Goal: Task Accomplishment & Management: Use online tool/utility

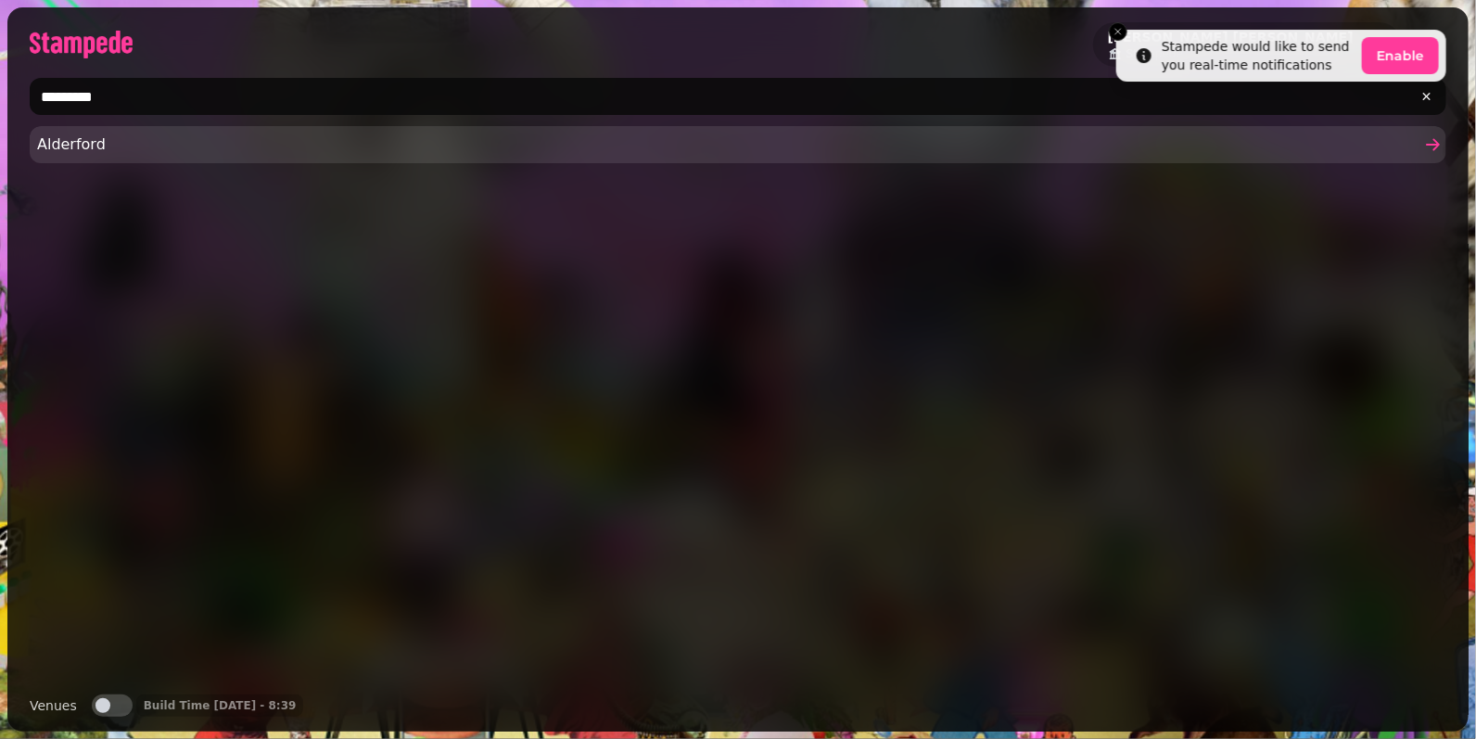
type input "*********"
click at [93, 150] on span "Alderford" at bounding box center [728, 144] width 1383 height 22
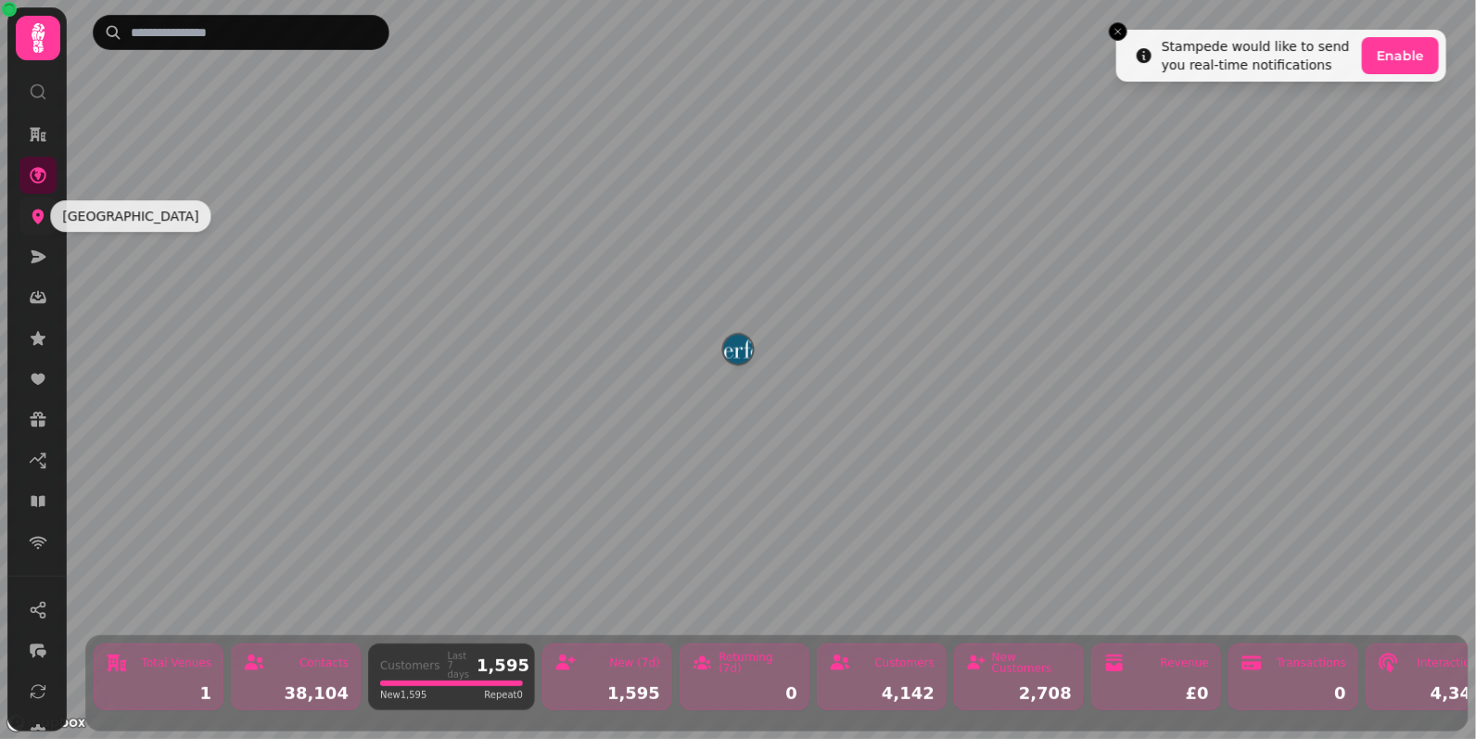
click at [25, 220] on link at bounding box center [37, 215] width 37 height 37
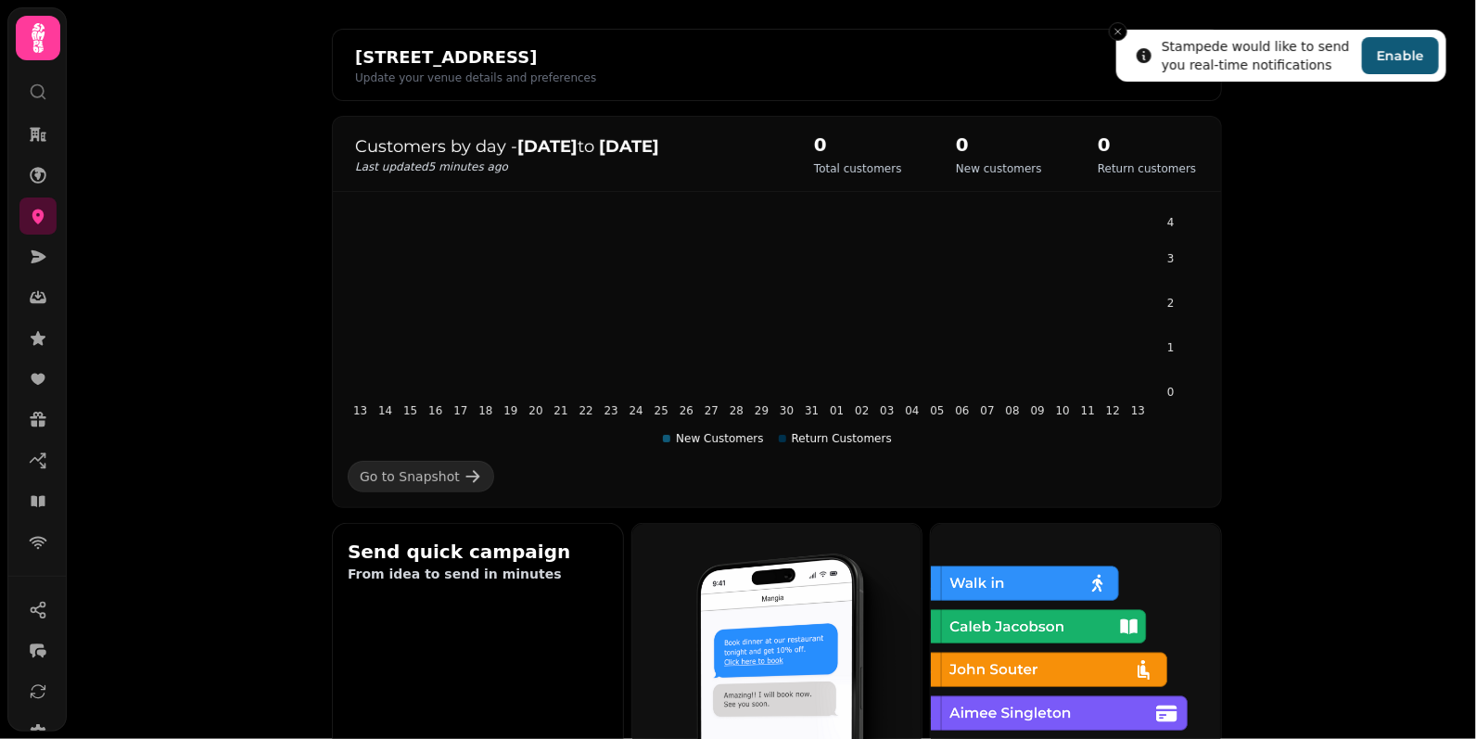
scroll to position [149, 0]
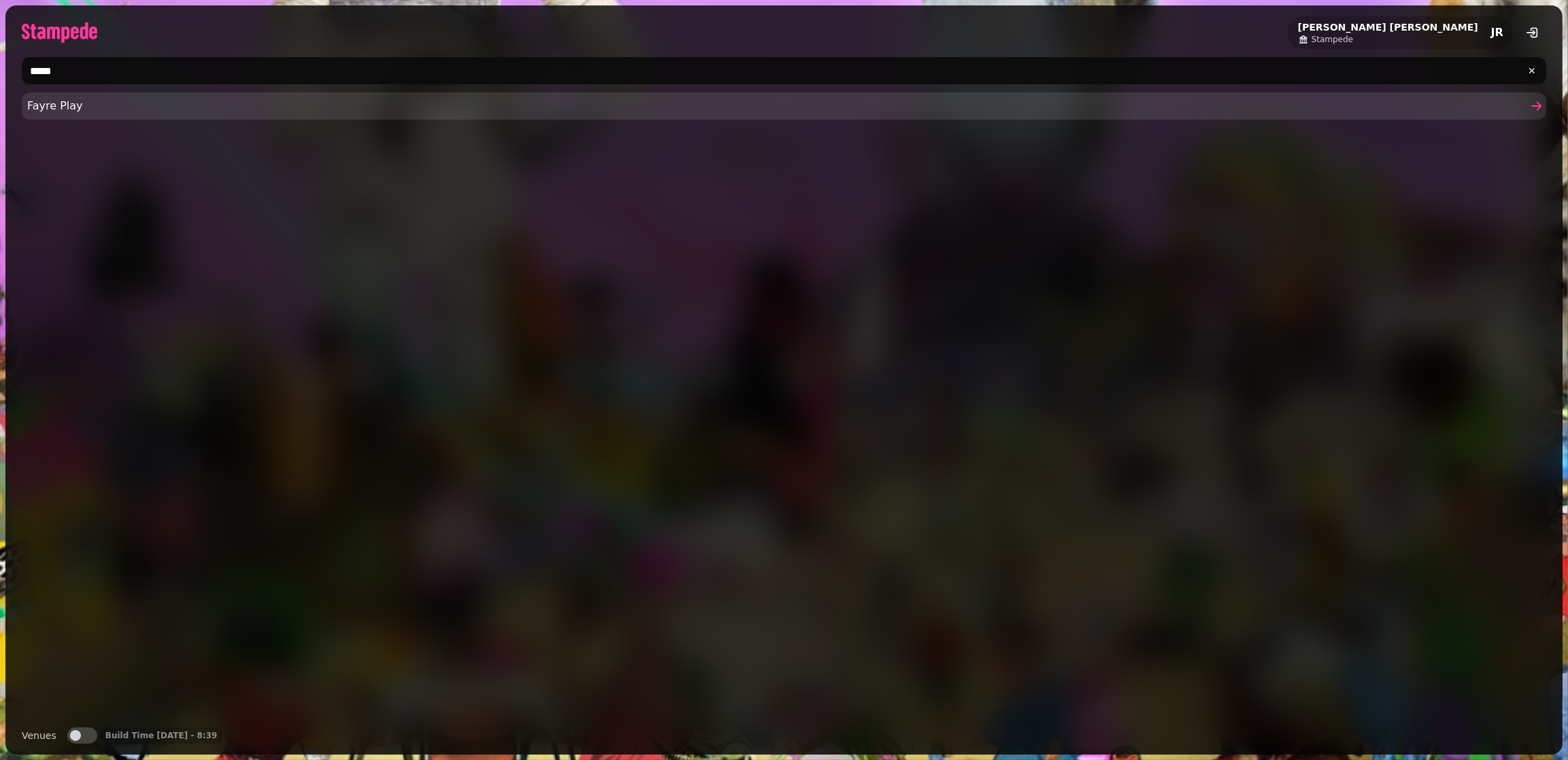
type input "*****"
click at [45, 109] on span "Fayre Play" at bounding box center [777, 106] width 1500 height 16
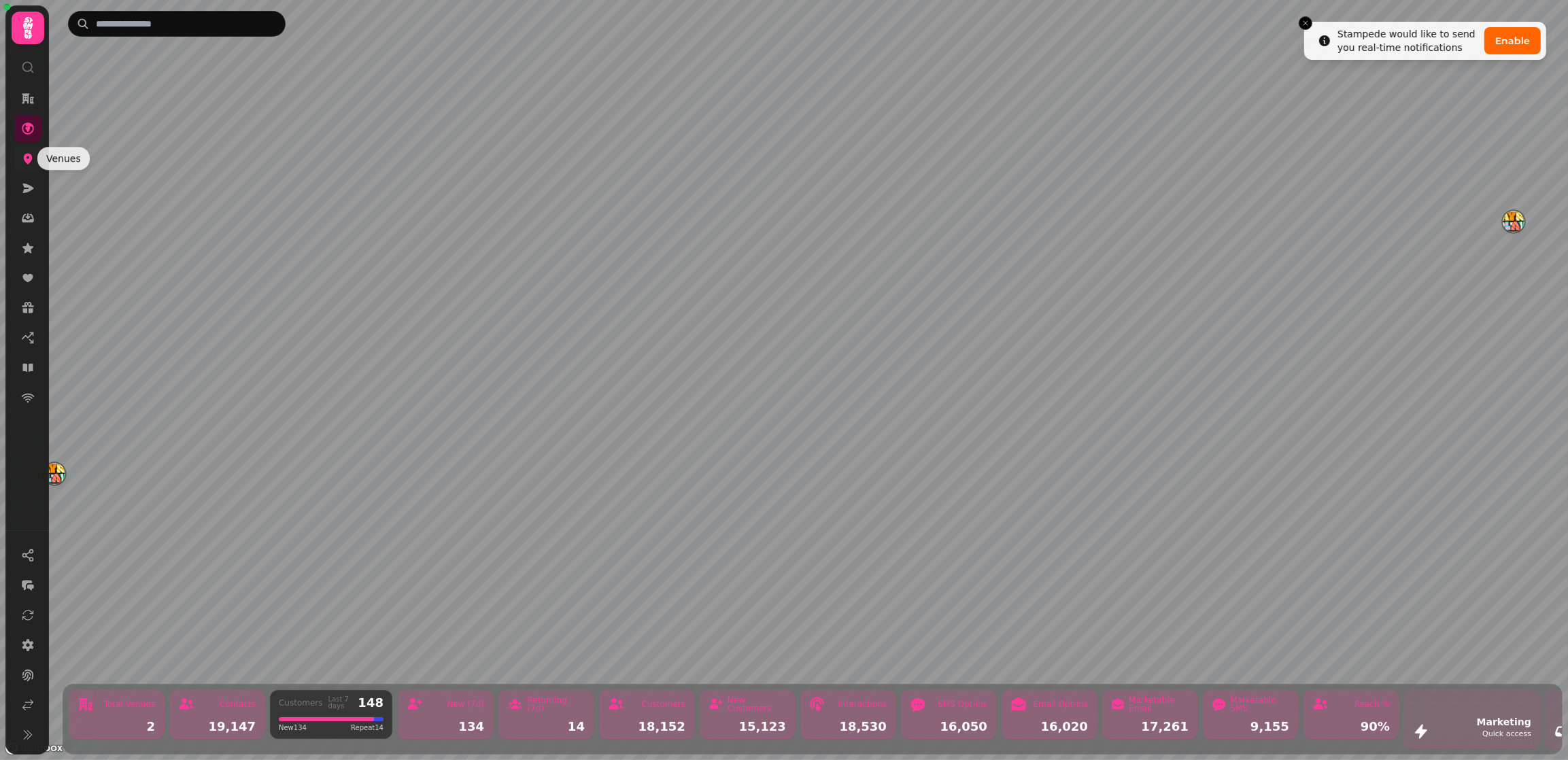
click at [33, 162] on icon at bounding box center [28, 158] width 14 height 14
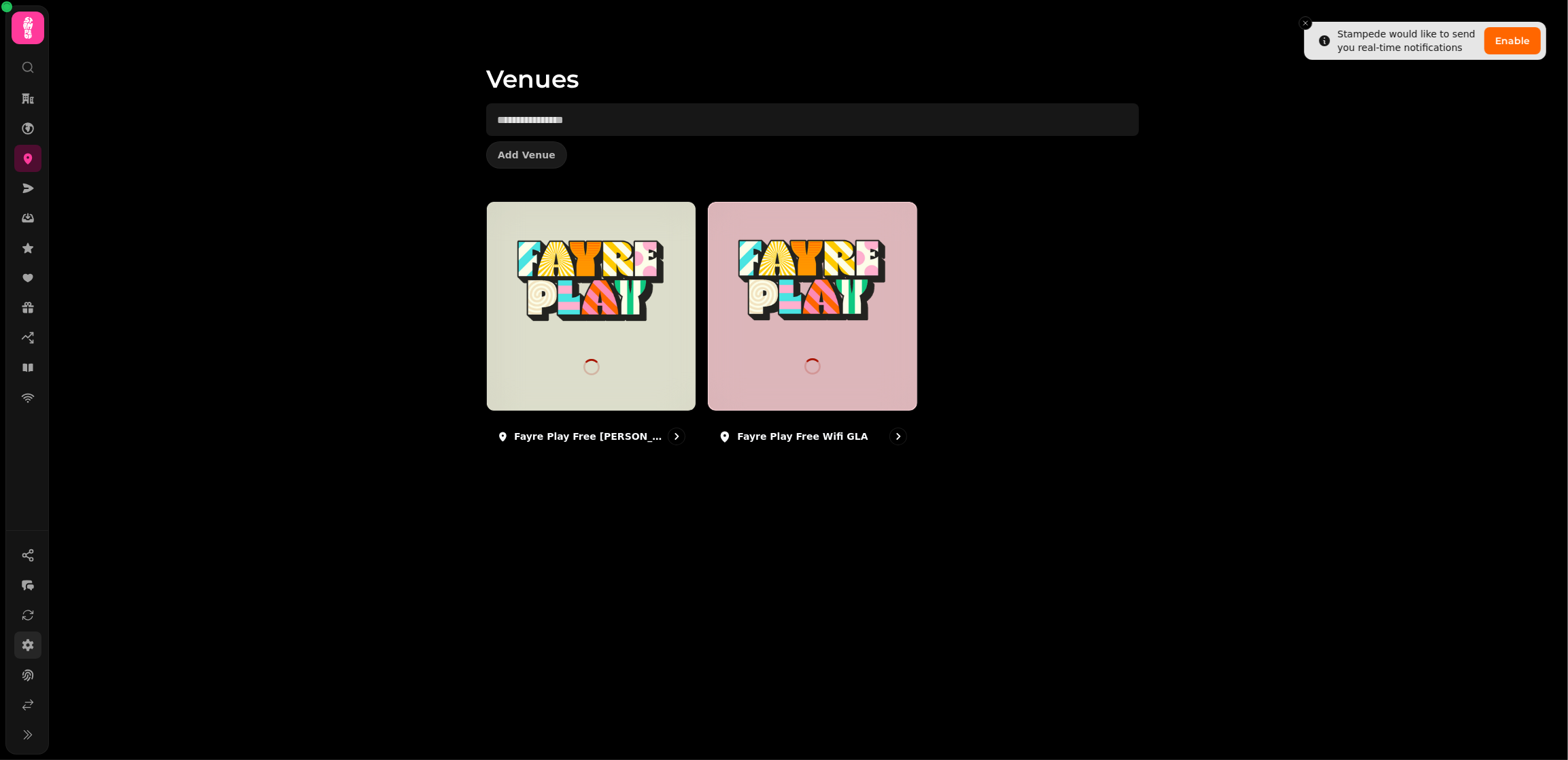
click at [28, 647] on icon at bounding box center [29, 645] width 12 height 12
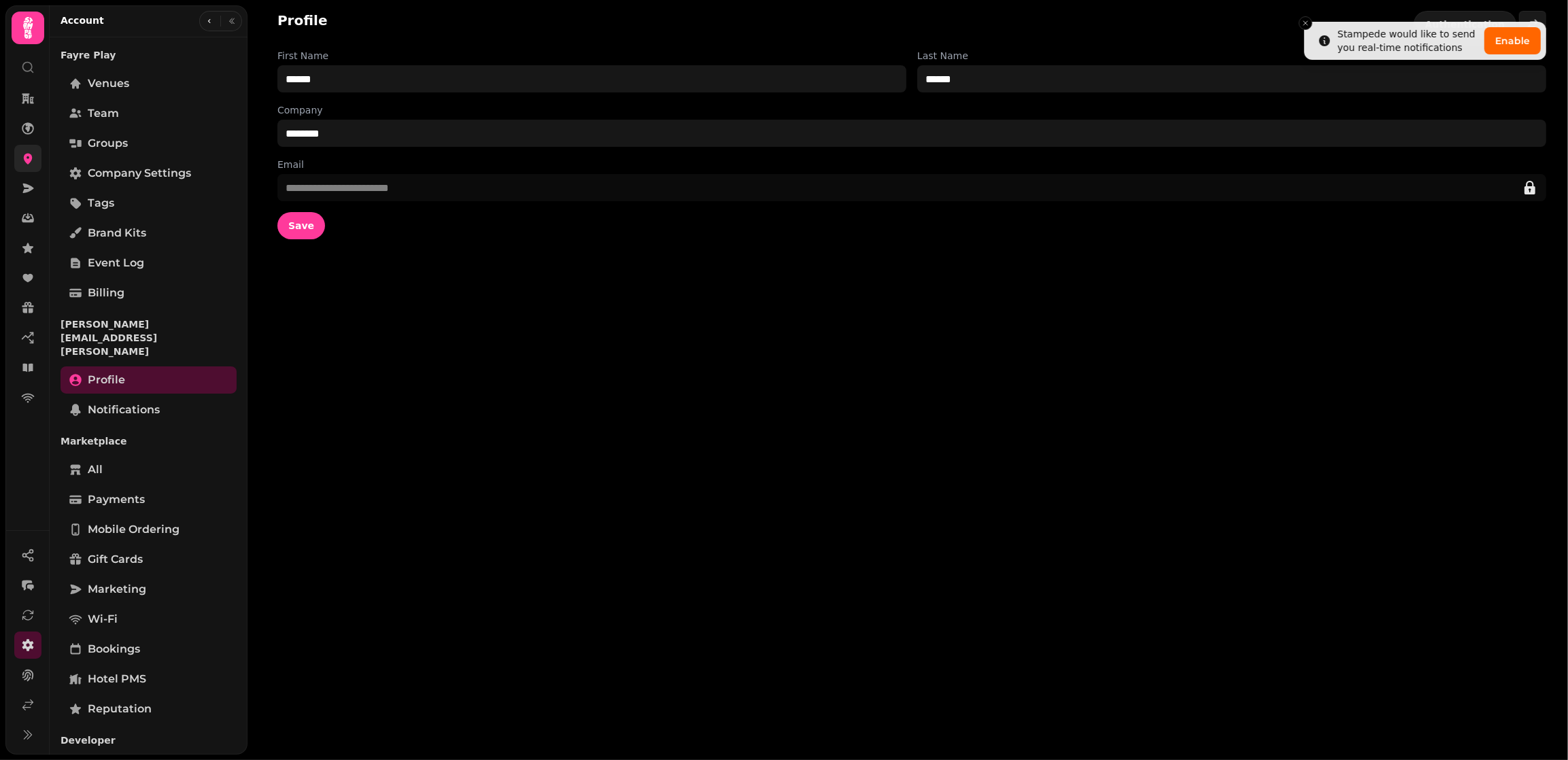
click at [21, 146] on link at bounding box center [27, 158] width 27 height 27
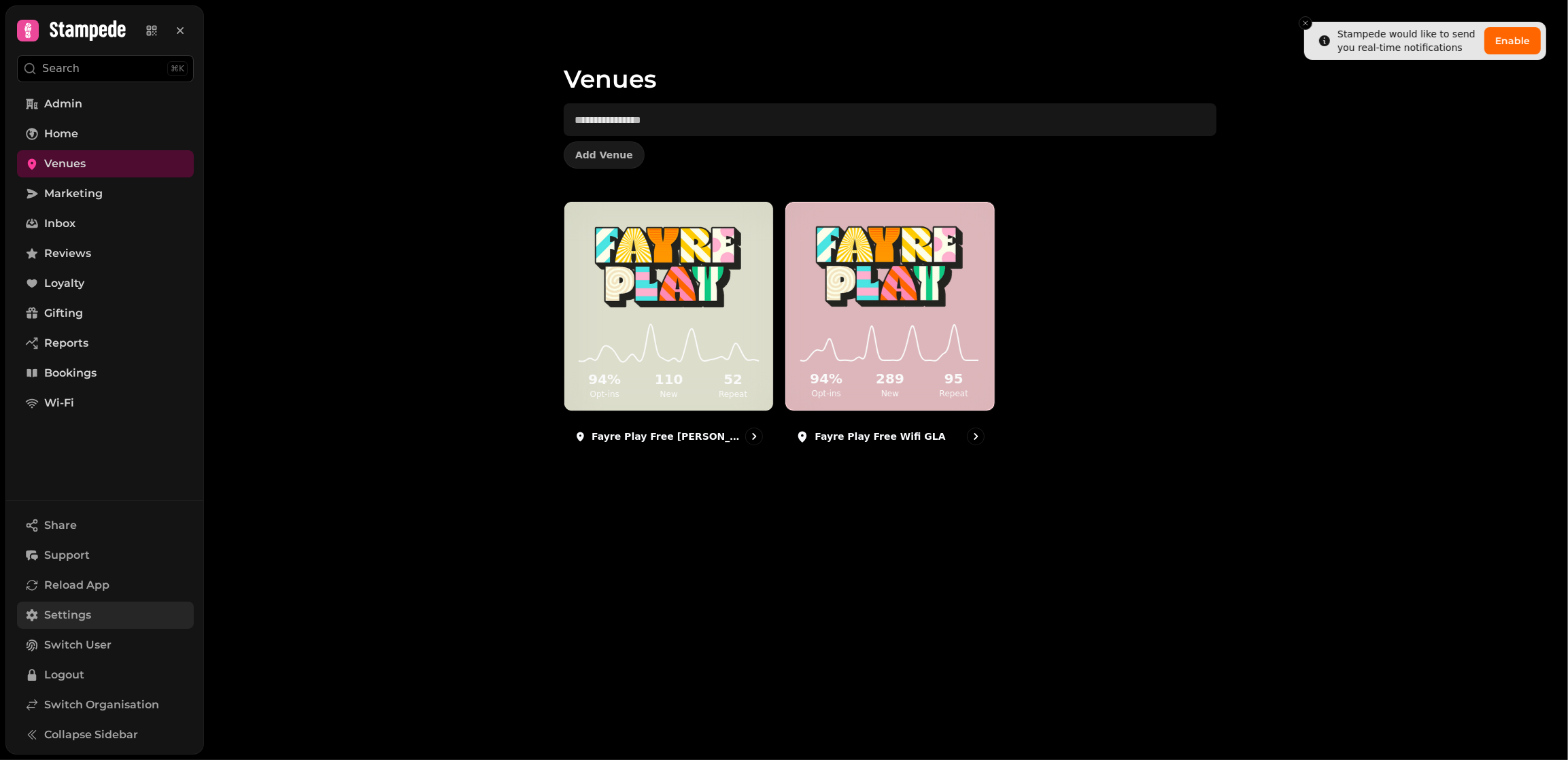
click at [67, 622] on span "Settings" at bounding box center [67, 615] width 47 height 16
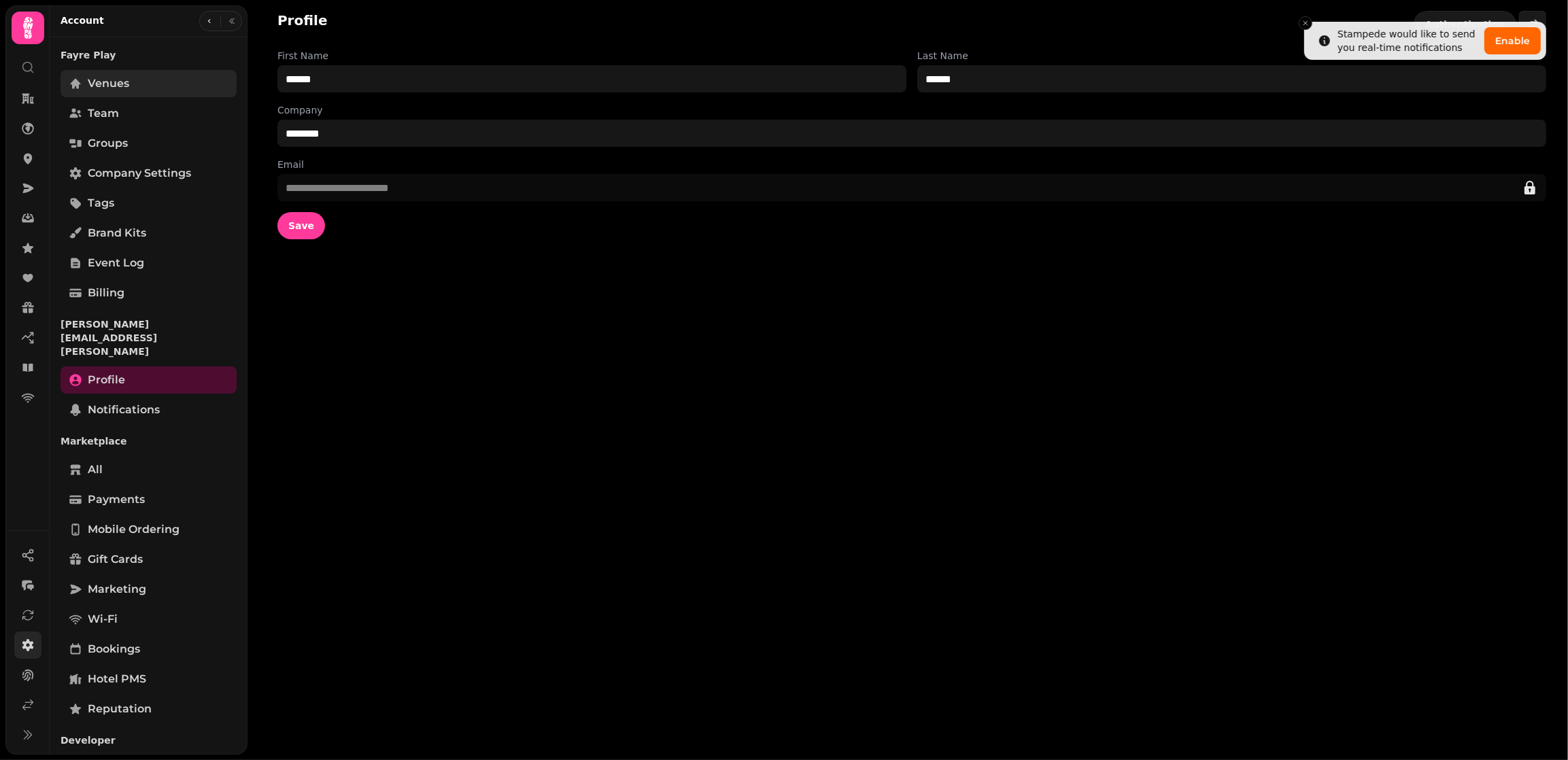
click at [103, 93] on link "Venues" at bounding box center [148, 83] width 176 height 27
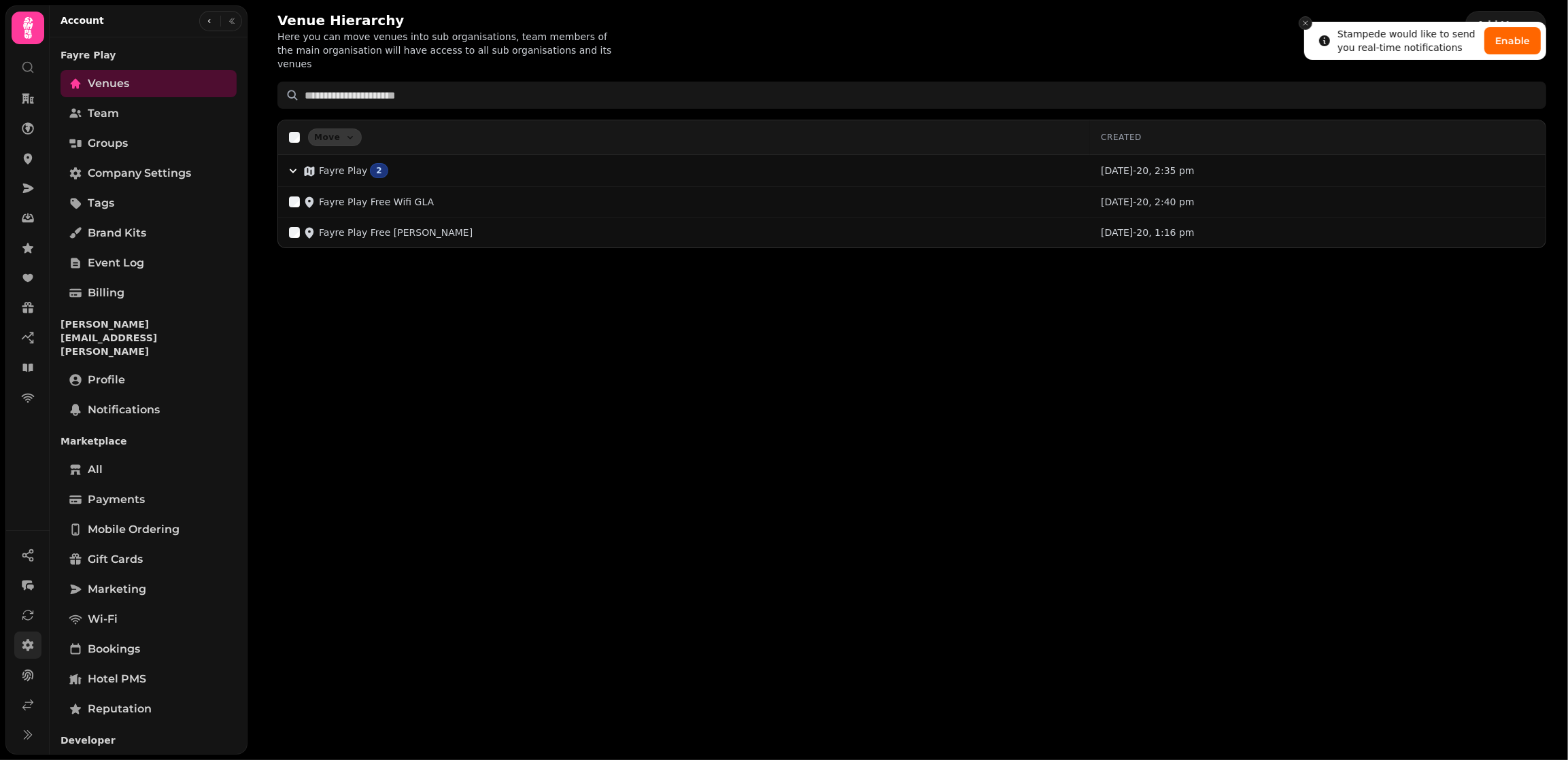
click at [1304, 23] on icon "Close toast" at bounding box center [1305, 23] width 8 height 8
click at [1517, 22] on span "Add Venue" at bounding box center [1505, 24] width 58 height 10
click at [1513, 42] on button "Click me" at bounding box center [1508, 40] width 65 height 27
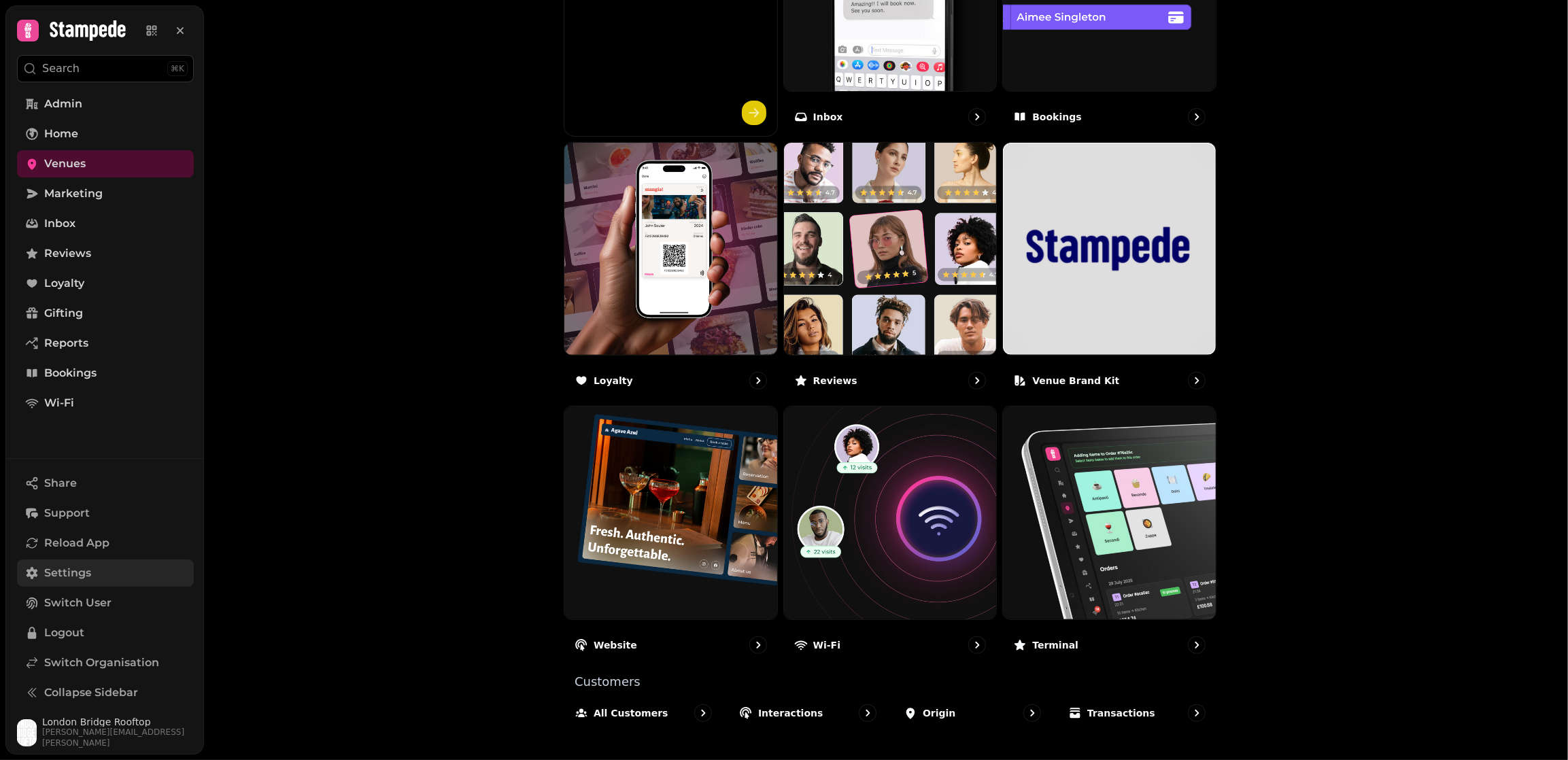
scroll to position [623, 0]
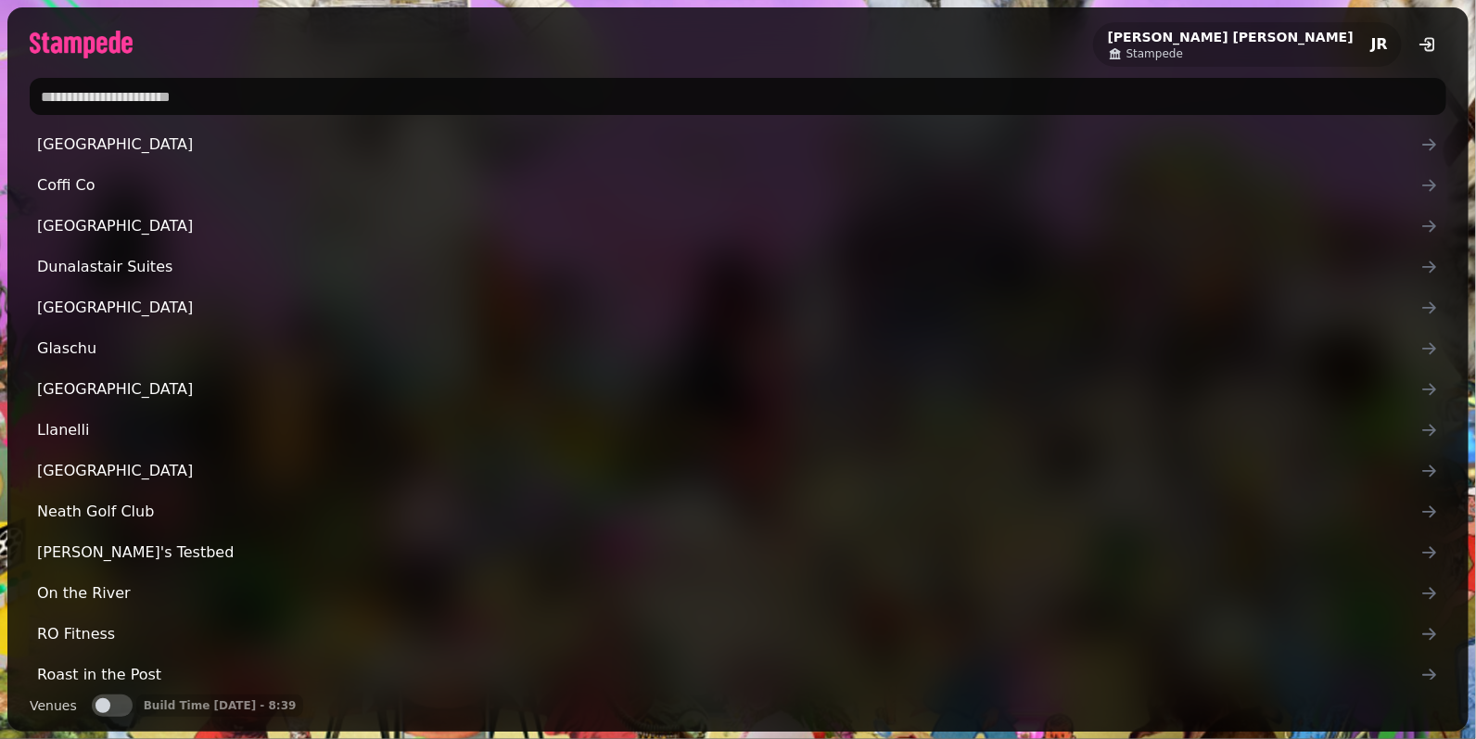
click at [533, 94] on input "text" at bounding box center [738, 96] width 1416 height 37
type input "*******"
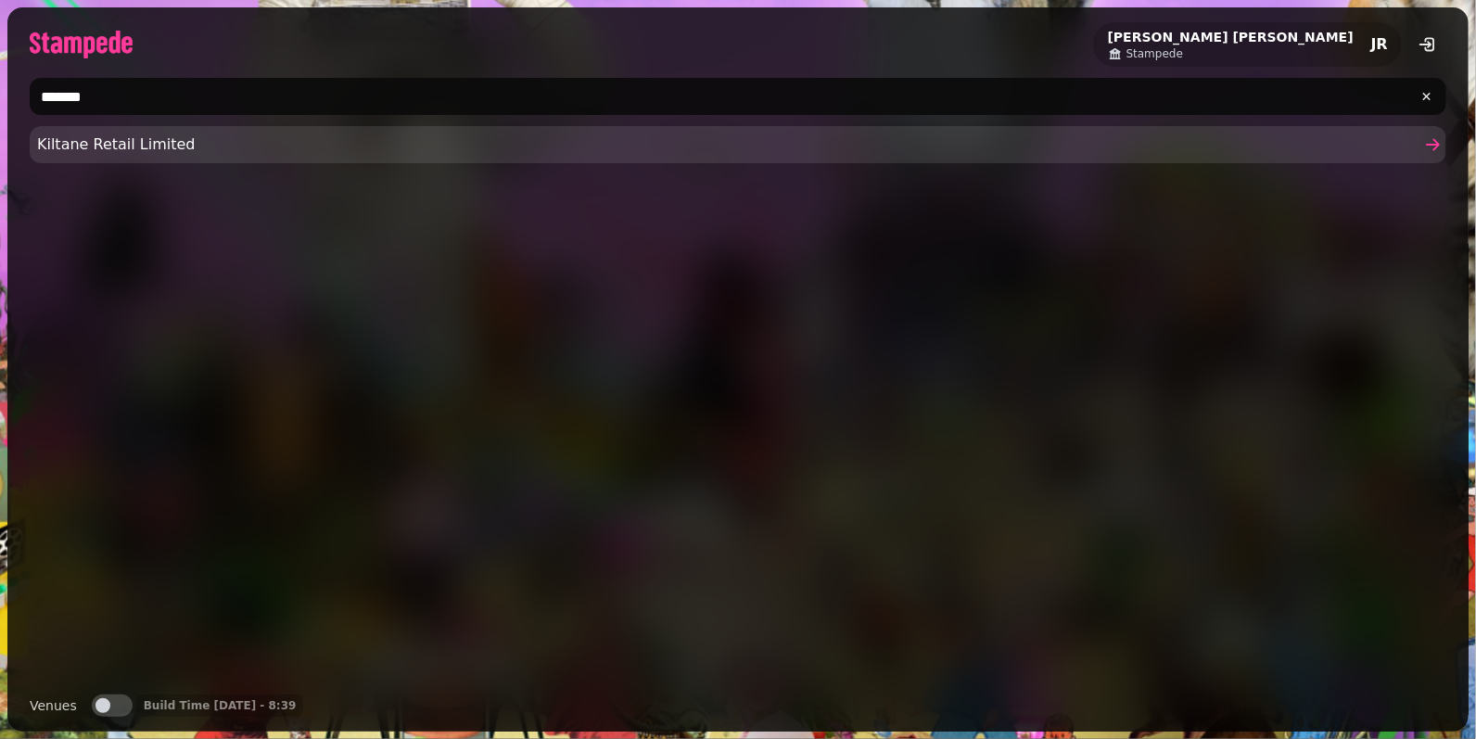
click at [103, 152] on span "Kiltane Retail Limited" at bounding box center [728, 144] width 1383 height 22
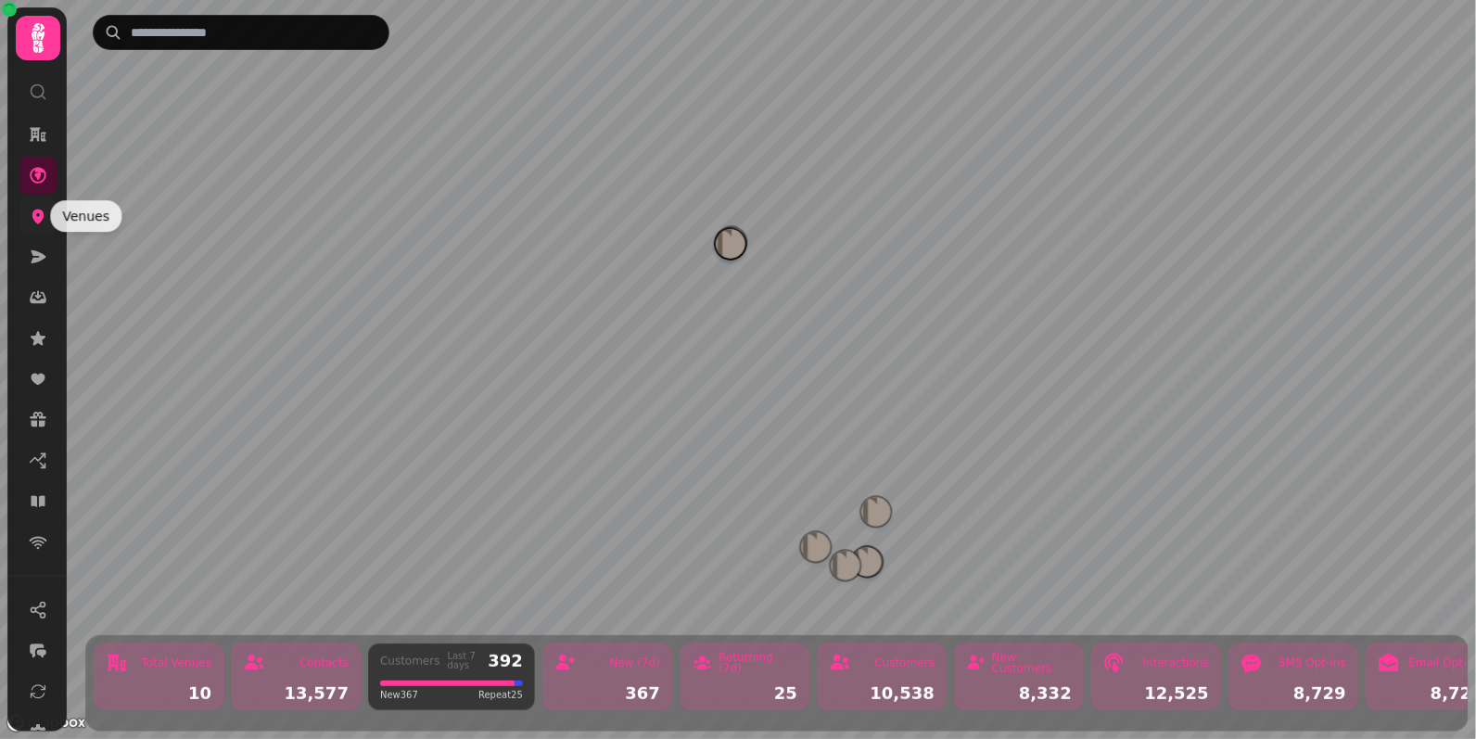
click at [45, 217] on icon at bounding box center [38, 216] width 19 height 19
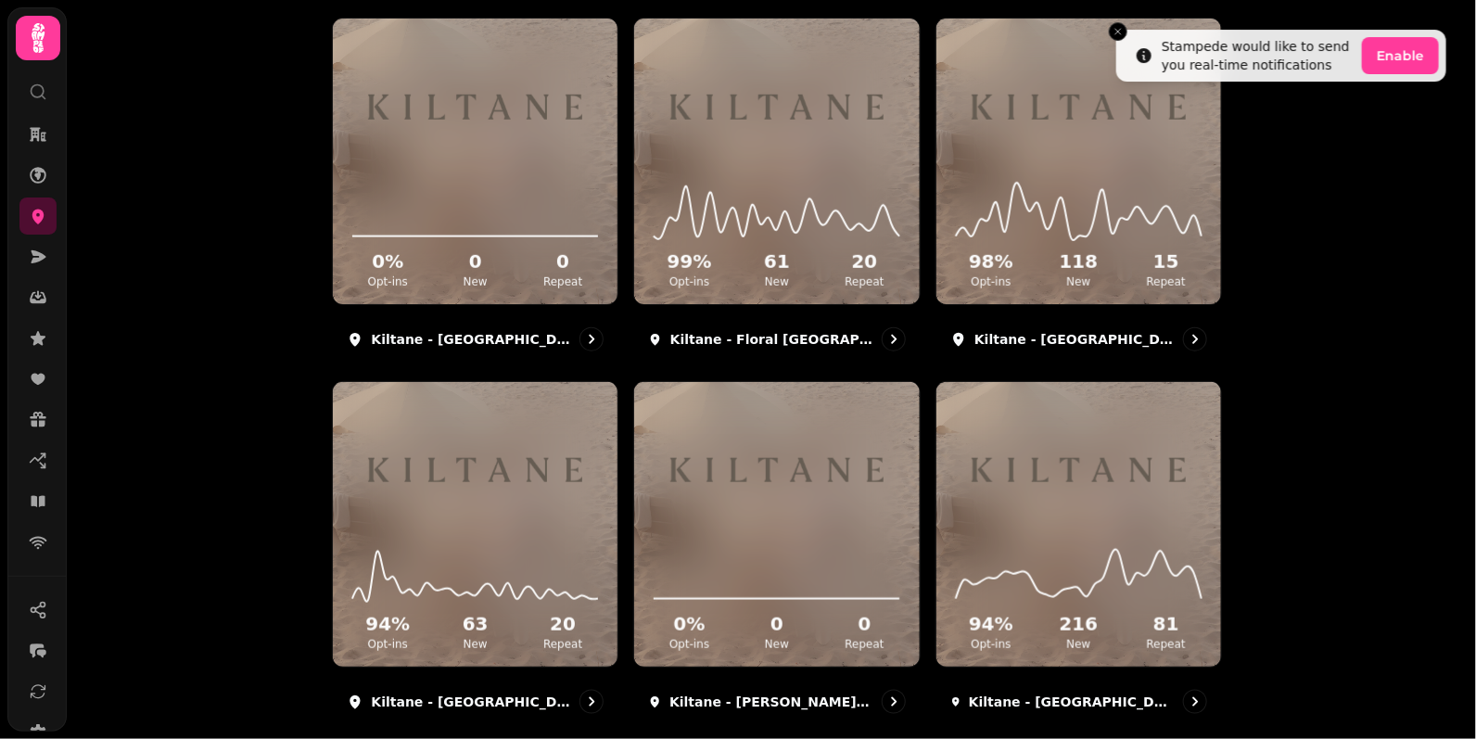
scroll to position [621, 0]
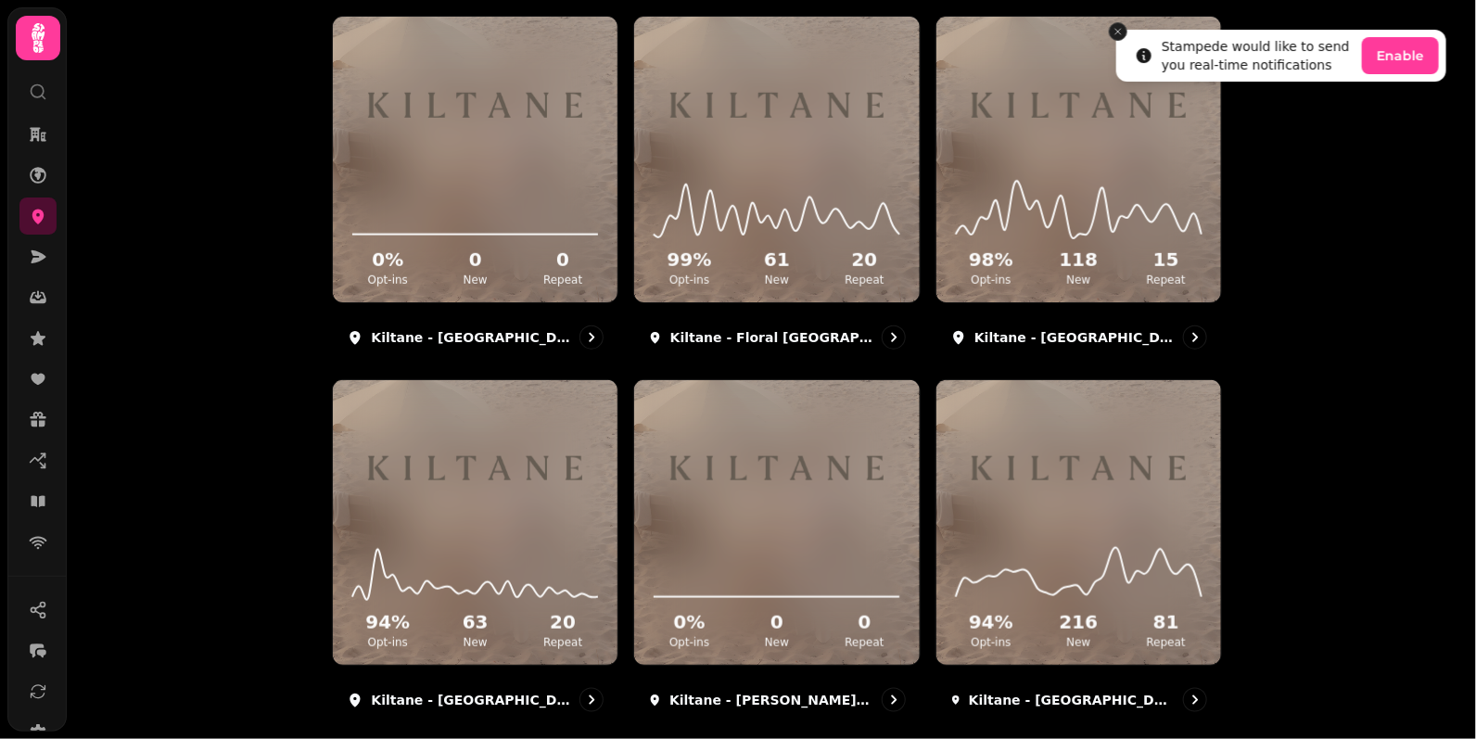
click at [1119, 34] on icon "Close toast" at bounding box center [1117, 31] width 11 height 11
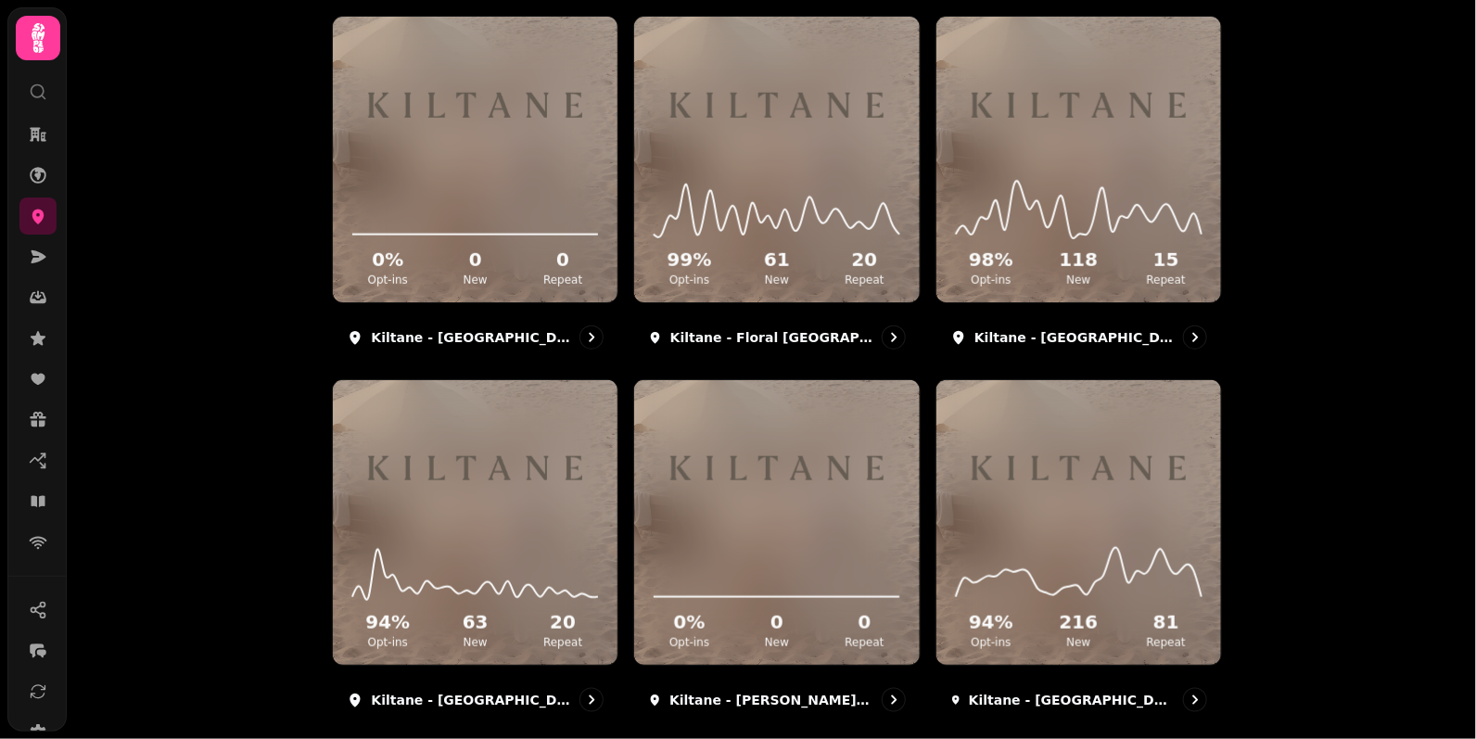
click at [1266, 235] on div "Venues Add Venue 95 % Opt-ins 328 New 62 Repeat Kiltane - 330 Lawnmarket 100 % …" at bounding box center [771, 369] width 1409 height 739
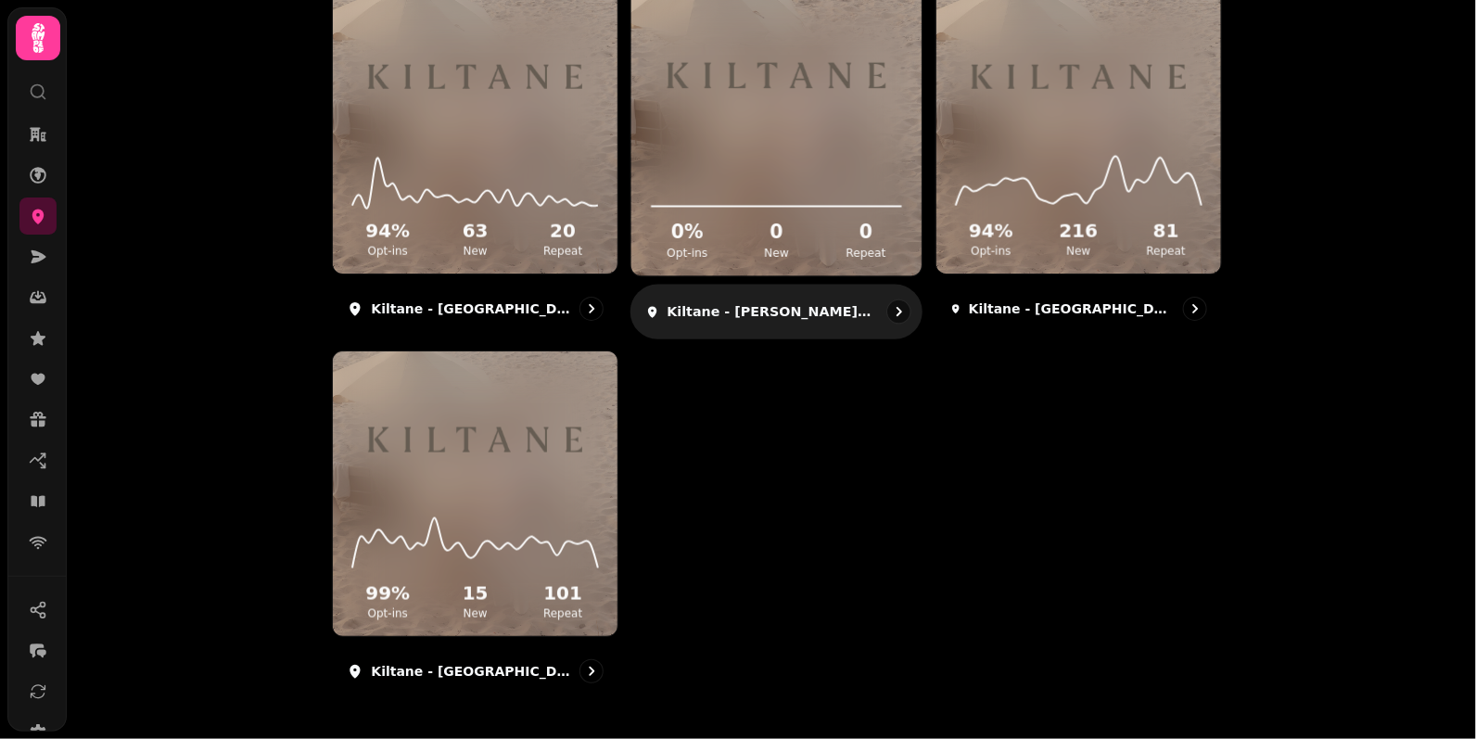
scroll to position [148, 0]
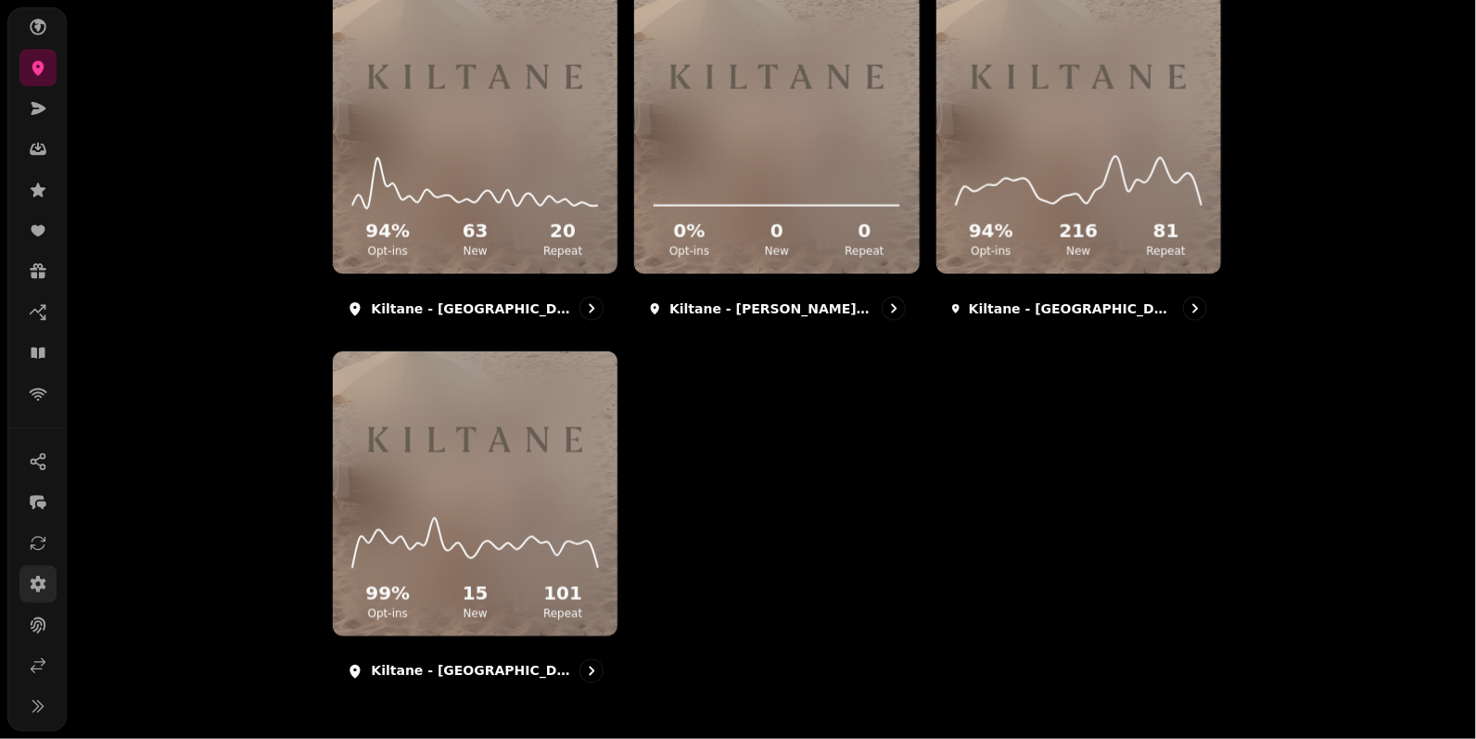
click at [36, 576] on icon at bounding box center [39, 584] width 16 height 17
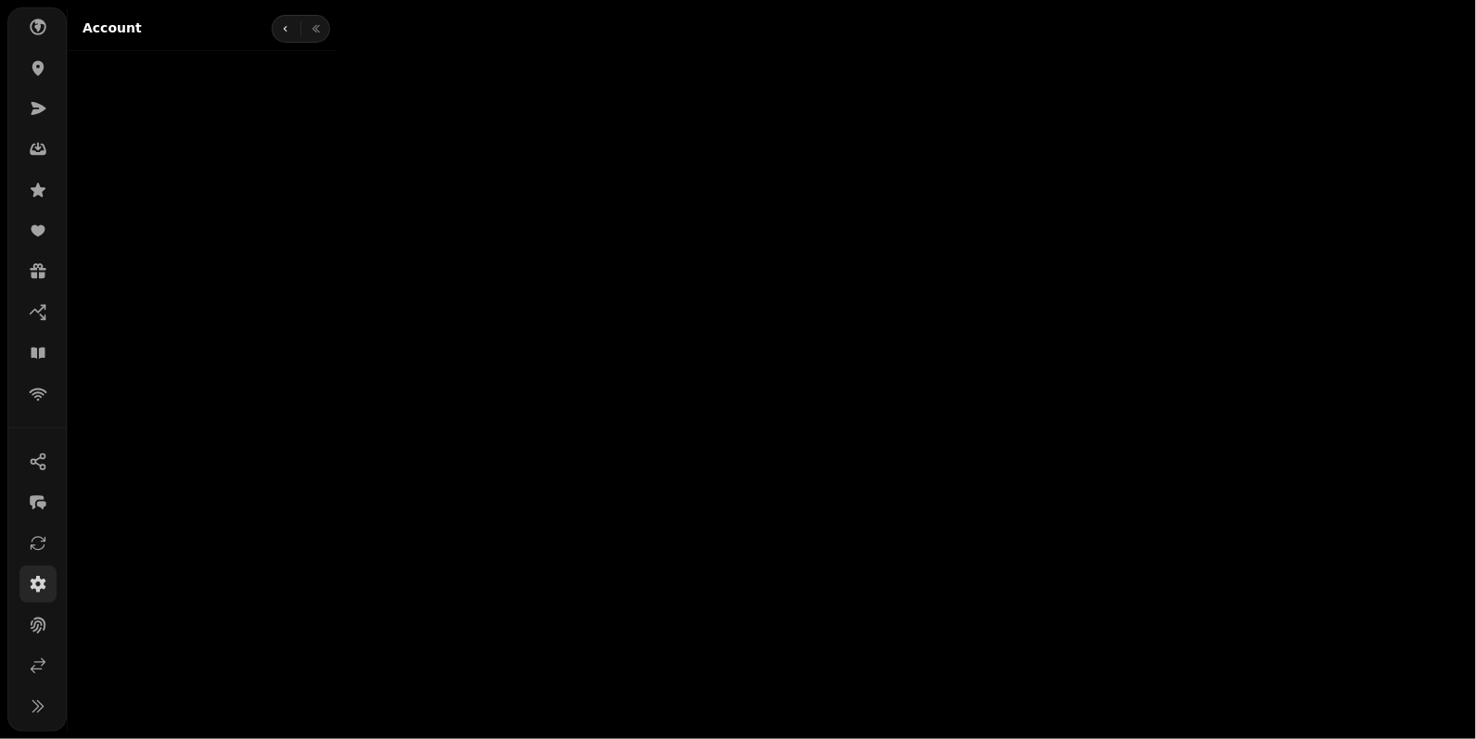
click at [36, 576] on icon at bounding box center [39, 584] width 16 height 17
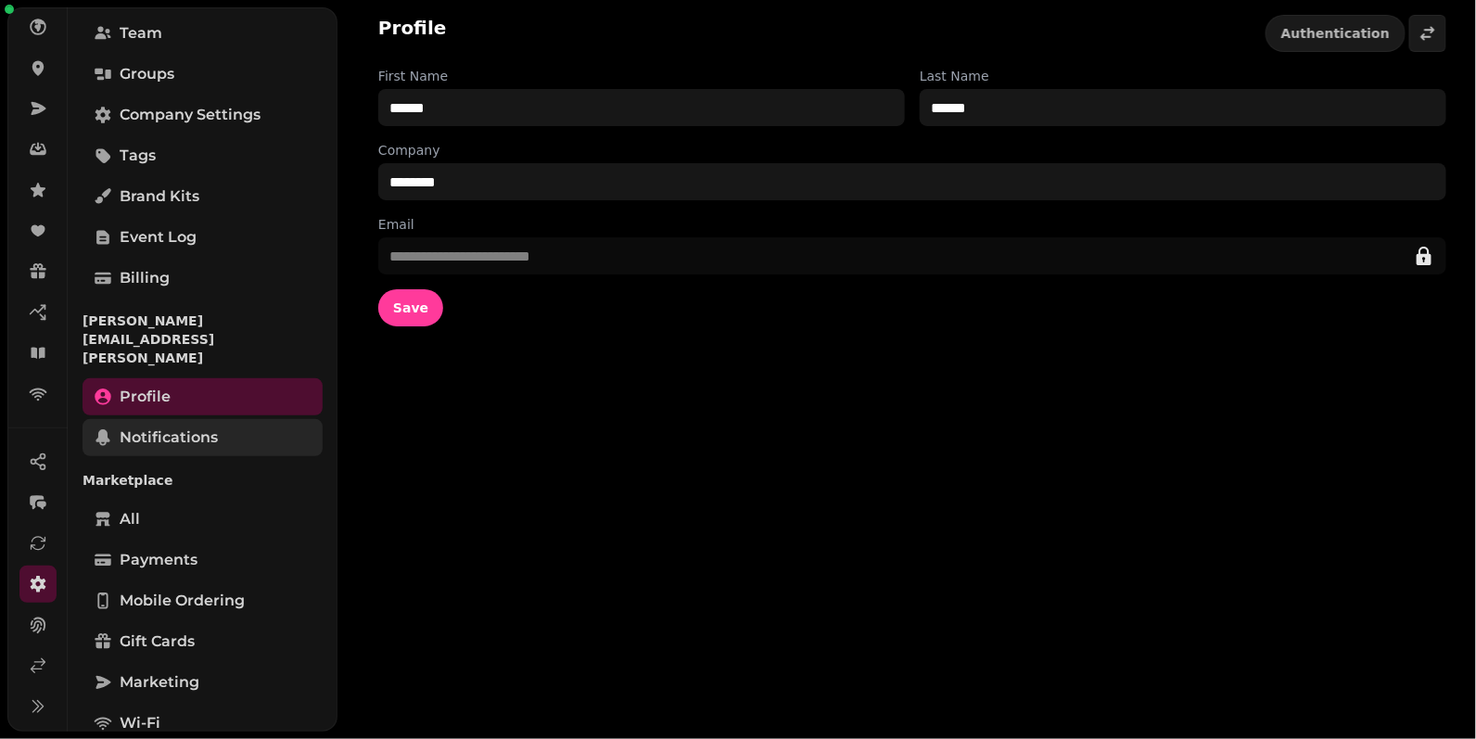
scroll to position [149, 0]
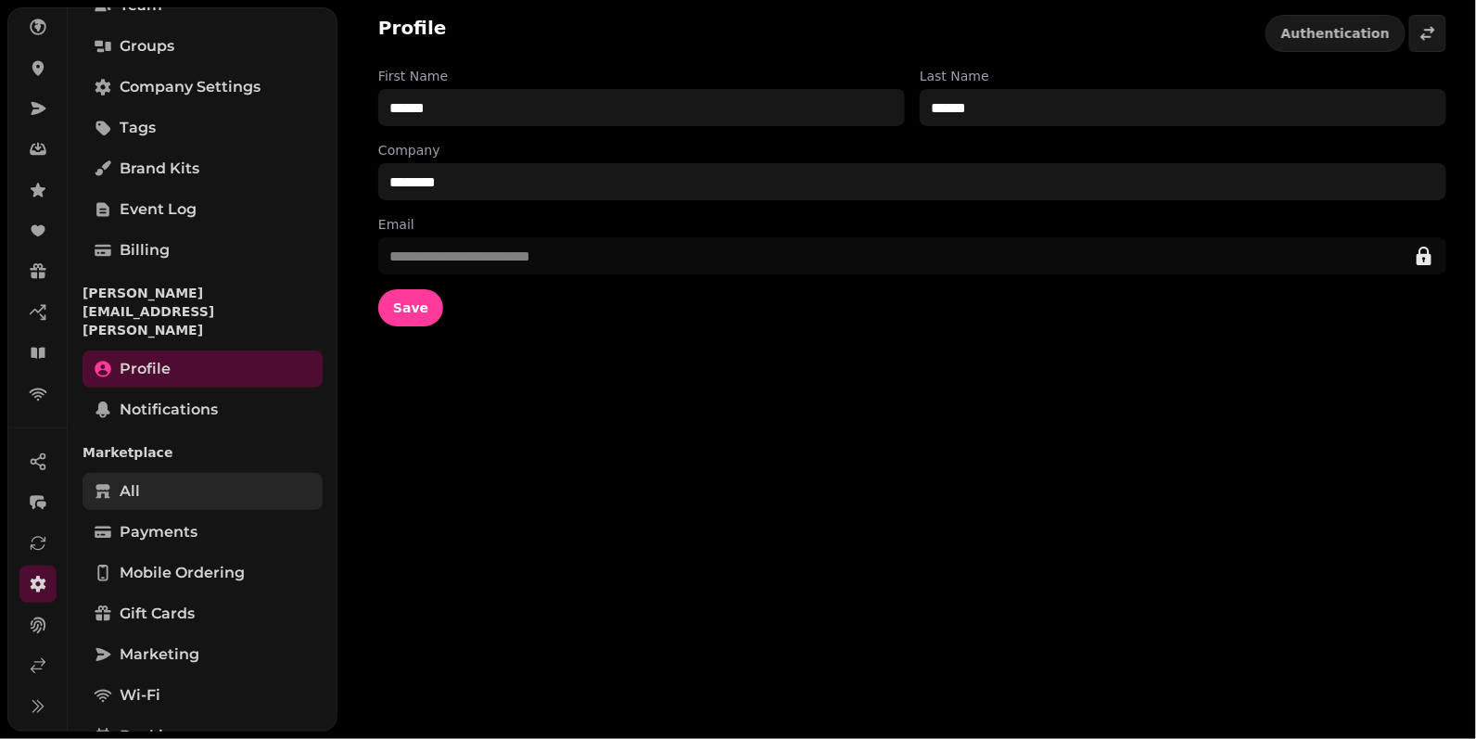
click at [155, 473] on link "All" at bounding box center [202, 491] width 240 height 37
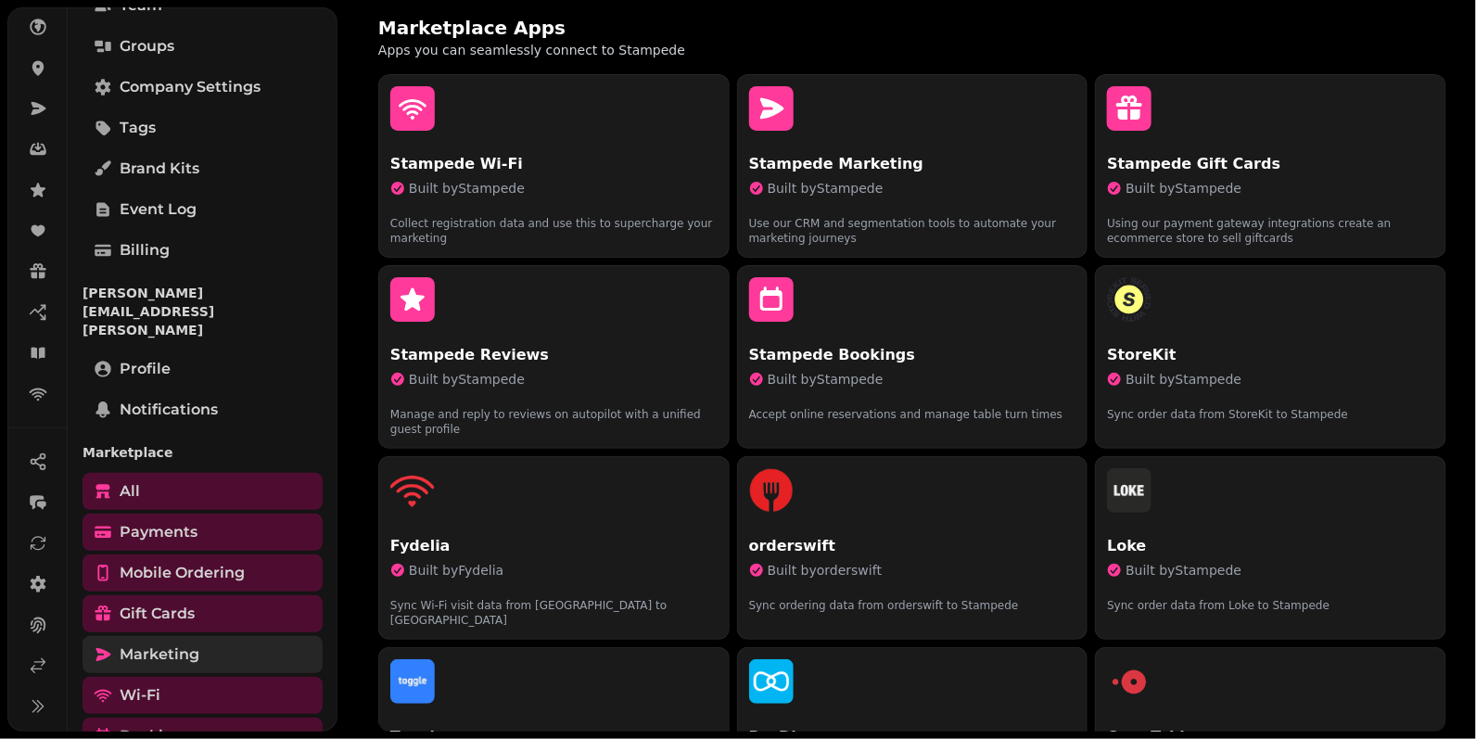
click at [154, 643] on span "Marketing" at bounding box center [160, 654] width 80 height 22
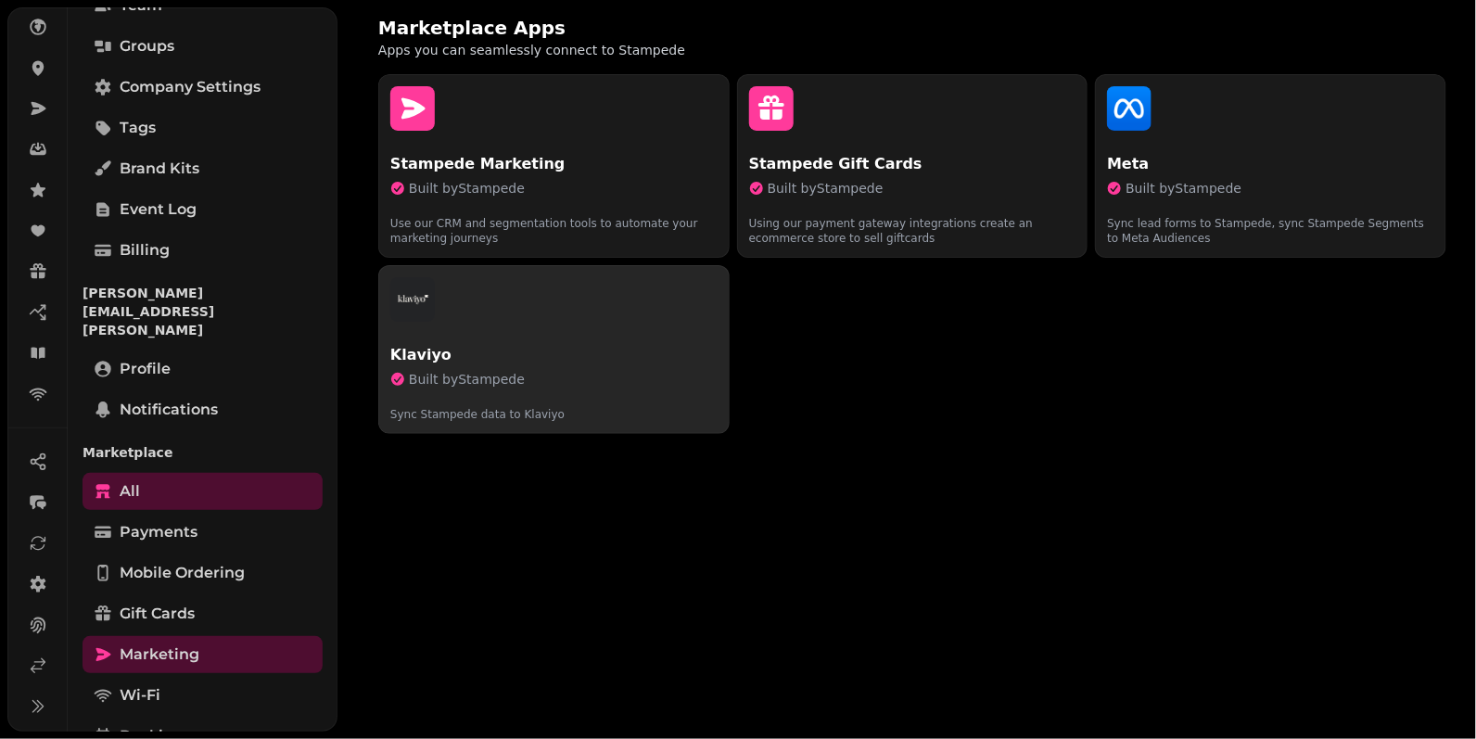
click at [630, 317] on div "button" at bounding box center [553, 299] width 327 height 44
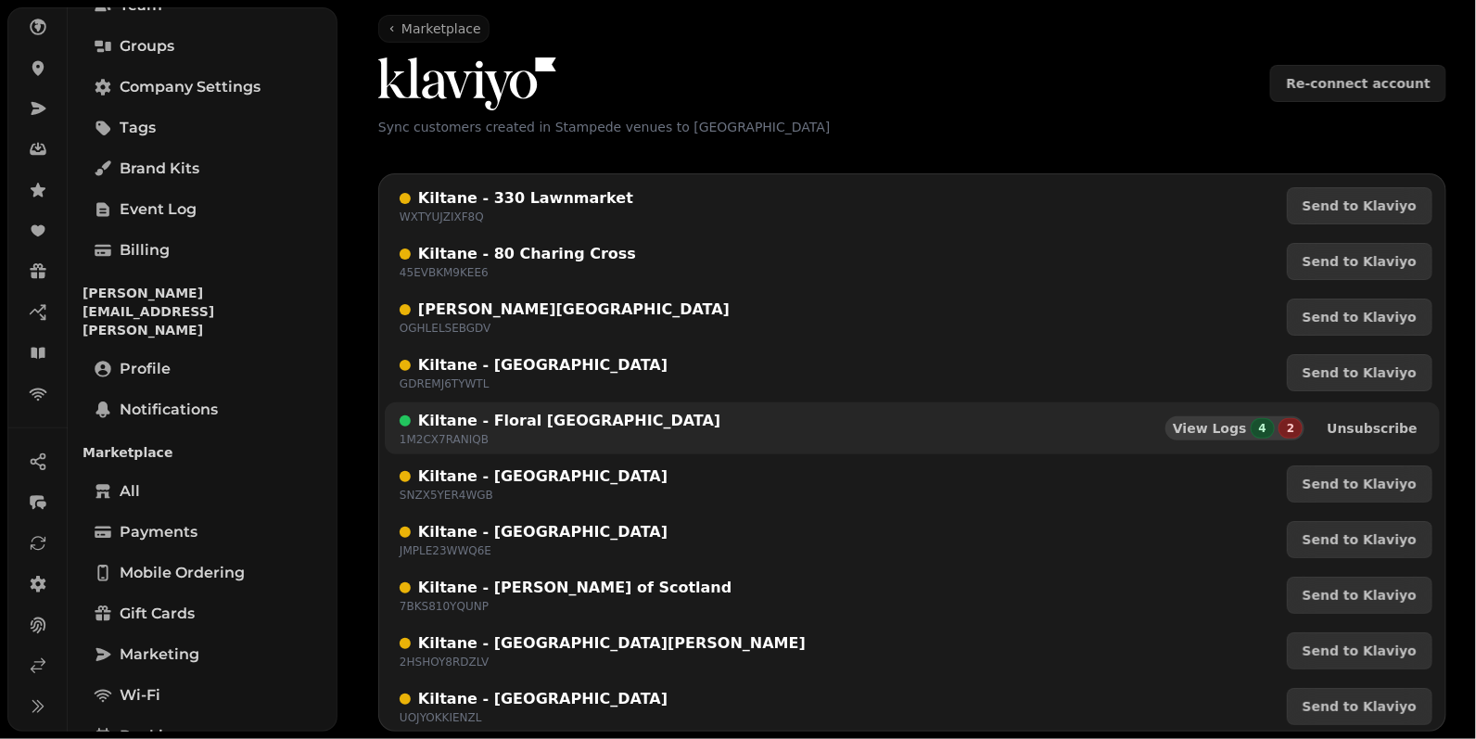
click at [1246, 427] on span "View Logs" at bounding box center [1210, 428] width 74 height 13
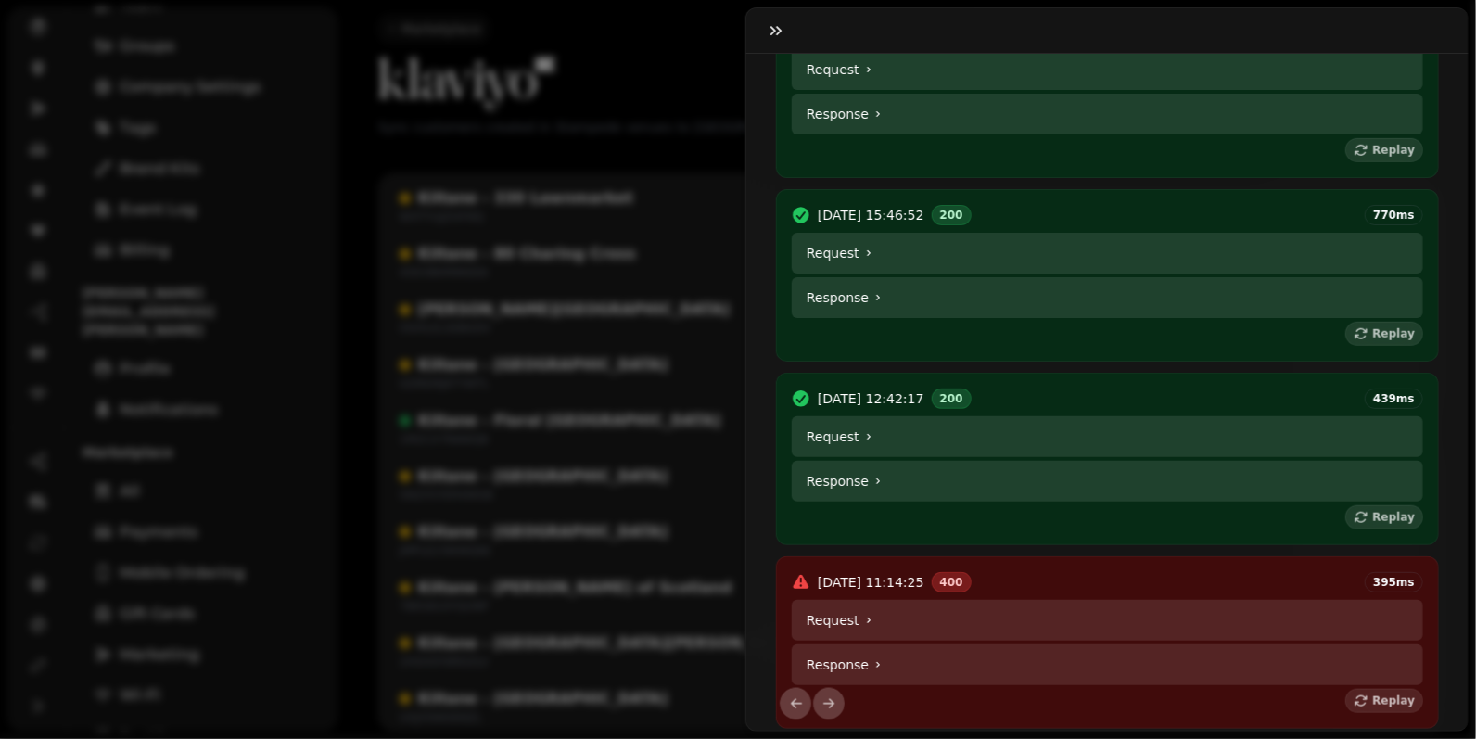
scroll to position [603, 0]
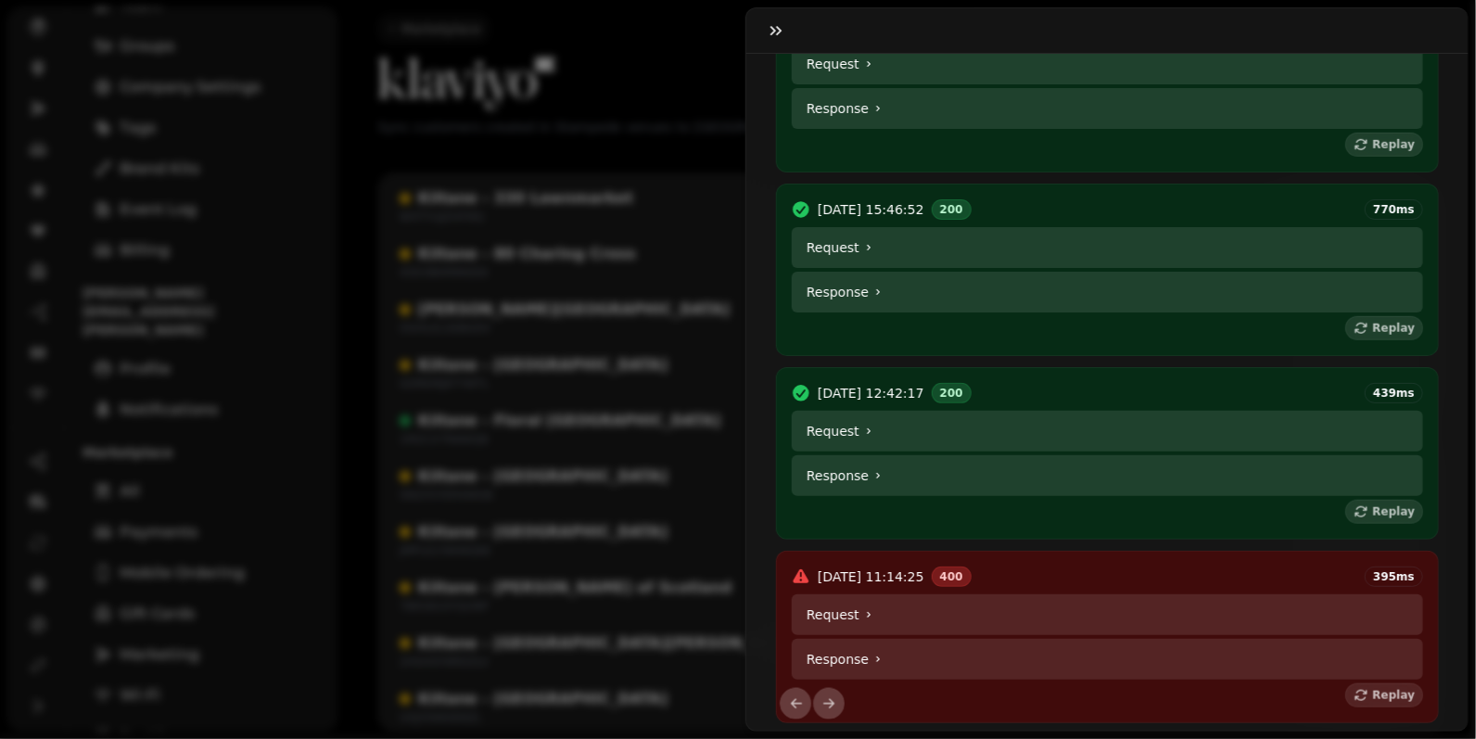
click at [830, 485] on summary "Response" at bounding box center [1107, 475] width 631 height 41
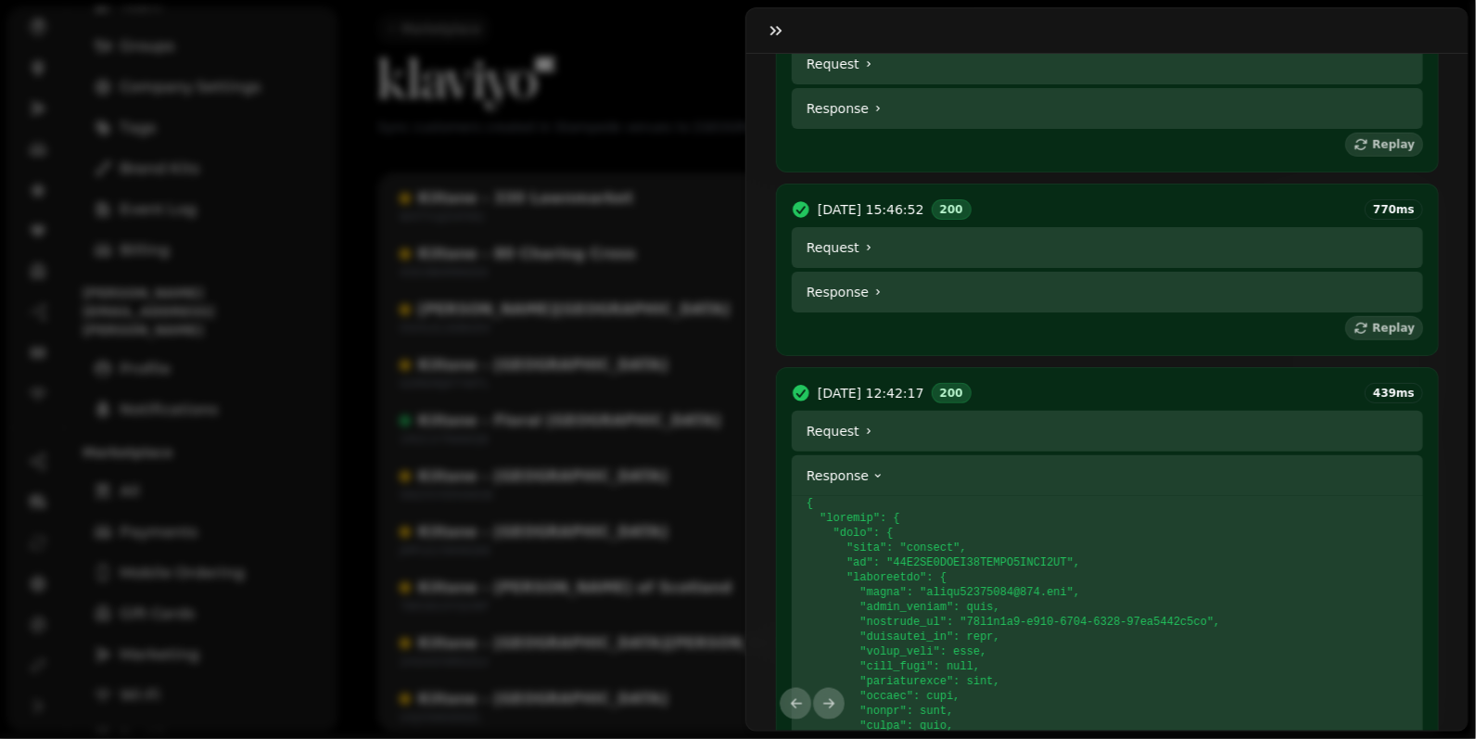
click at [843, 438] on summary "Request" at bounding box center [1107, 431] width 631 height 41
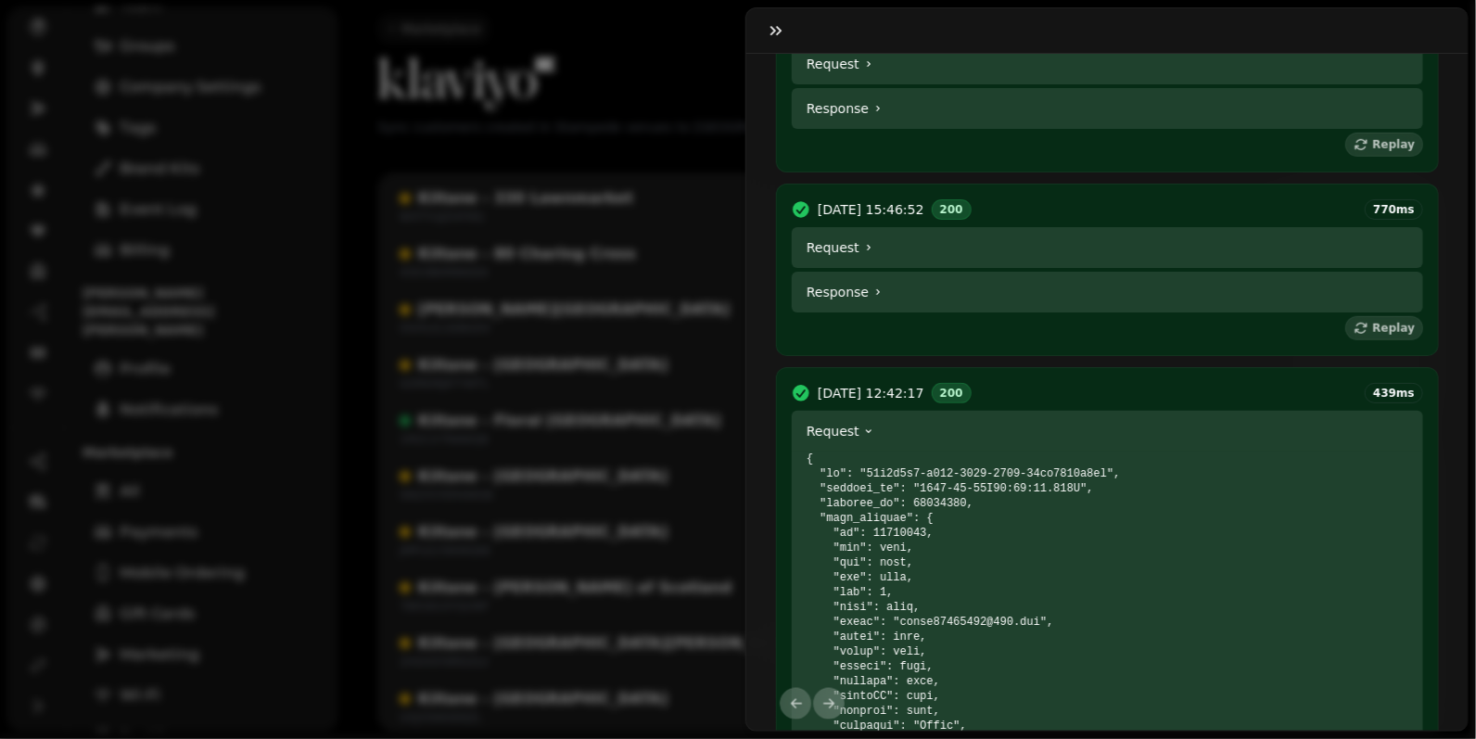
click at [843, 438] on summary "Request" at bounding box center [1107, 431] width 631 height 41
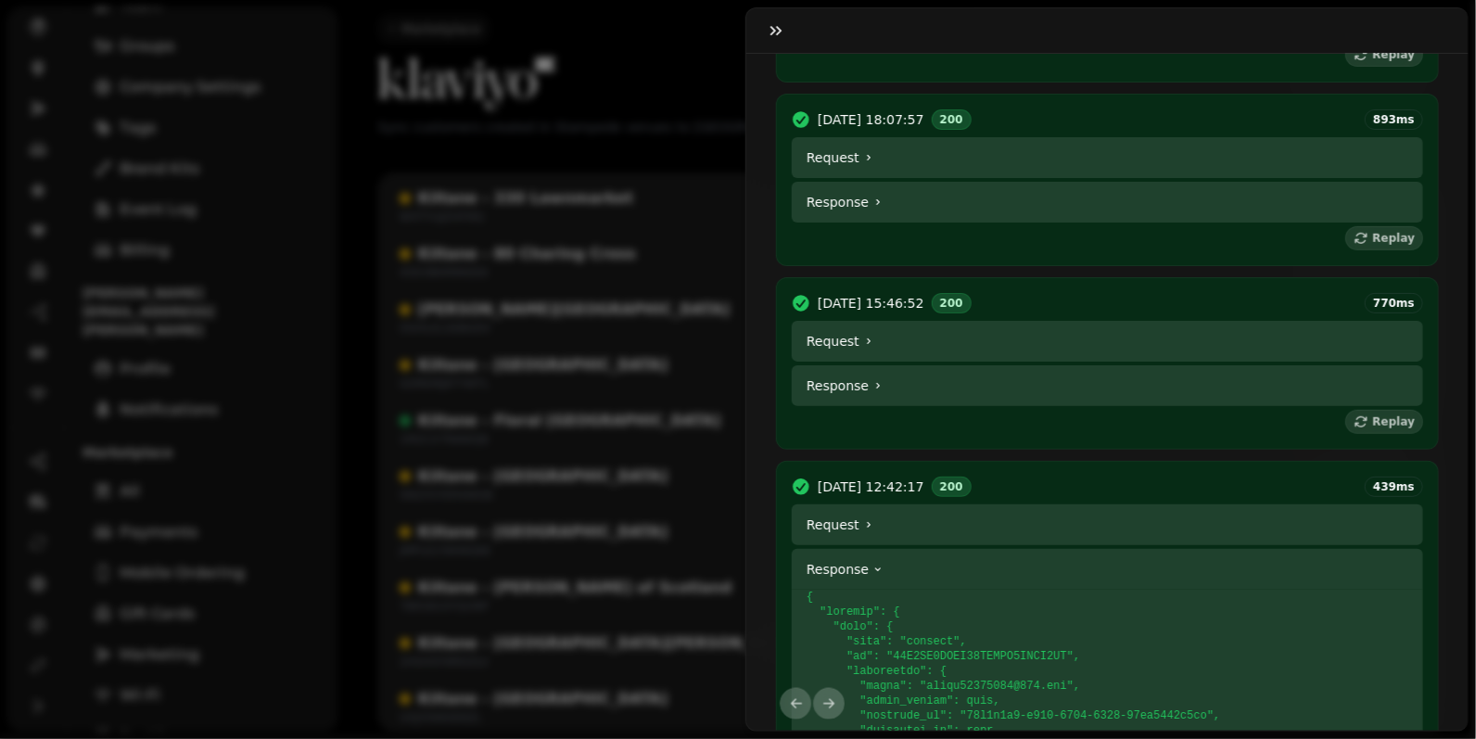
scroll to position [503, 0]
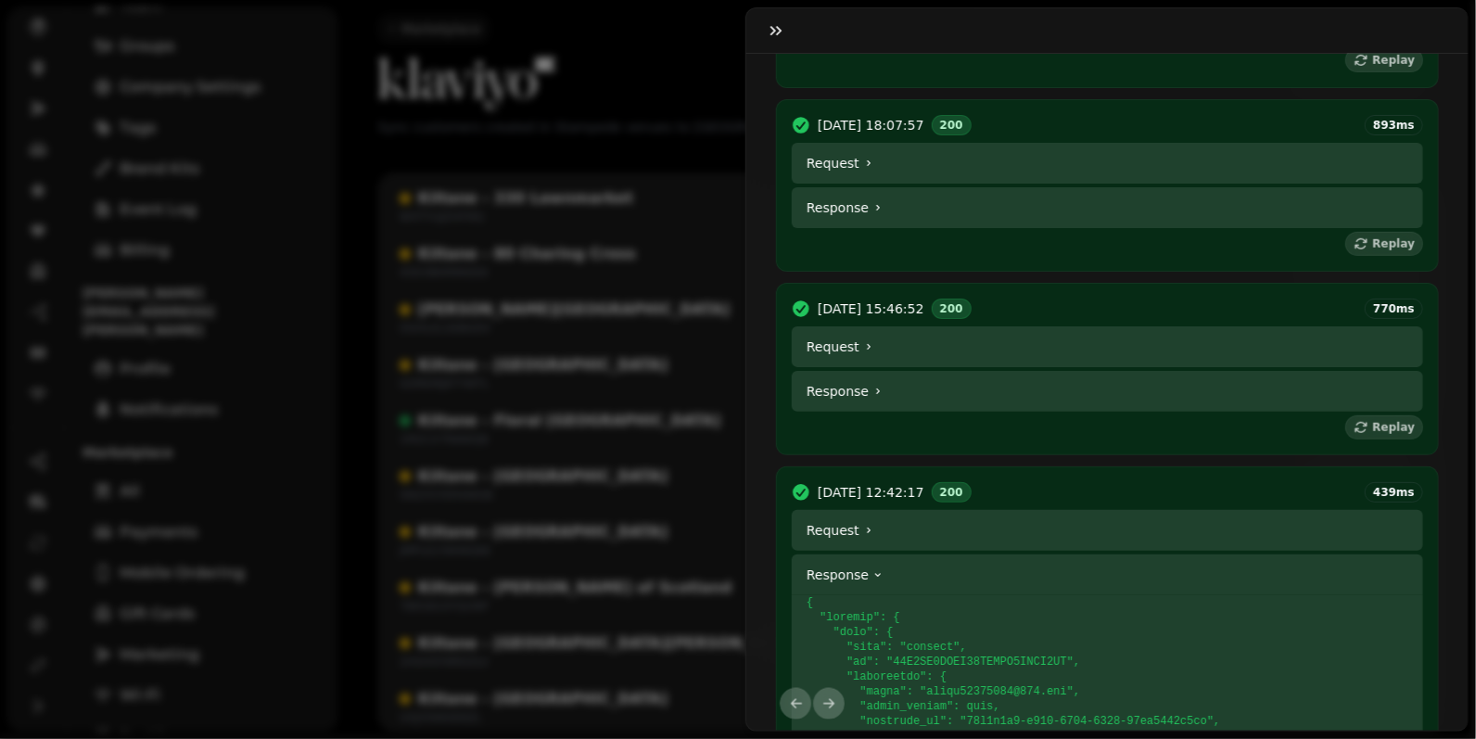
click at [882, 551] on summary "Request" at bounding box center [1107, 530] width 631 height 41
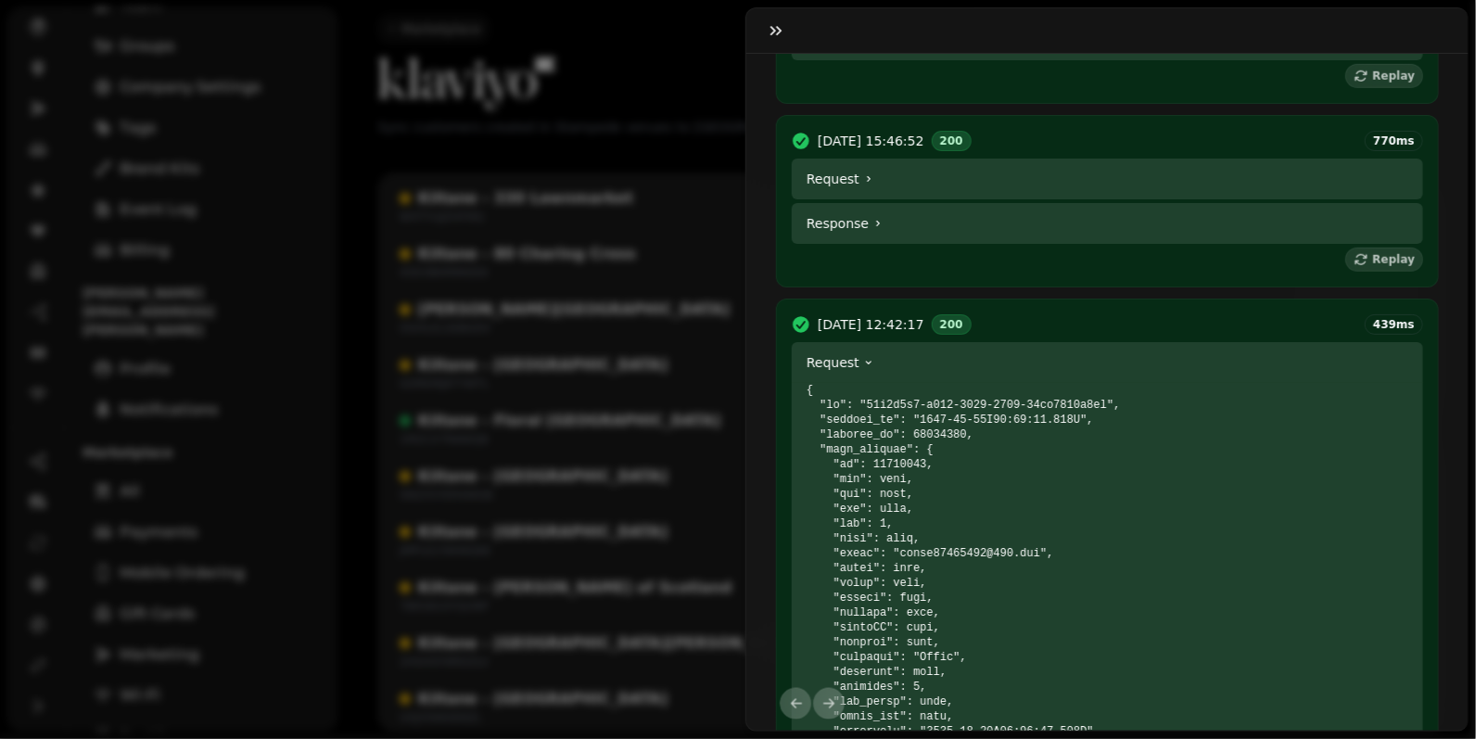
scroll to position [667, 0]
click at [903, 182] on summary "Request" at bounding box center [1107, 182] width 631 height 41
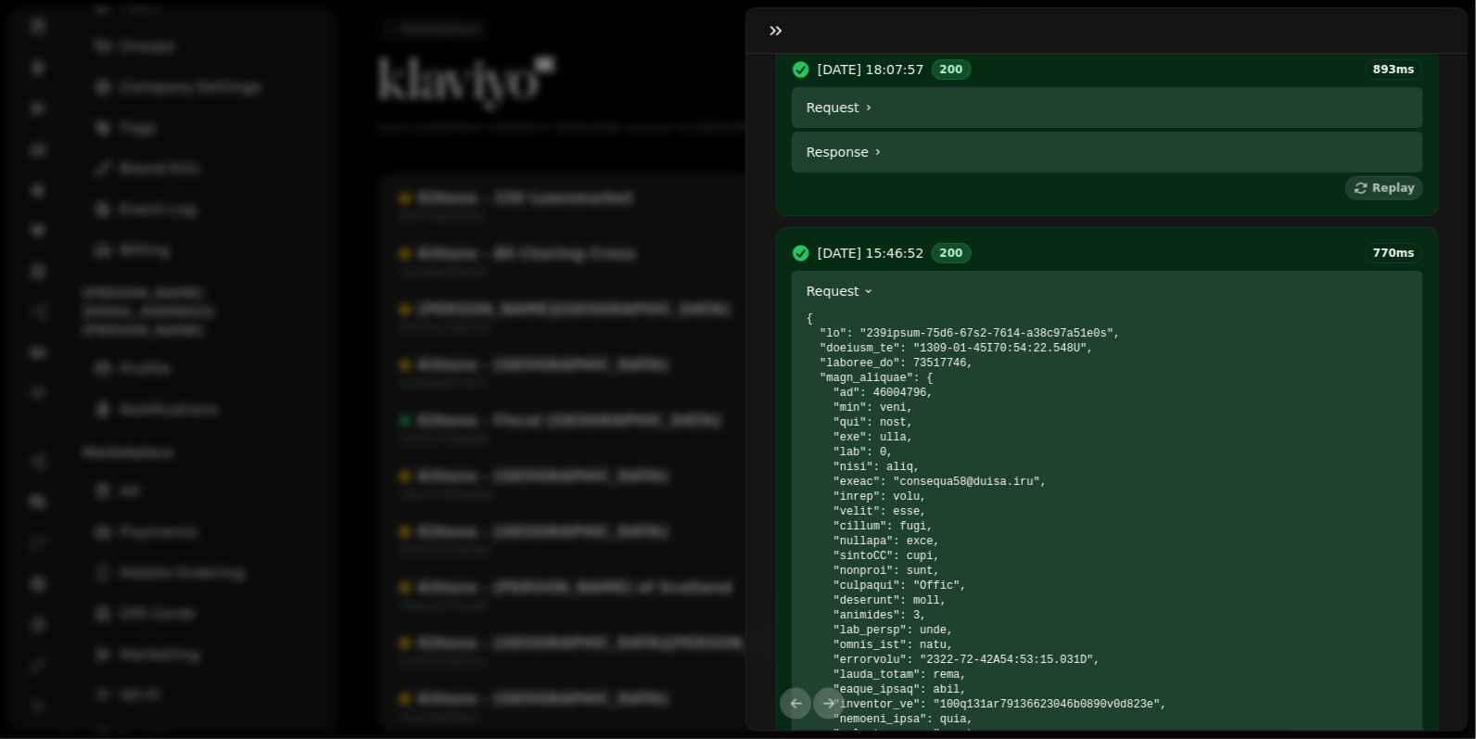
scroll to position [556, 0]
click at [912, 130] on summary "Request" at bounding box center [1107, 110] width 631 height 41
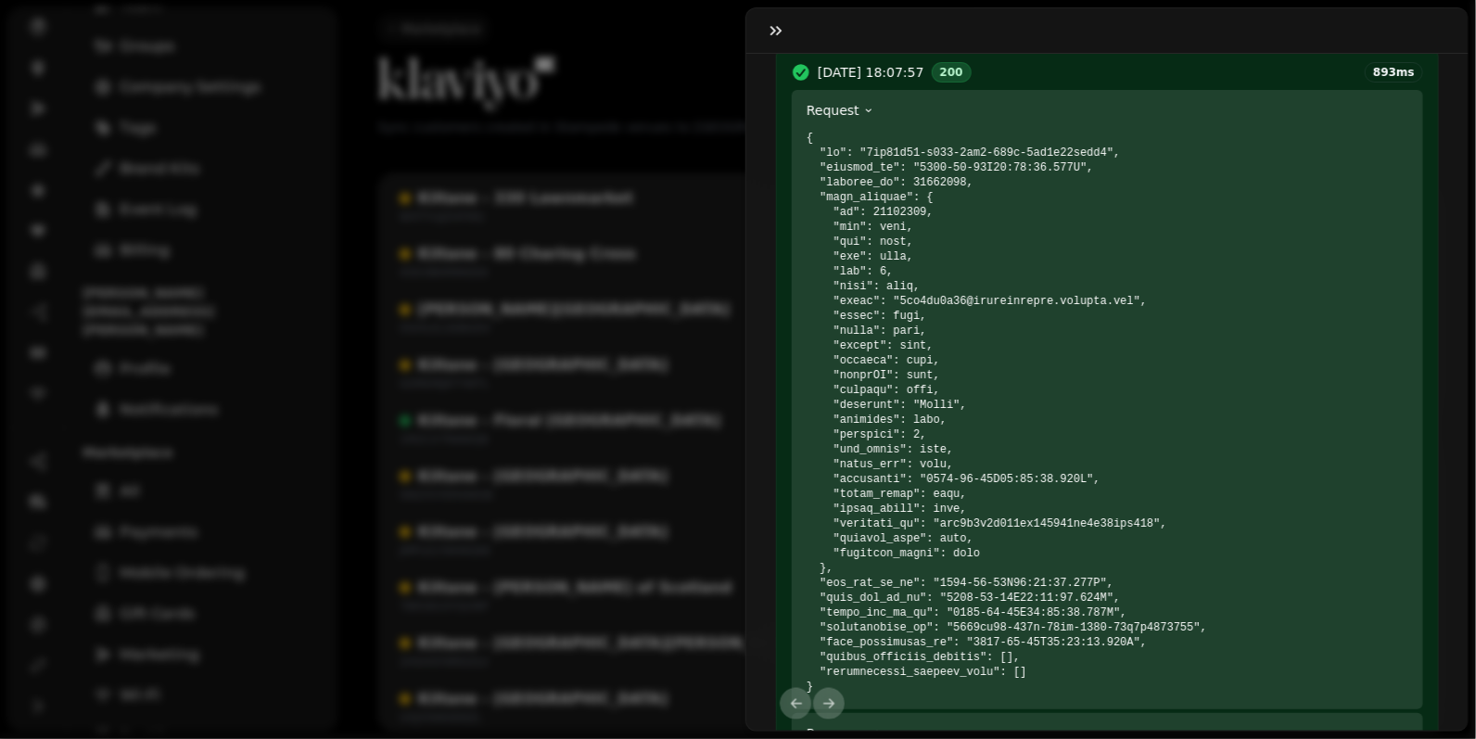
click at [1014, 118] on summary "Request" at bounding box center [1107, 110] width 631 height 41
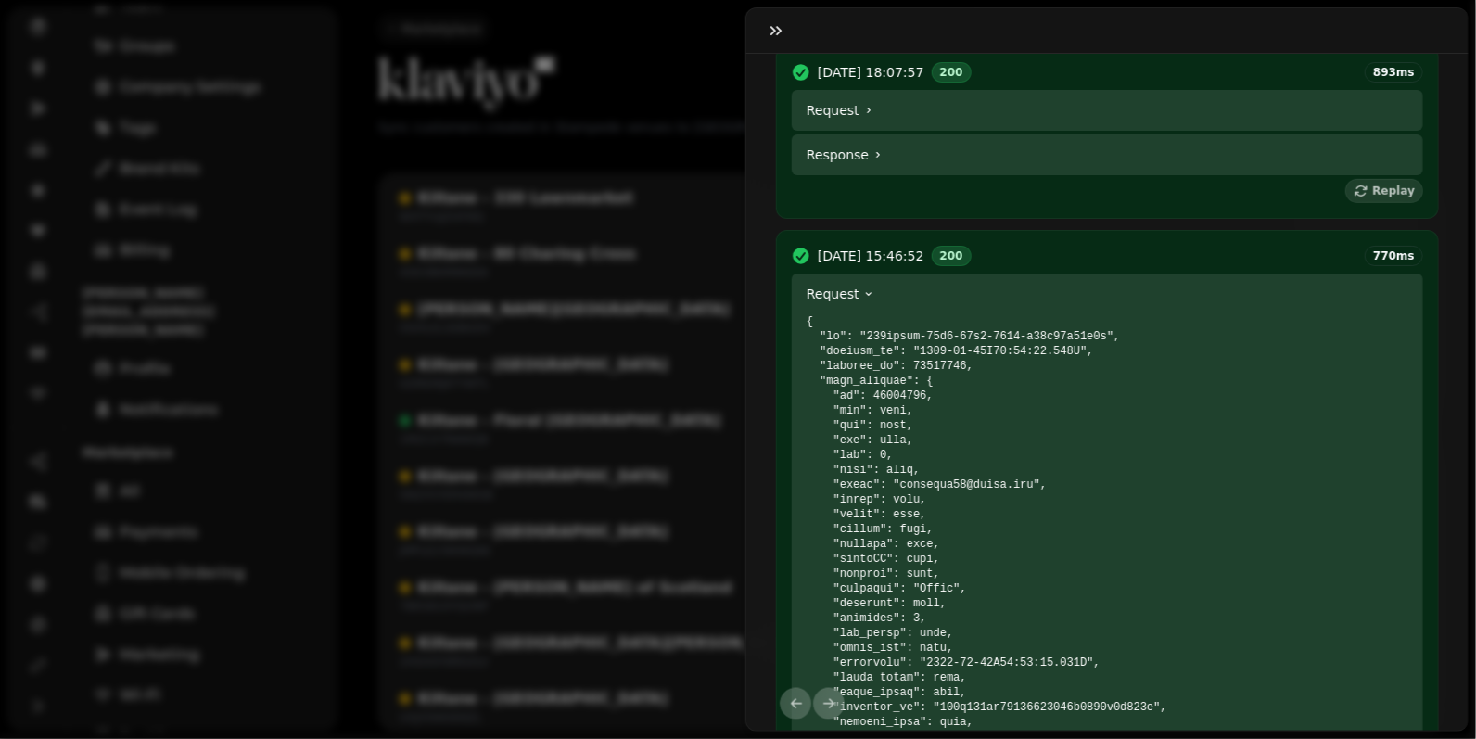
click at [1015, 311] on summary "Request" at bounding box center [1107, 293] width 631 height 41
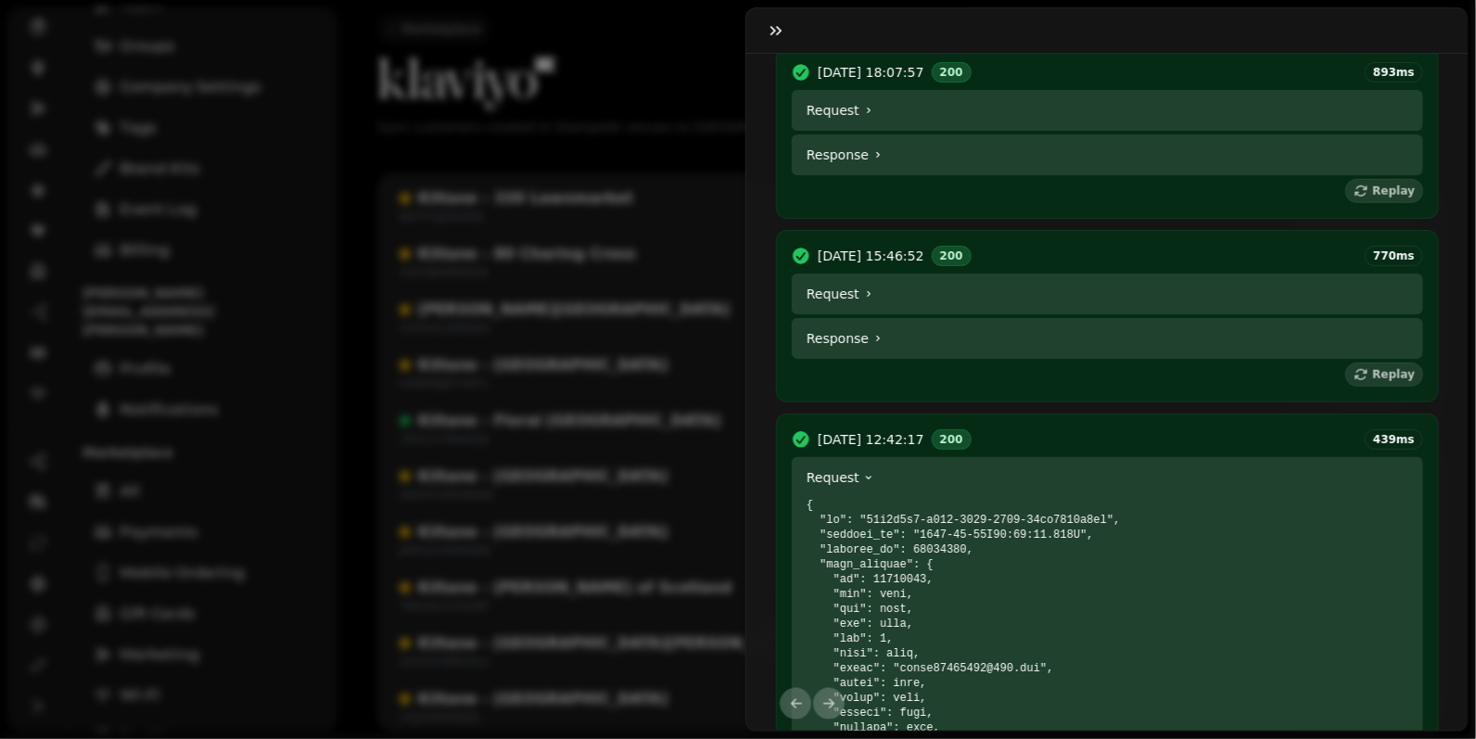
click at [1029, 490] on summary "Request" at bounding box center [1107, 477] width 631 height 41
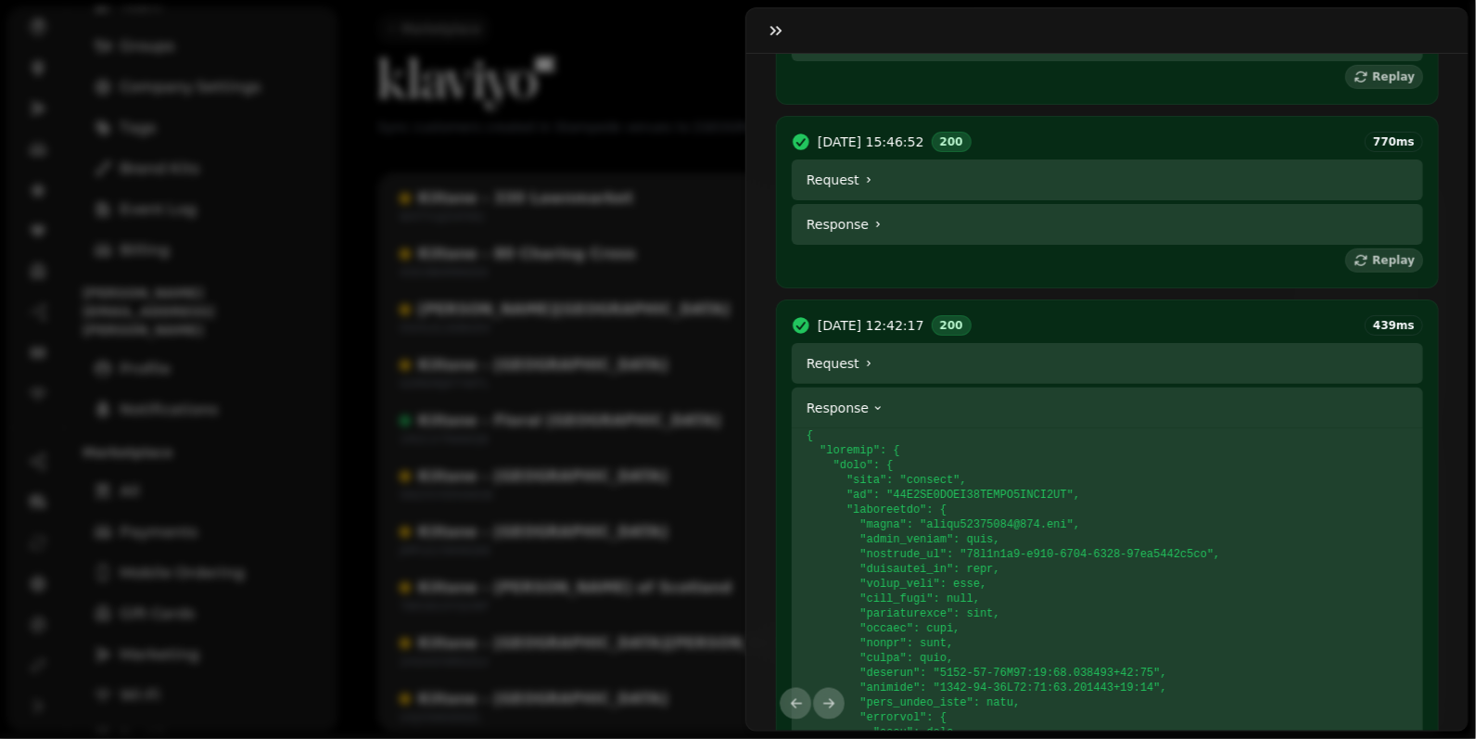
scroll to position [932, 0]
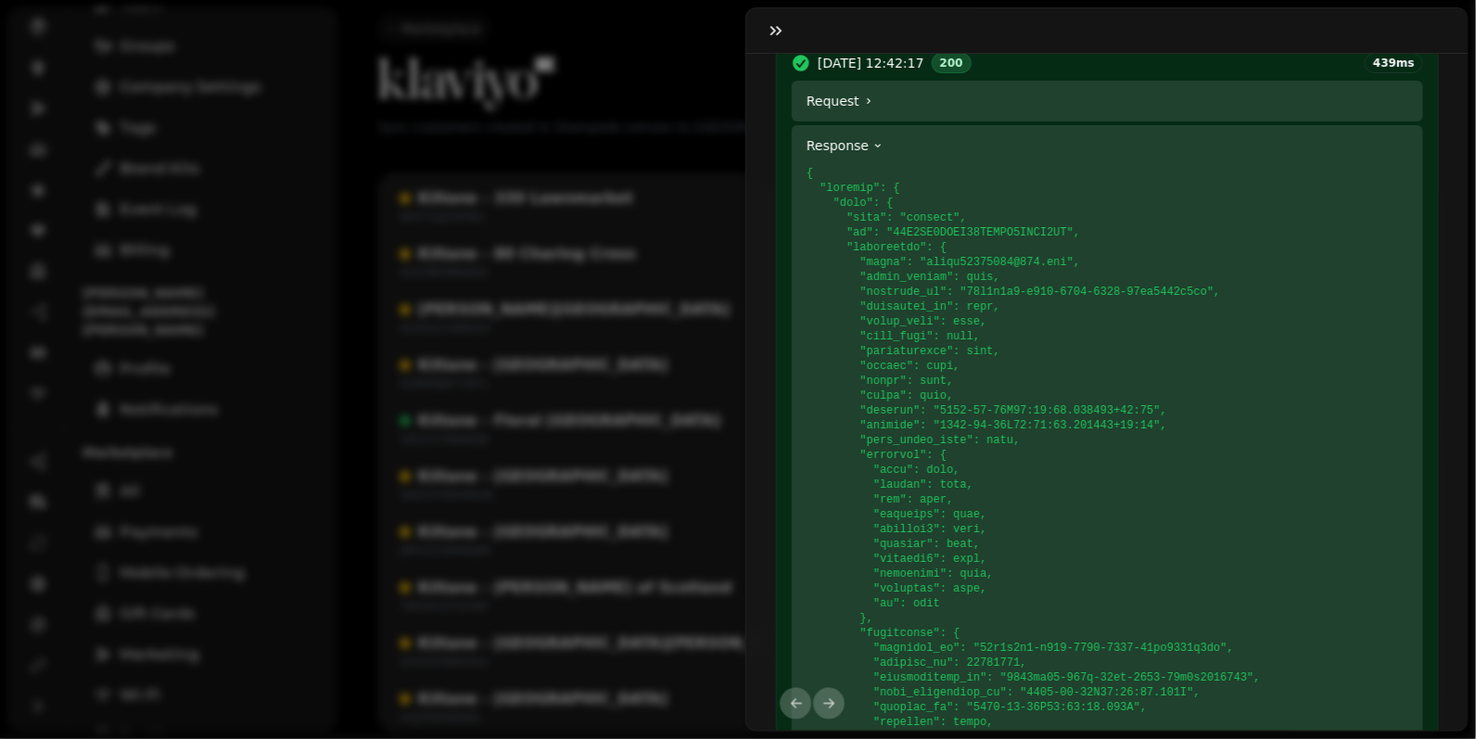
click at [909, 161] on summary "Response" at bounding box center [1107, 145] width 631 height 41
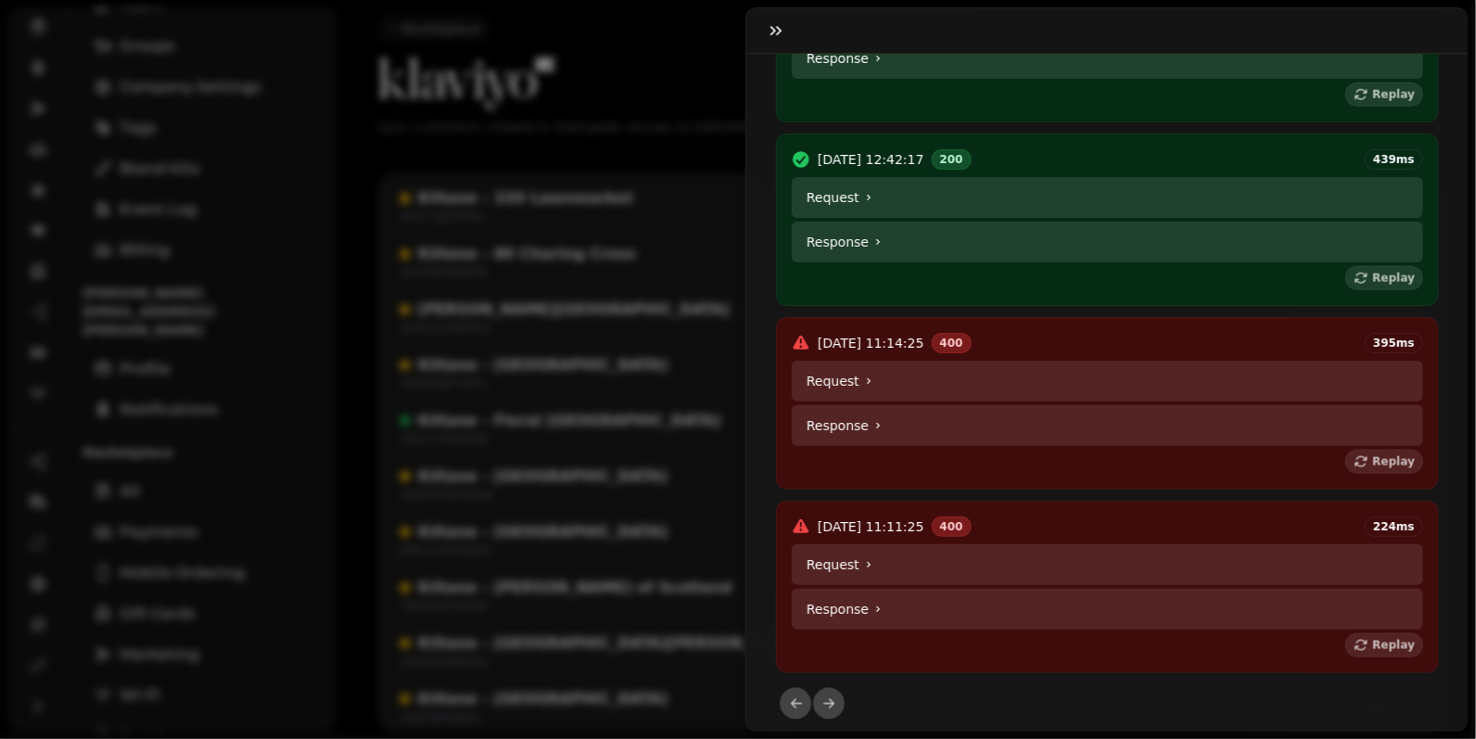
scroll to position [846, 0]
click at [947, 381] on summary "Request" at bounding box center [1107, 381] width 631 height 41
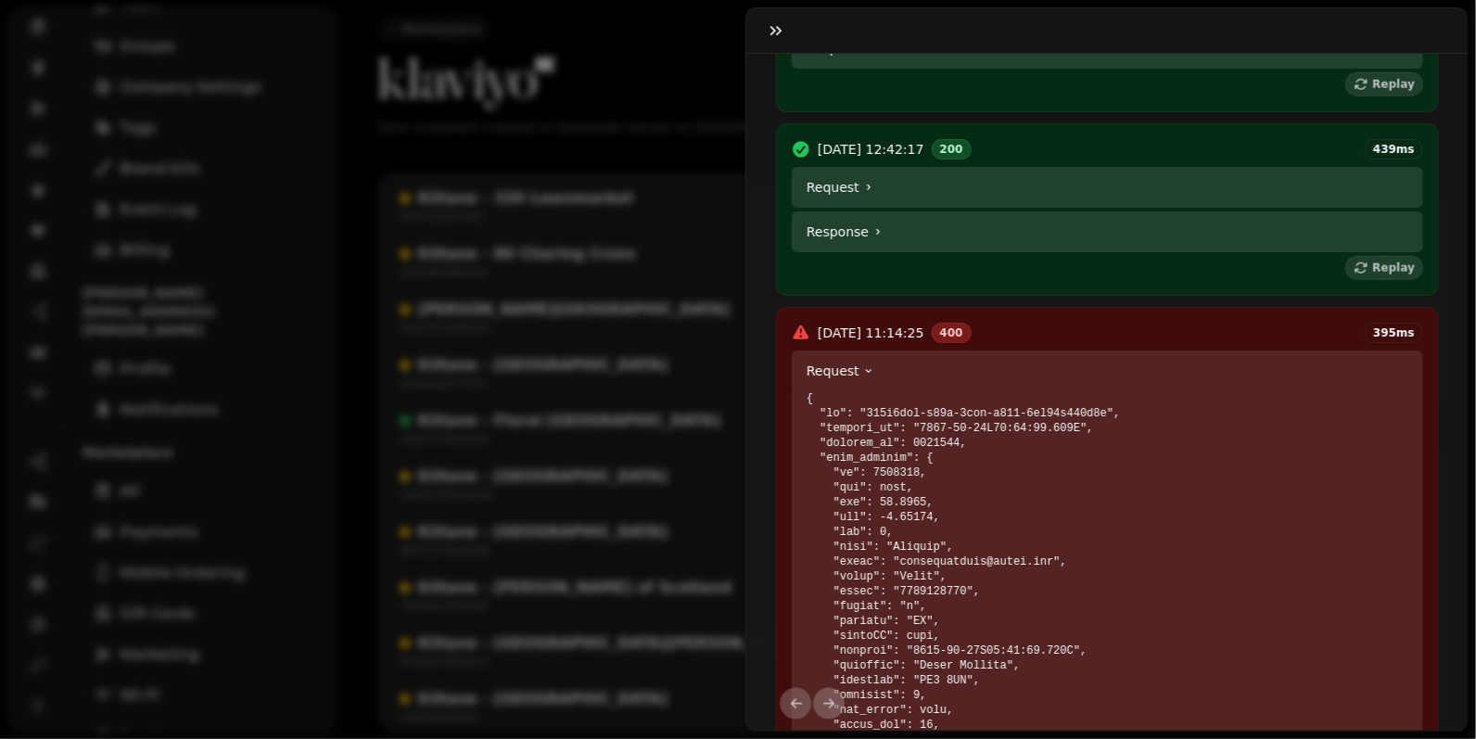
click at [947, 381] on summary "Request" at bounding box center [1107, 370] width 631 height 41
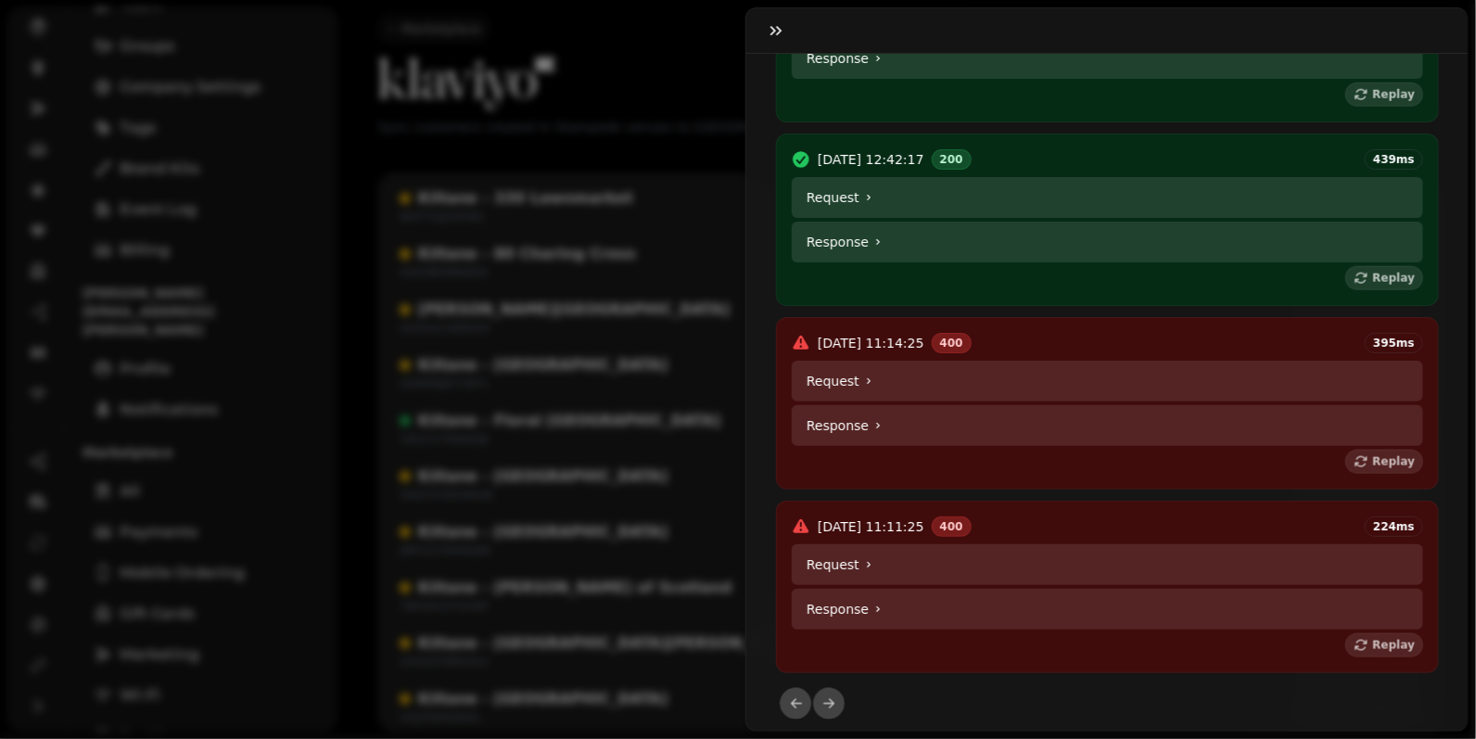
click at [941, 568] on summary "Request" at bounding box center [1107, 564] width 631 height 41
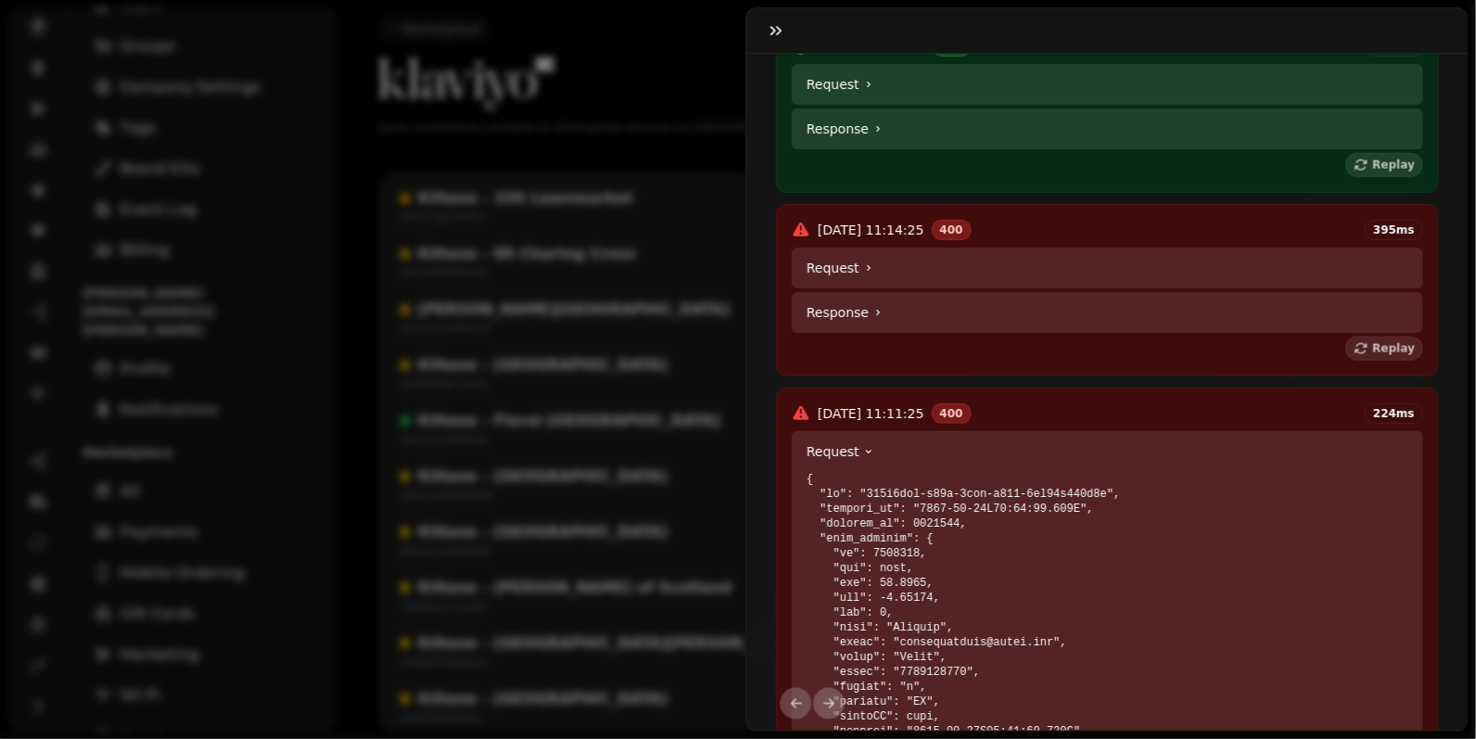
scroll to position [970, 0]
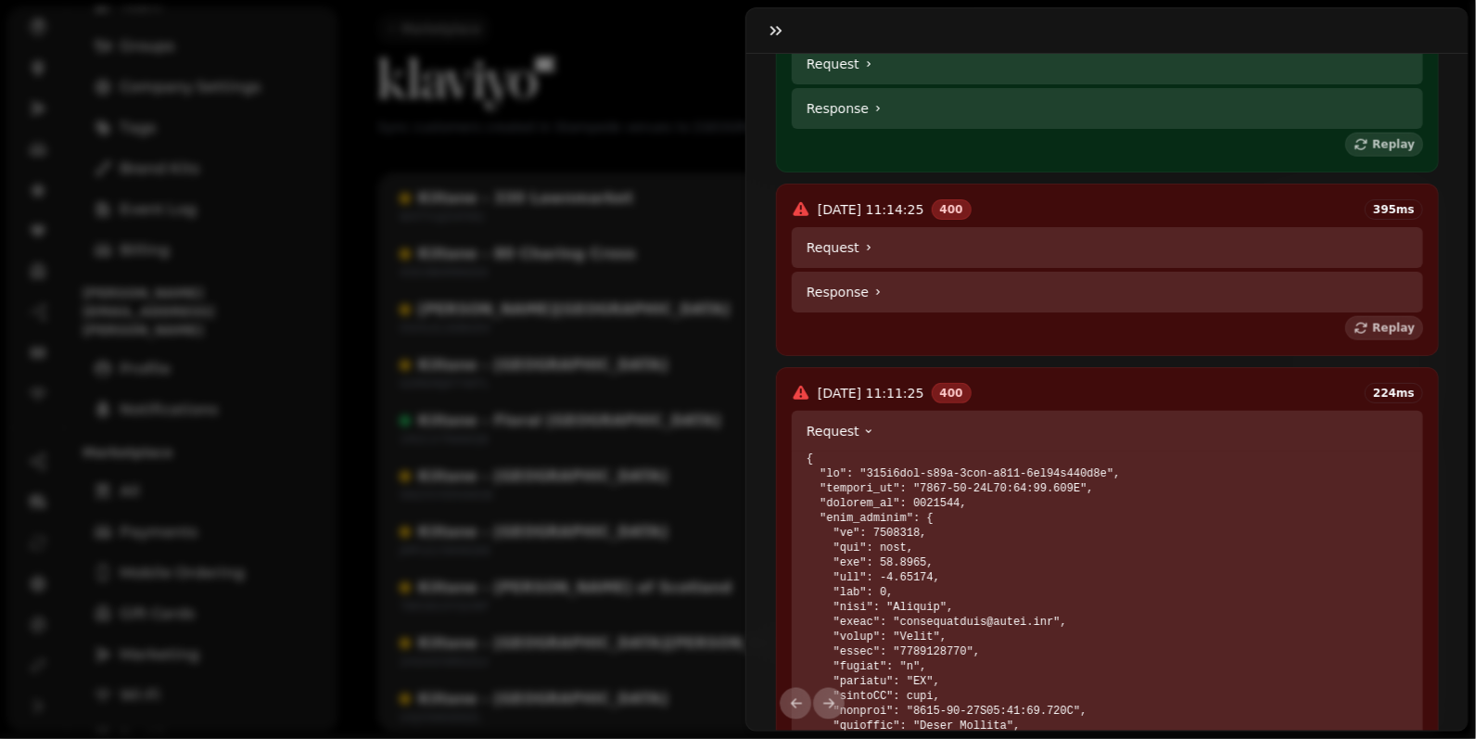
click at [974, 440] on summary "Request" at bounding box center [1107, 431] width 631 height 41
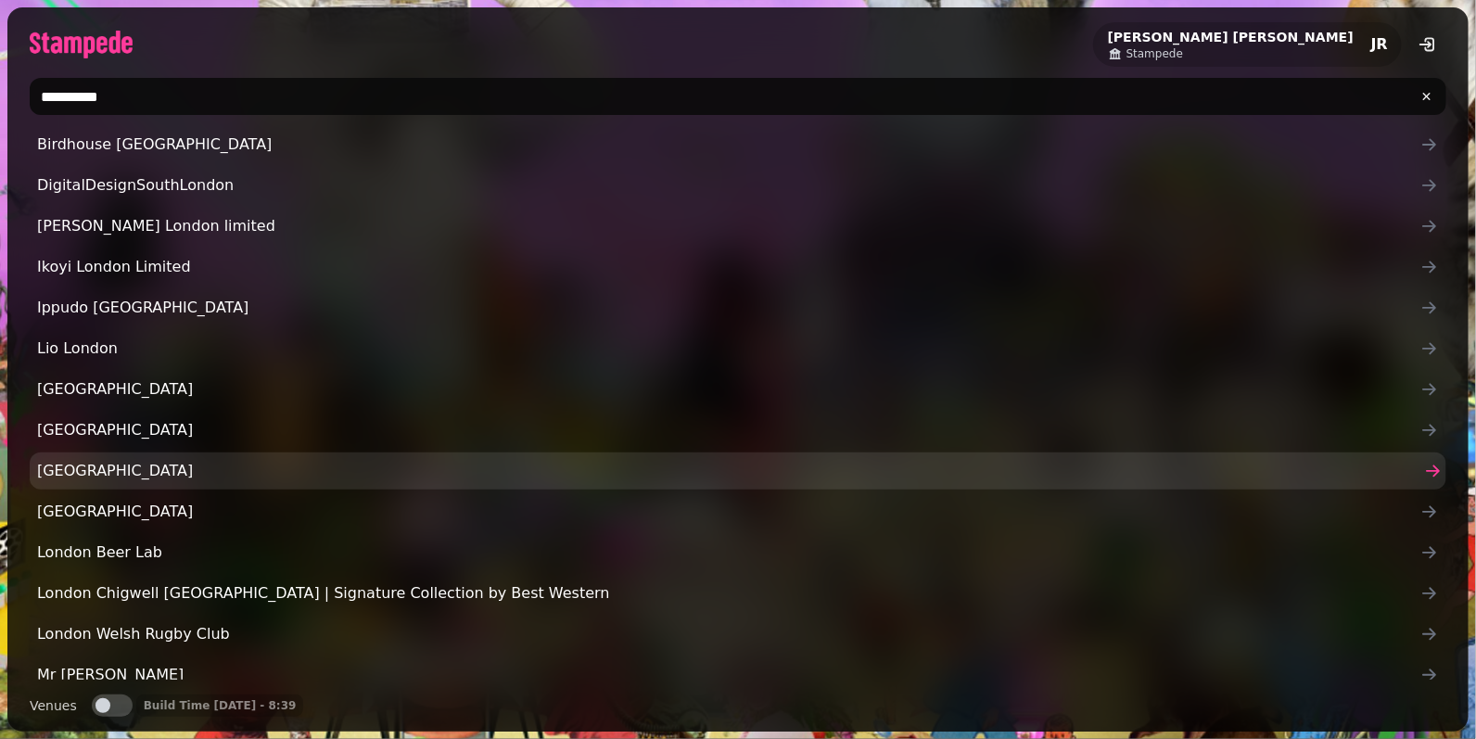
type input "**********"
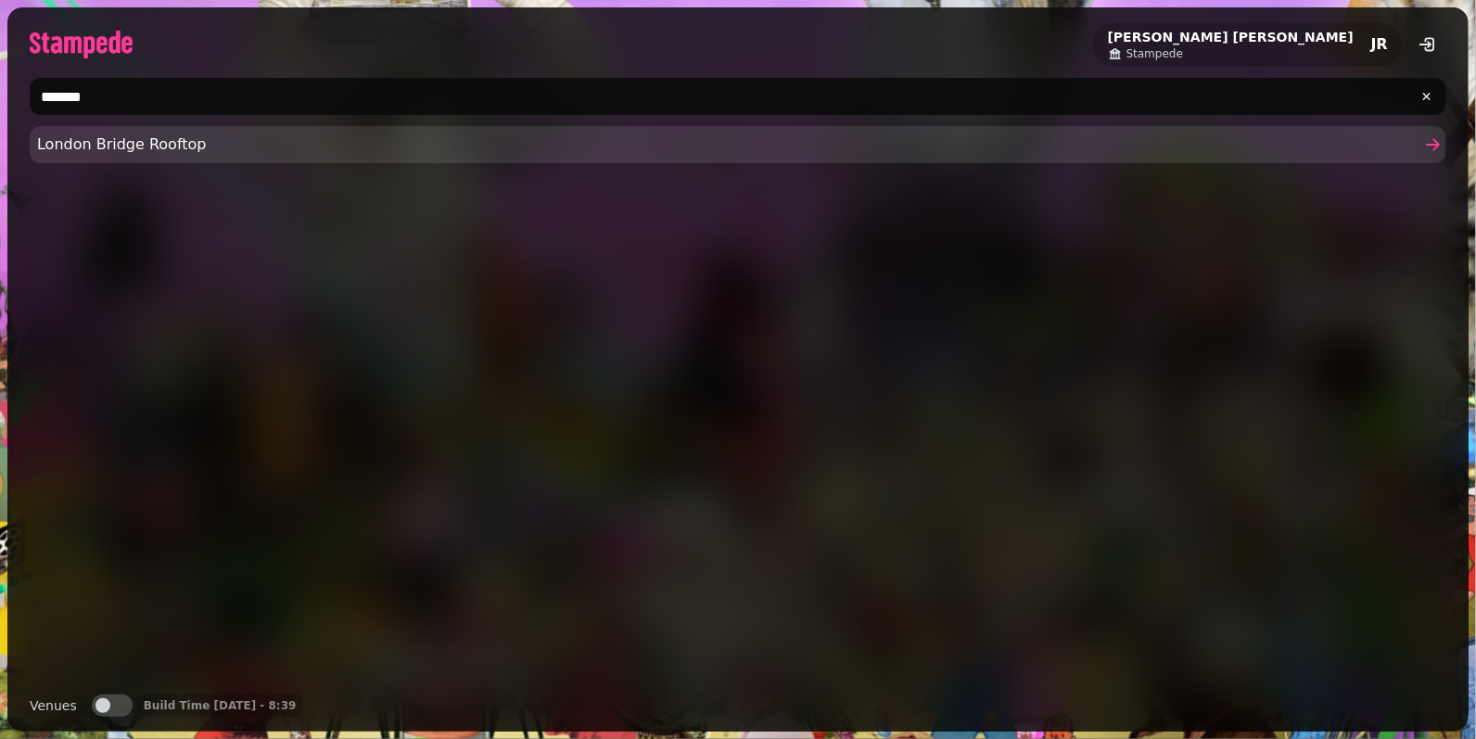
type input "*******"
click at [133, 146] on span "London Bridge Rooftop" at bounding box center [728, 144] width 1383 height 22
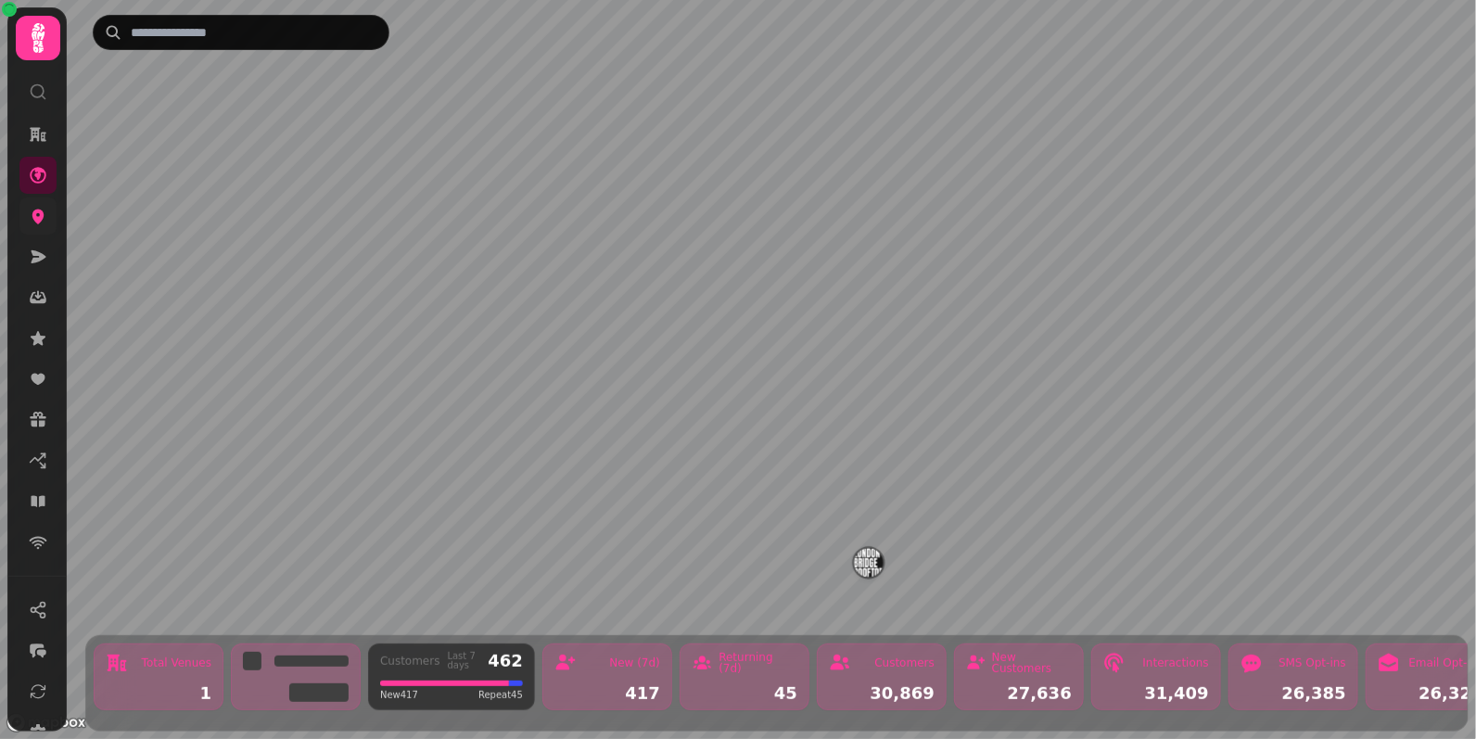
click at [53, 226] on link at bounding box center [37, 215] width 37 height 37
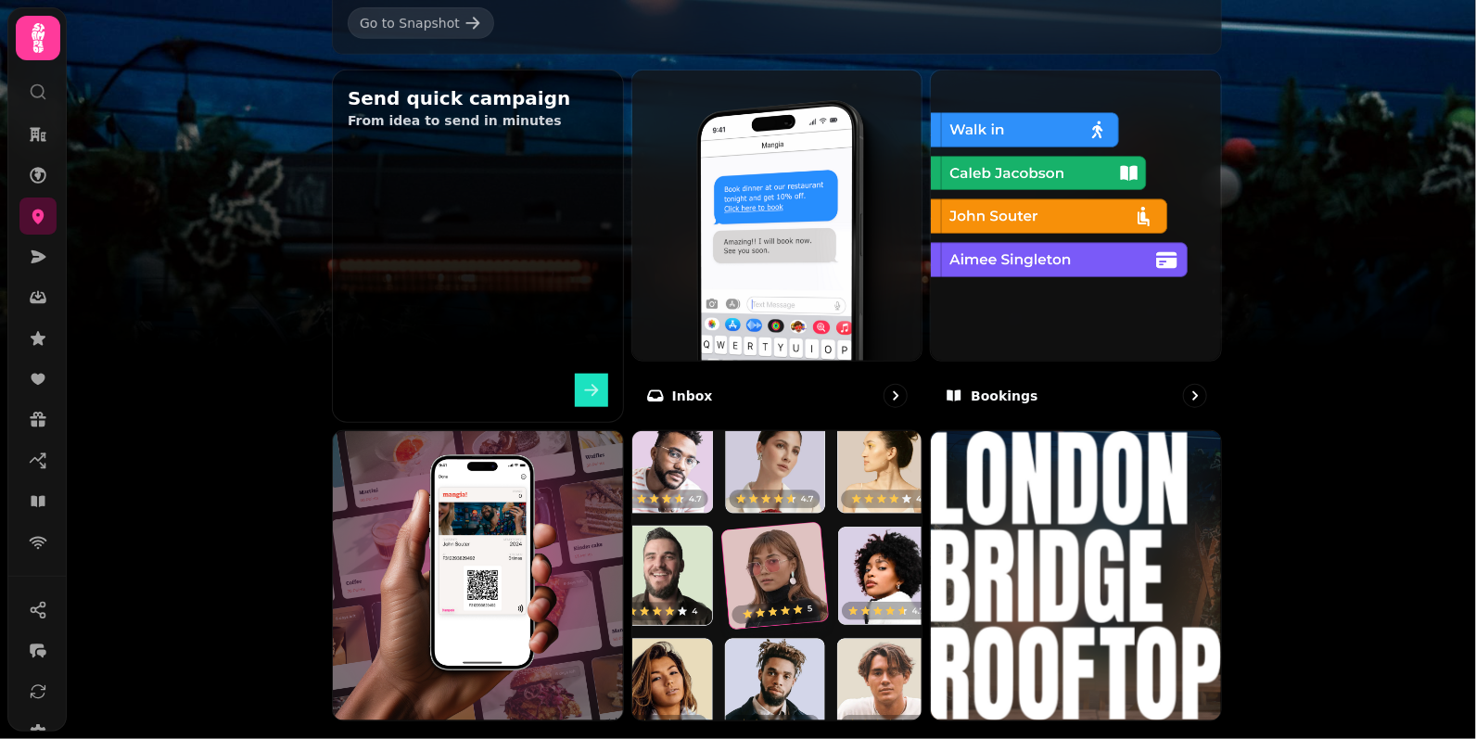
scroll to position [886, 0]
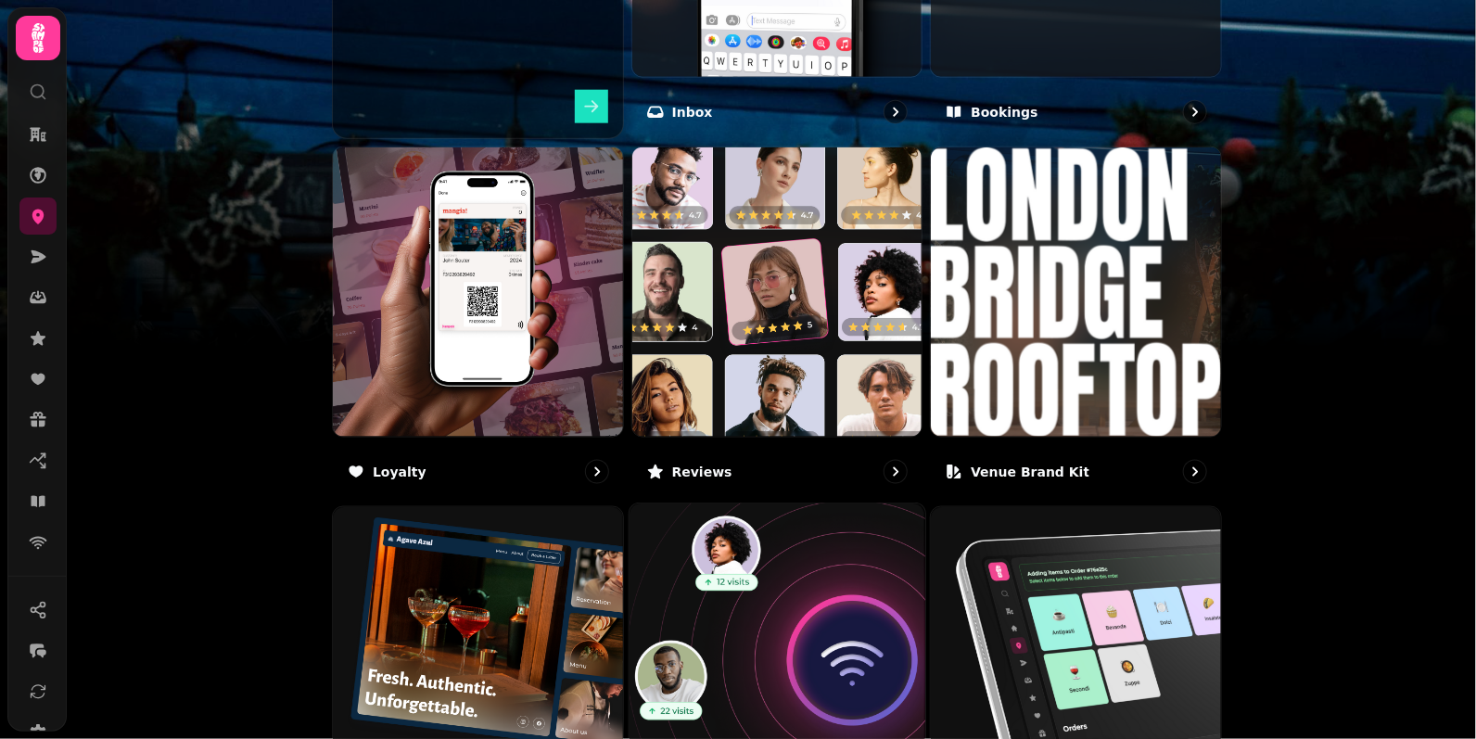
click at [818, 639] on img at bounding box center [777, 651] width 325 height 325
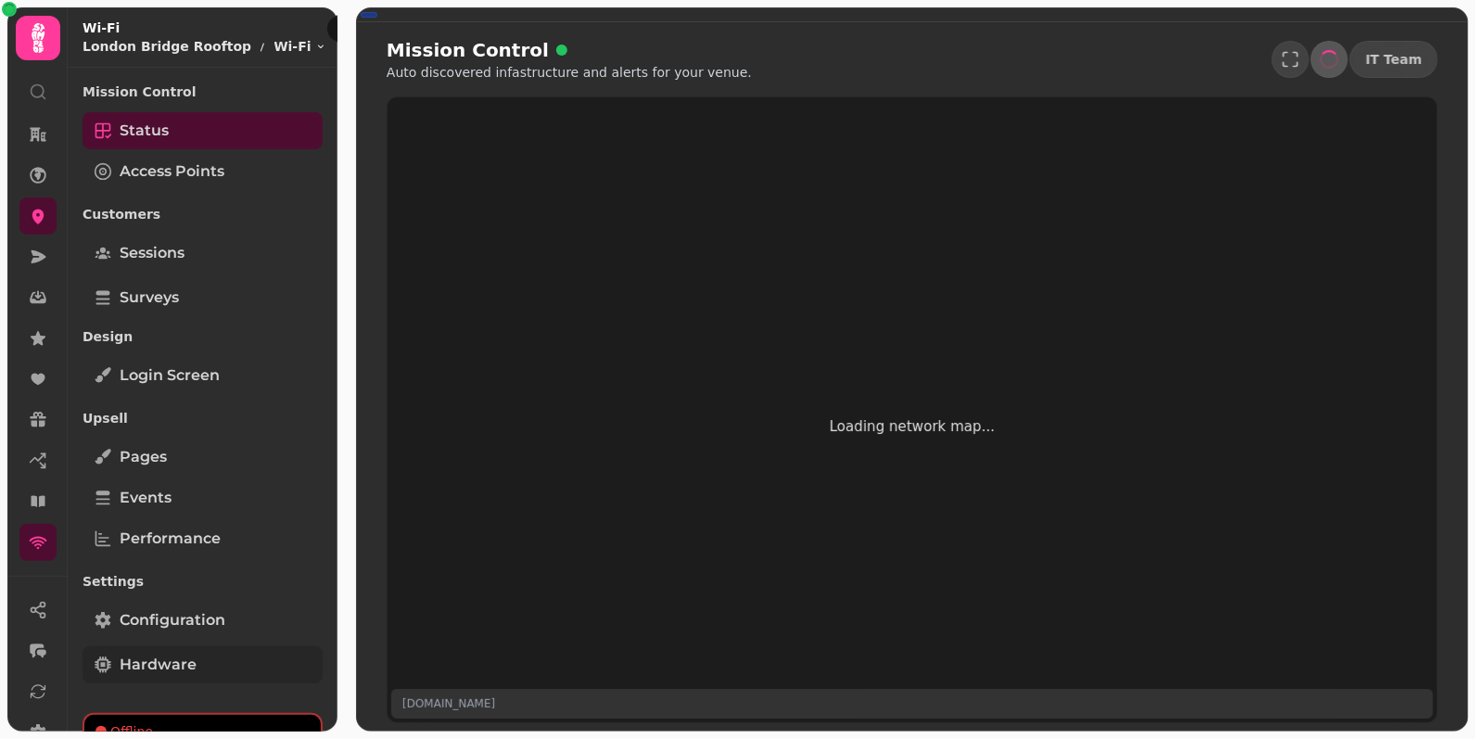
click at [146, 661] on span "Hardware" at bounding box center [158, 664] width 77 height 22
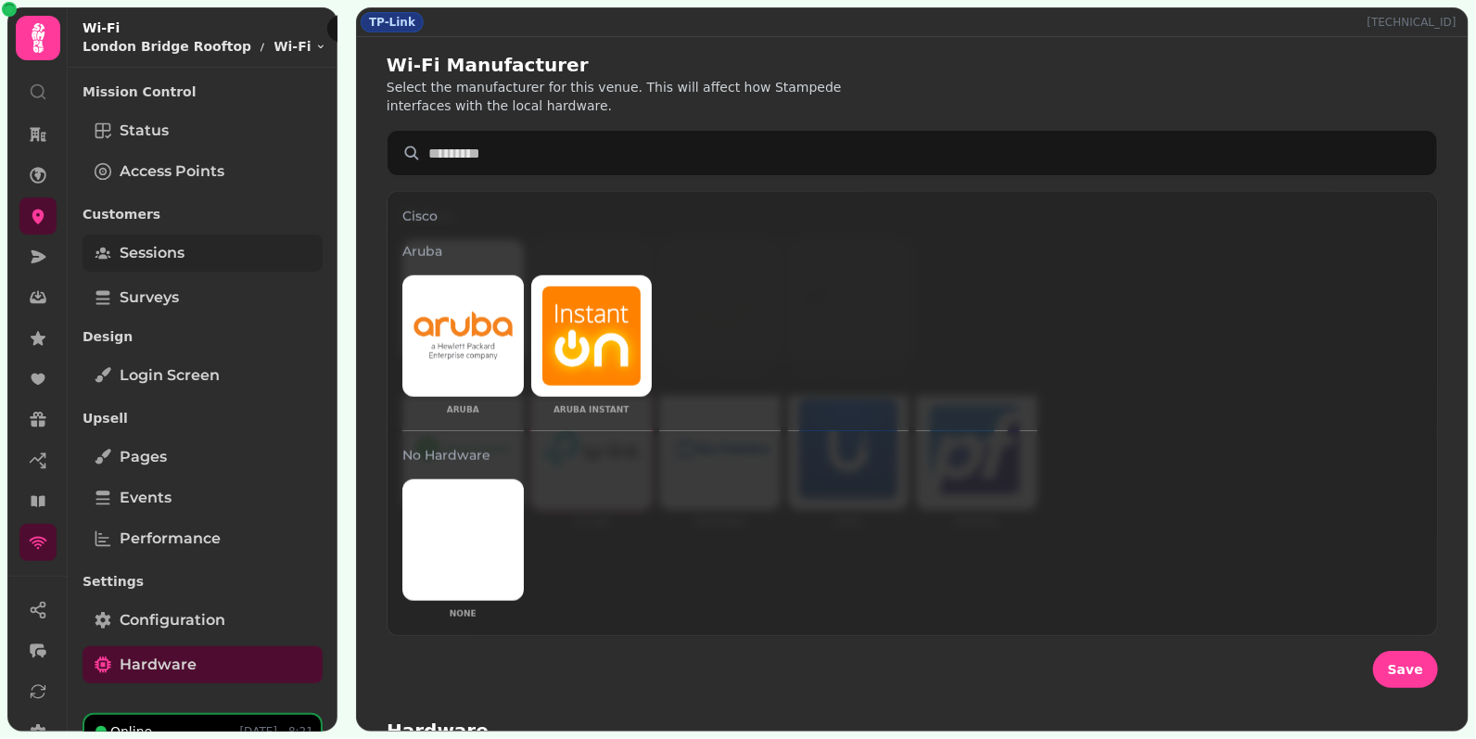
click at [178, 242] on span "Sessions" at bounding box center [152, 253] width 65 height 22
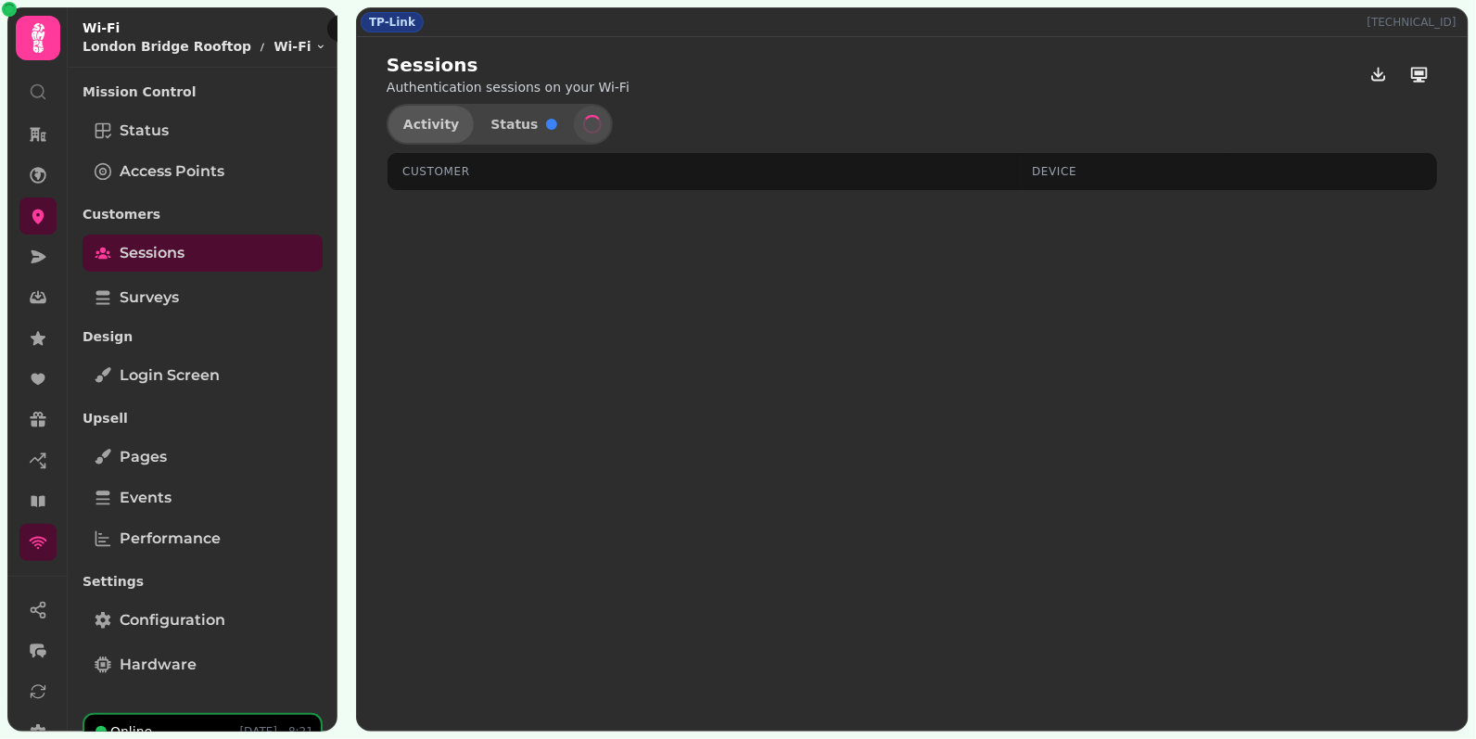
click at [439, 122] on span "Activity" at bounding box center [431, 124] width 56 height 13
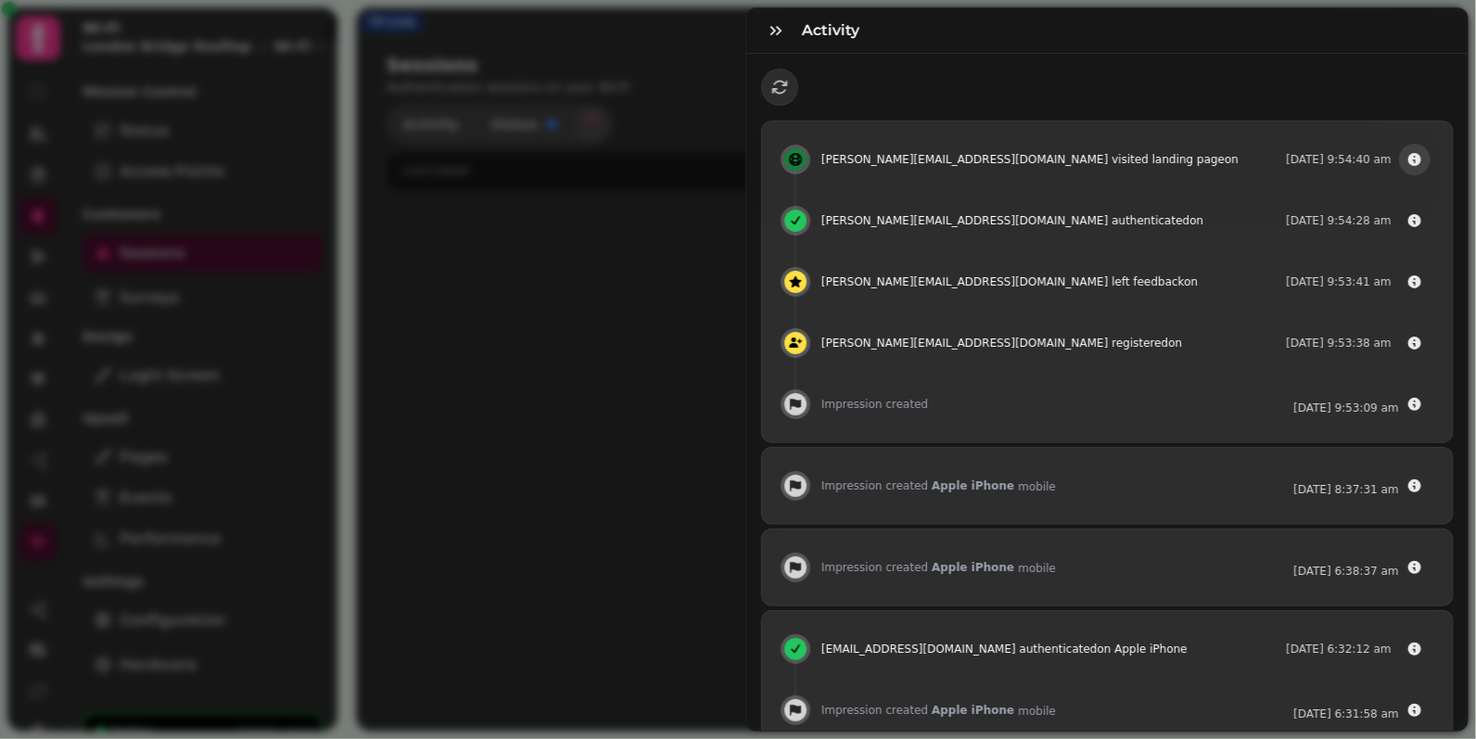
click at [1409, 161] on icon "button" at bounding box center [1414, 159] width 15 height 15
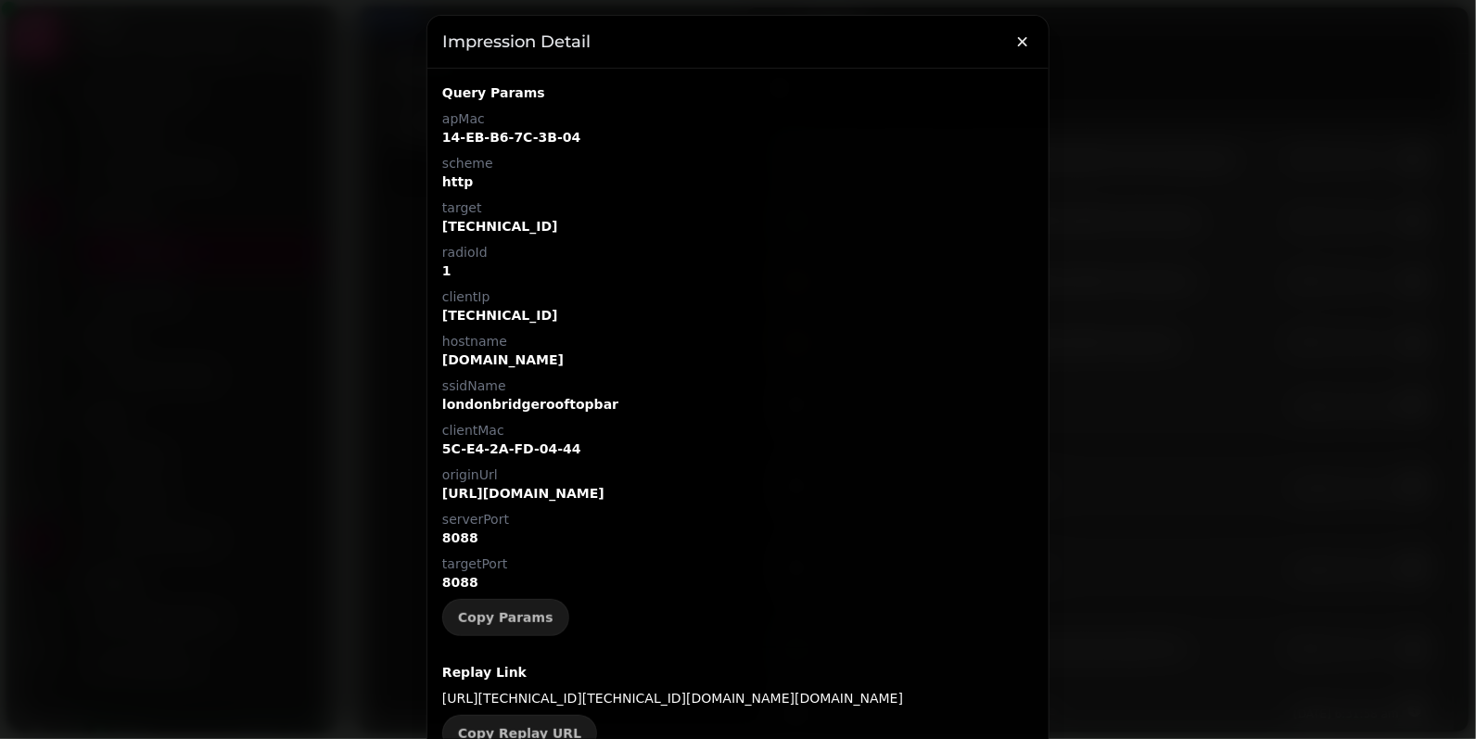
click at [500, 137] on p "14-EB-B6-7C-3B-04" at bounding box center [737, 137] width 591 height 19
copy p "14-EB-B6-7C-3B-04"
select select "**"
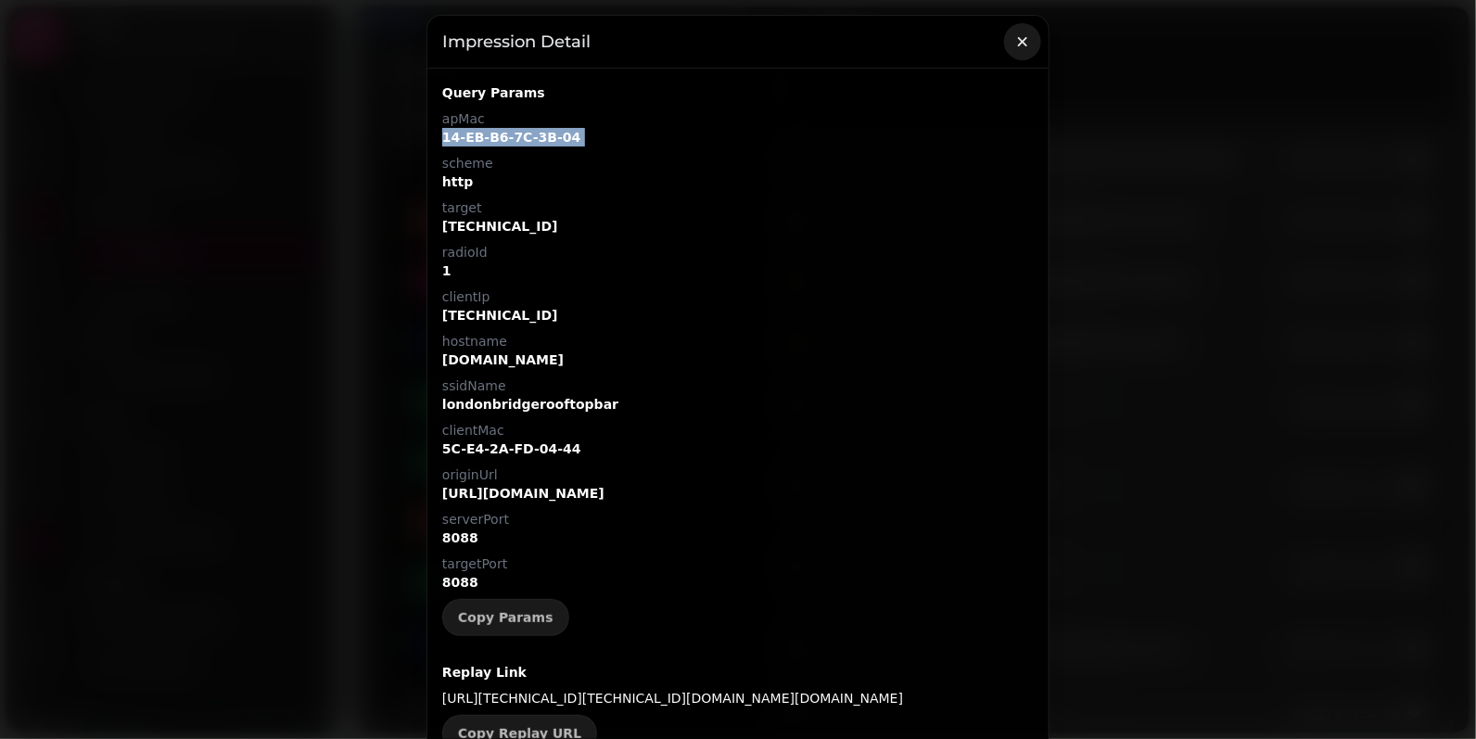
click at [1018, 41] on icon "button" at bounding box center [1022, 41] width 19 height 19
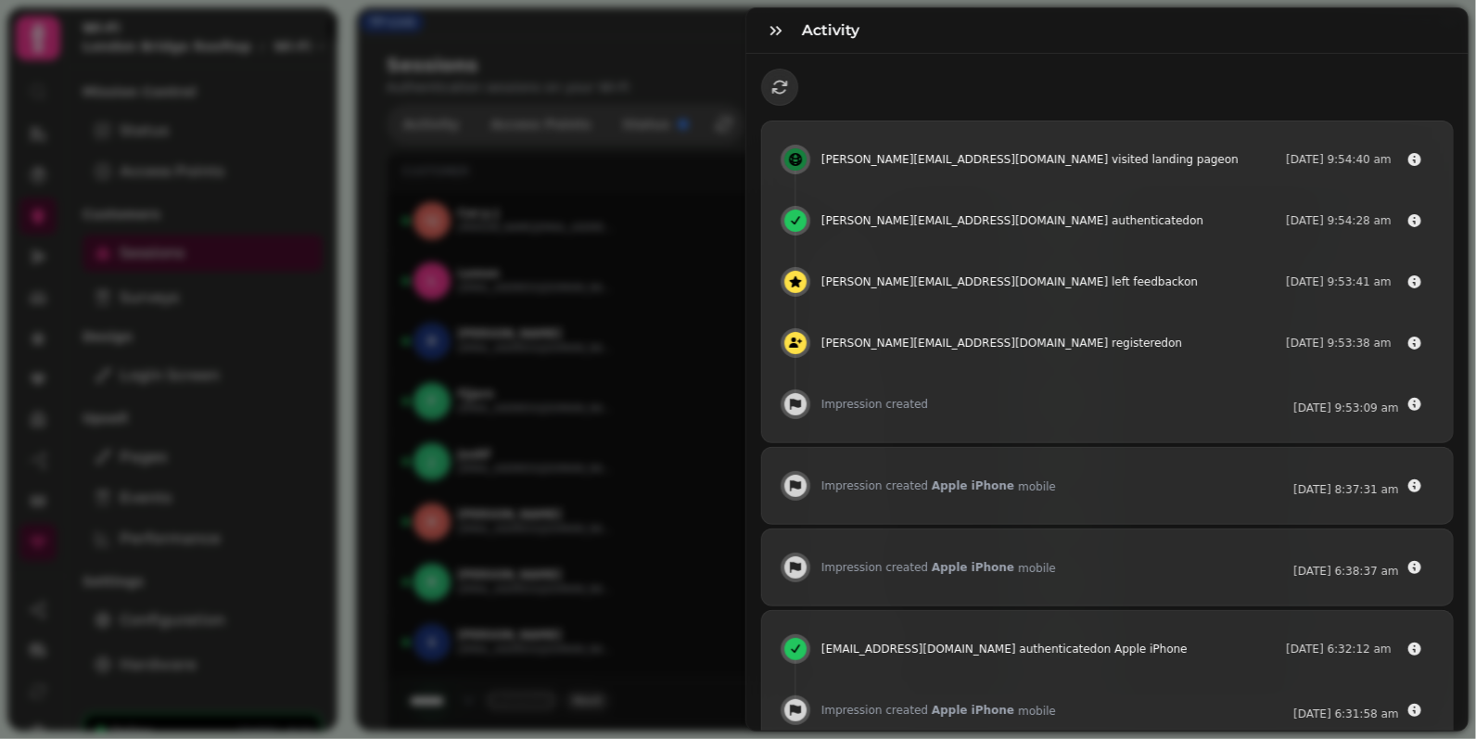
click at [671, 305] on div "Activity [PERSON_NAME][EMAIL_ADDRESS][DOMAIN_NAME] visited landing page on [DAT…" at bounding box center [738, 384] width 1476 height 709
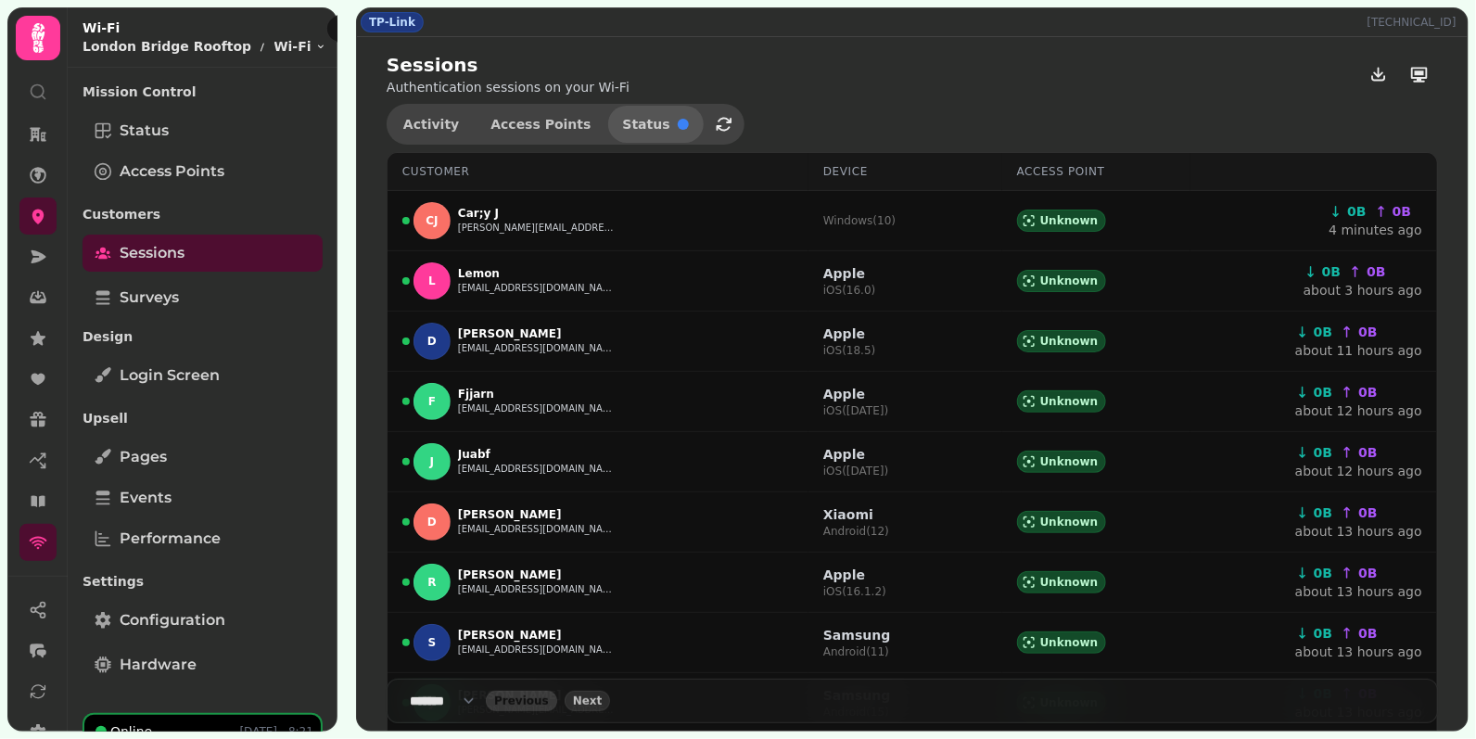
click at [633, 124] on span "Status" at bounding box center [646, 124] width 47 height 13
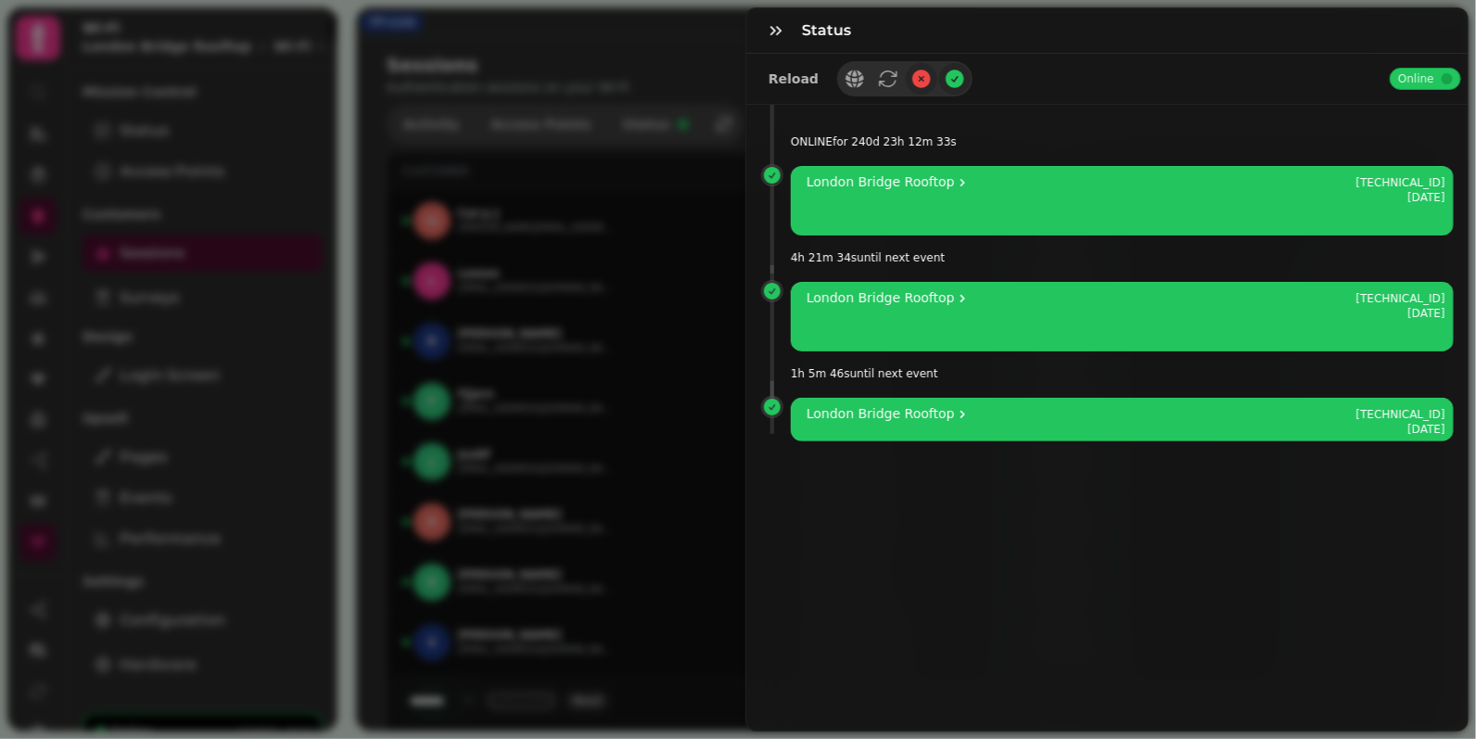
click at [647, 82] on div "Status Reload Online ONLINE for 240d 23h 12m 33s [GEOGRAPHIC_DATA] Rooftop [TEC…" at bounding box center [738, 384] width 1476 height 709
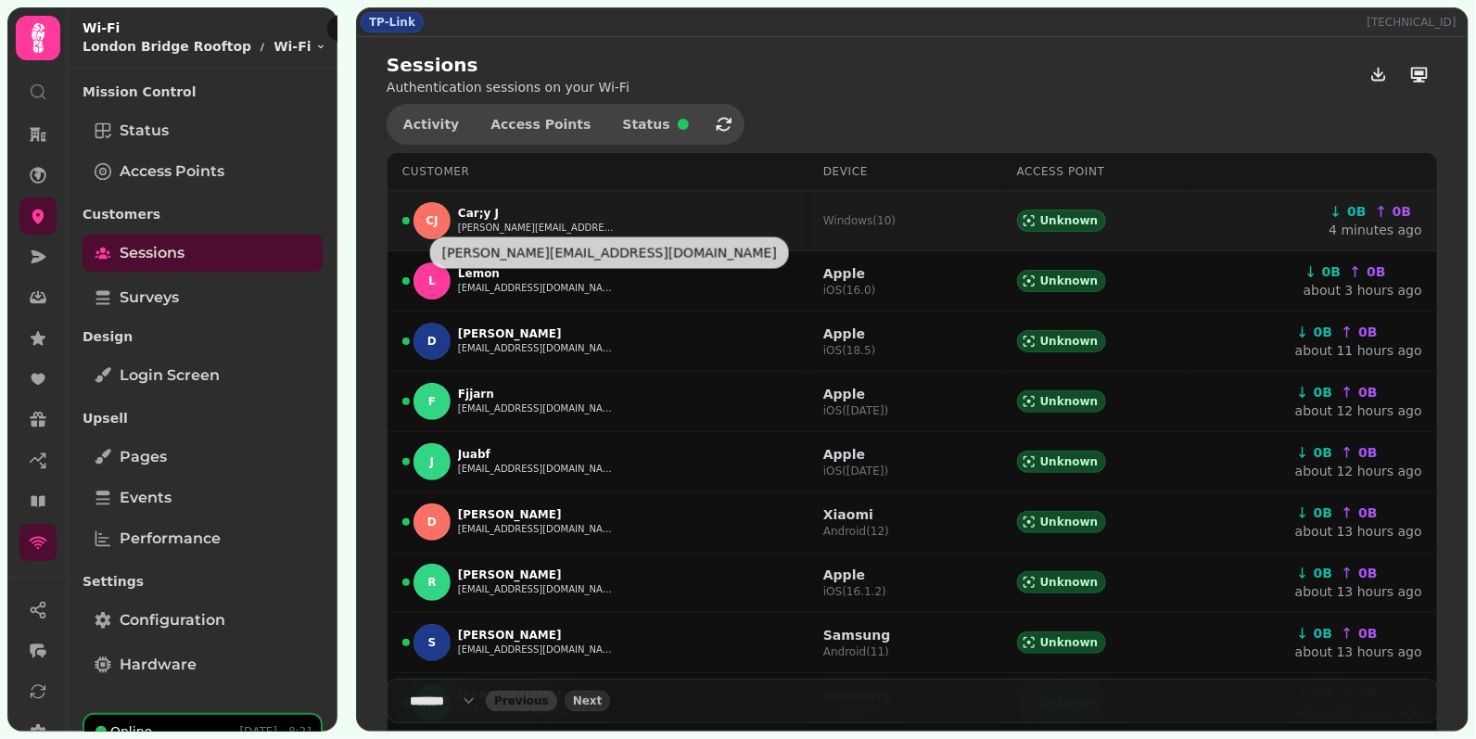
click at [494, 231] on button "[PERSON_NAME][EMAIL_ADDRESS][DOMAIN_NAME]" at bounding box center [537, 228] width 158 height 15
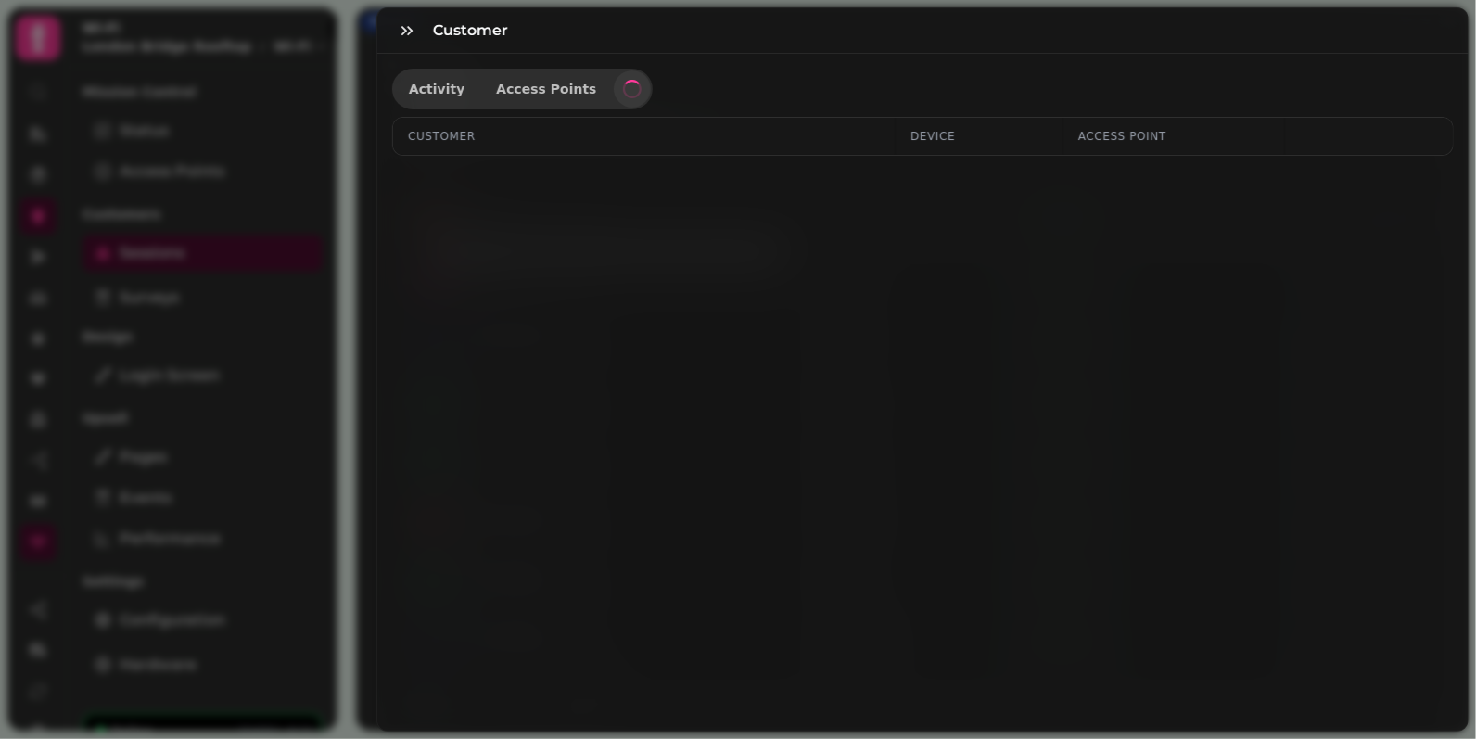
select select "**"
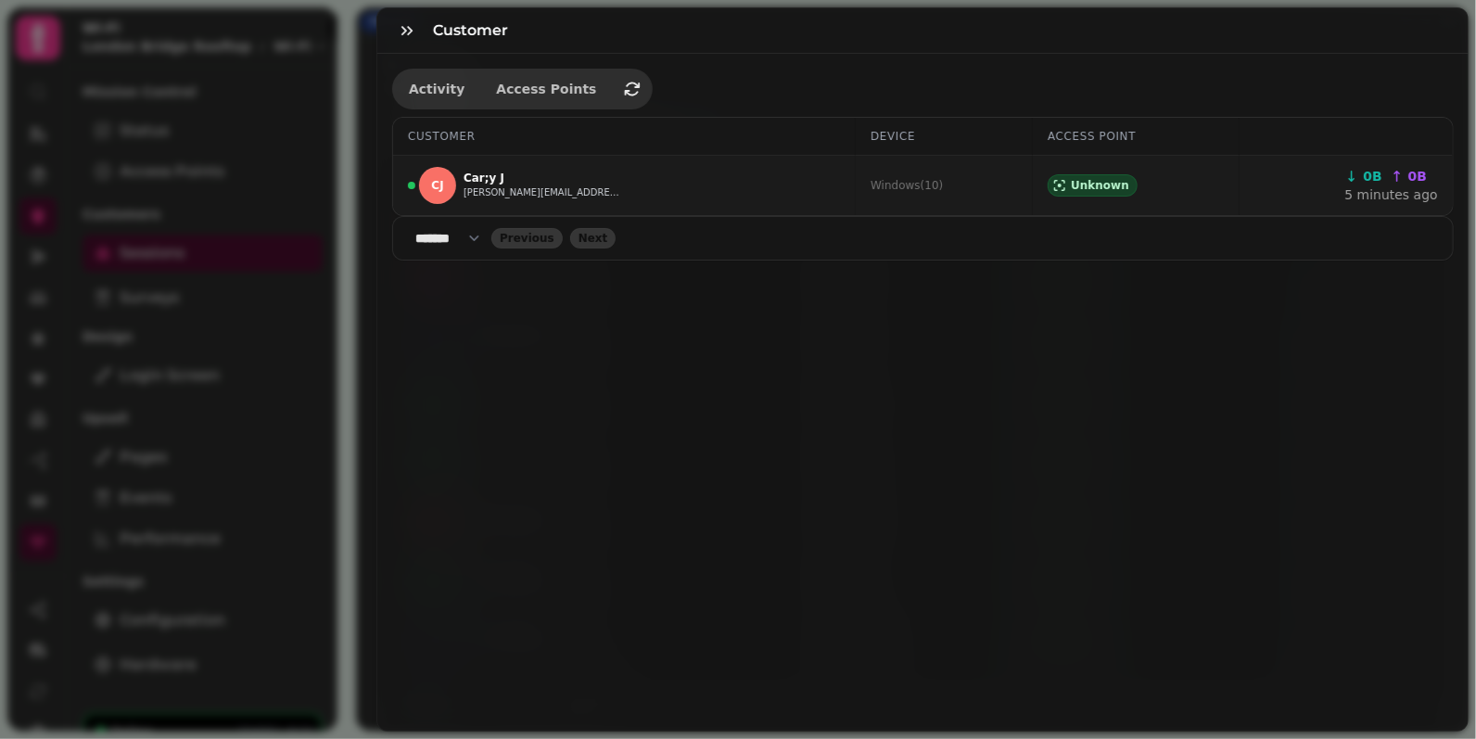
click at [1102, 184] on span "Unknown" at bounding box center [1100, 185] width 58 height 15
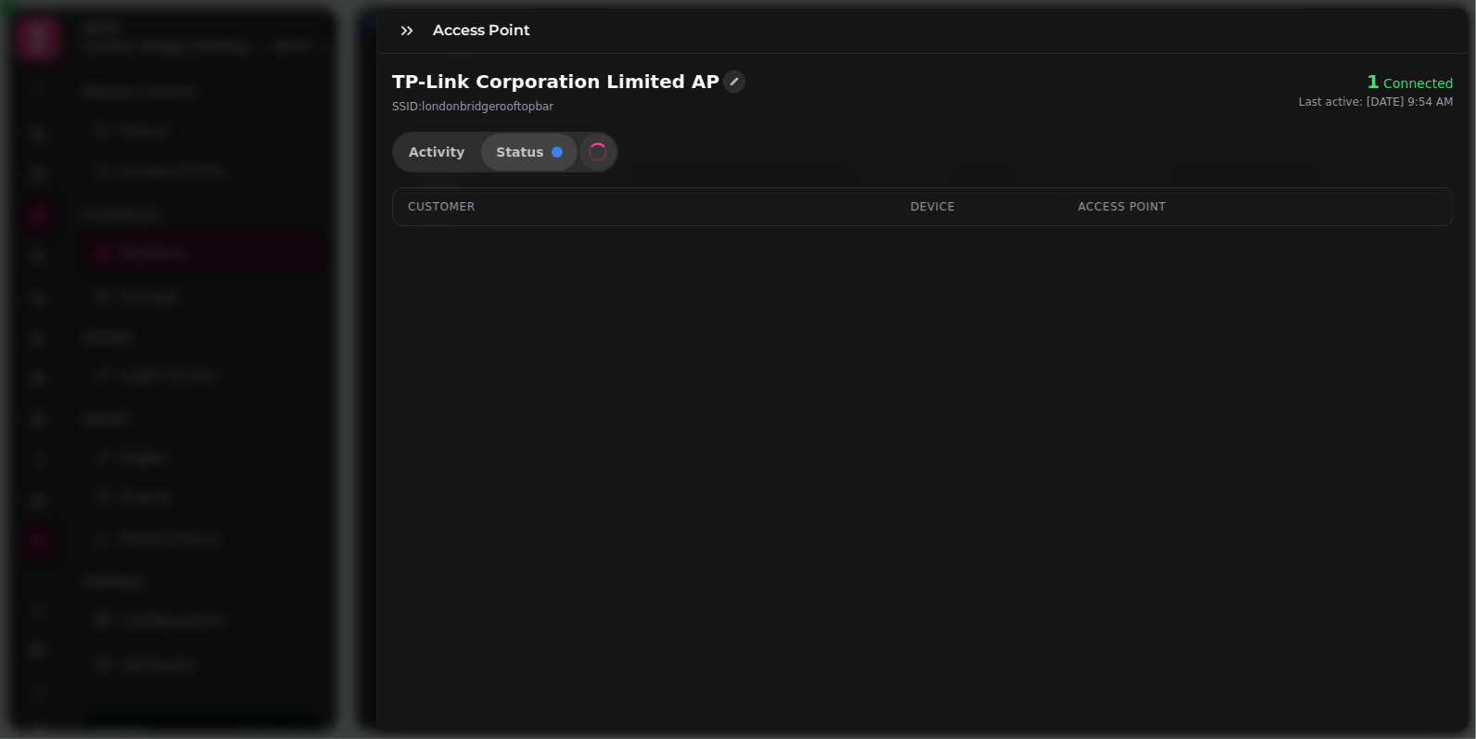
click at [514, 158] on span "Status" at bounding box center [519, 152] width 47 height 13
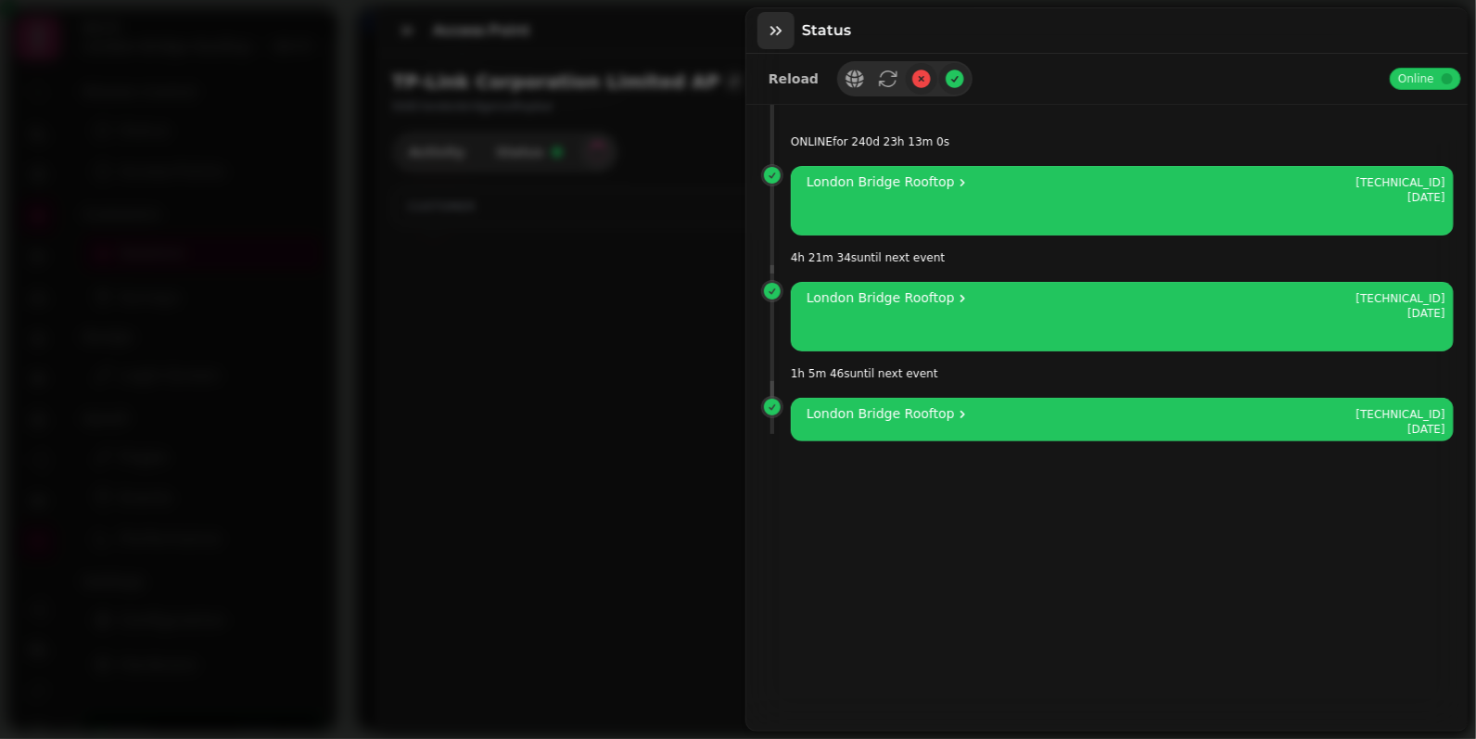
click at [782, 33] on icon "button" at bounding box center [776, 30] width 19 height 19
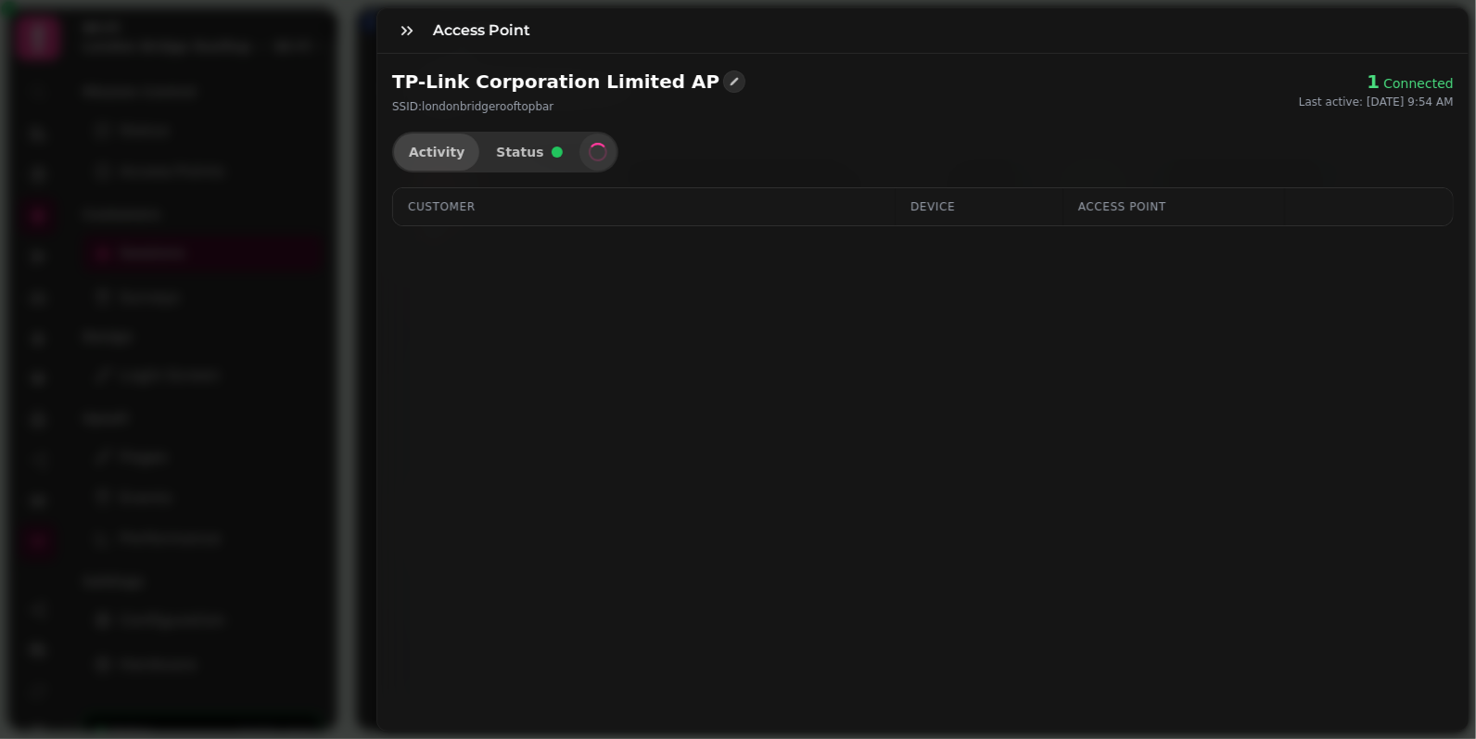
click at [436, 151] on span "Activity" at bounding box center [437, 152] width 56 height 13
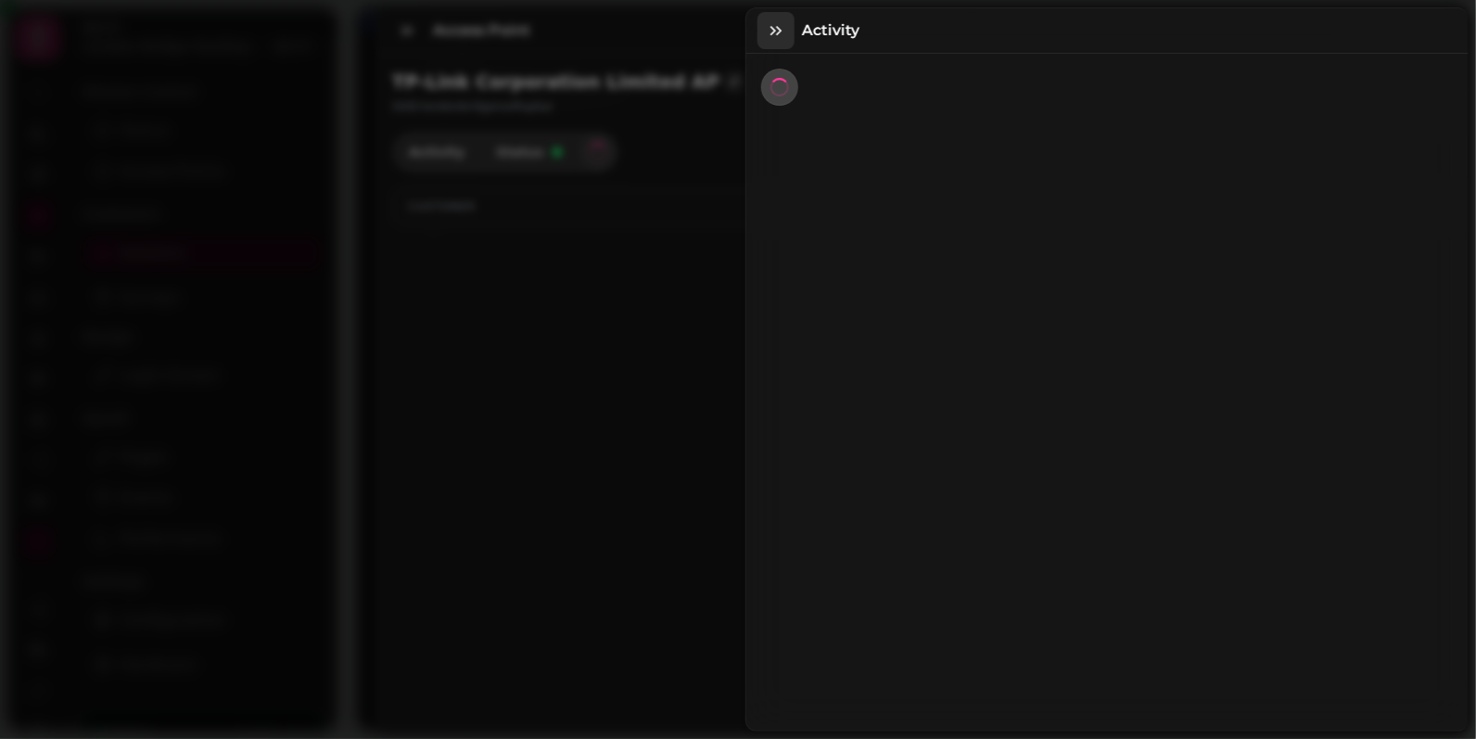
click at [774, 30] on icon "button" at bounding box center [775, 30] width 11 height 9
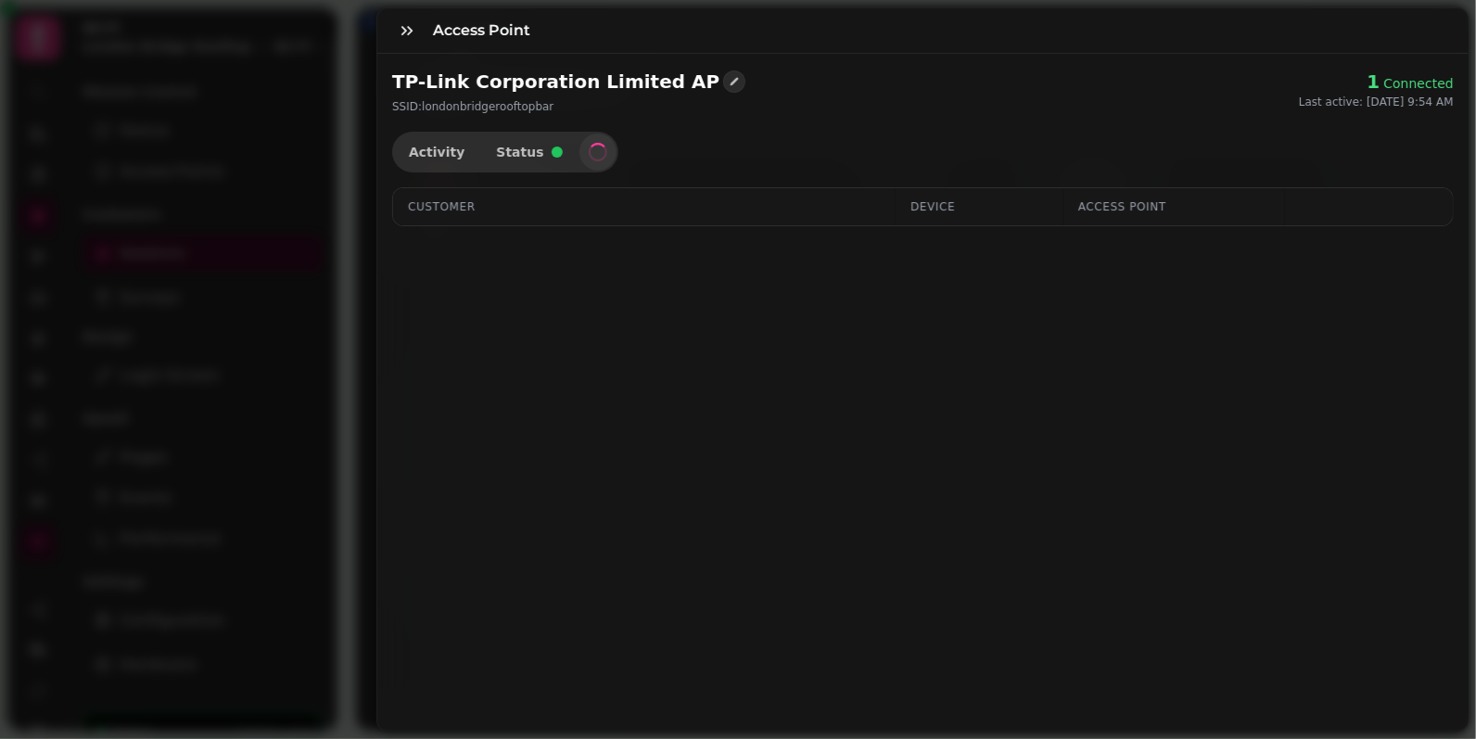
click at [462, 112] on span "SSID: londonbridgerooftopbar" at bounding box center [472, 106] width 161 height 13
select select "**"
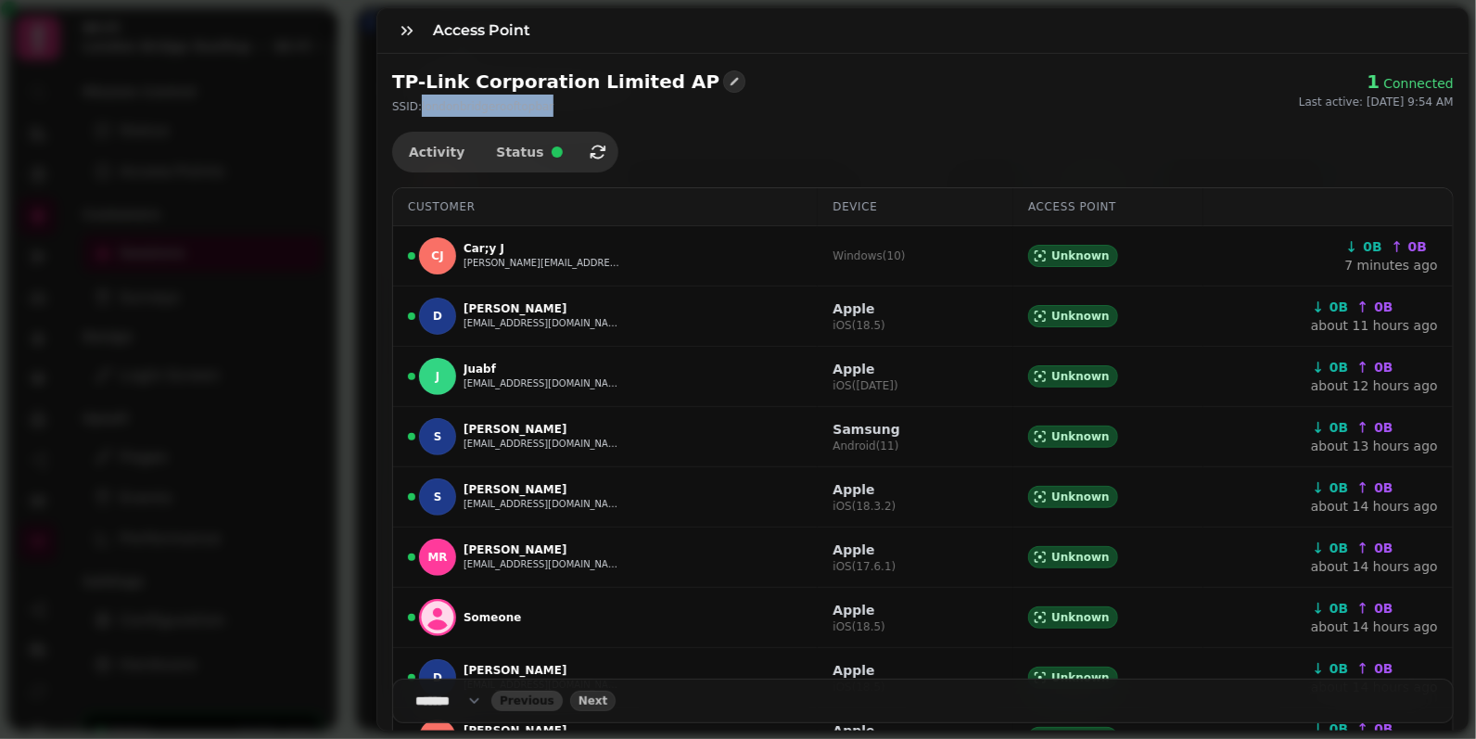
click at [644, 115] on div "TP-Link Corporation Limited AP SSID: londonbridgerooftopbar" at bounding box center [568, 93] width 353 height 48
click at [412, 37] on icon "button" at bounding box center [407, 30] width 19 height 19
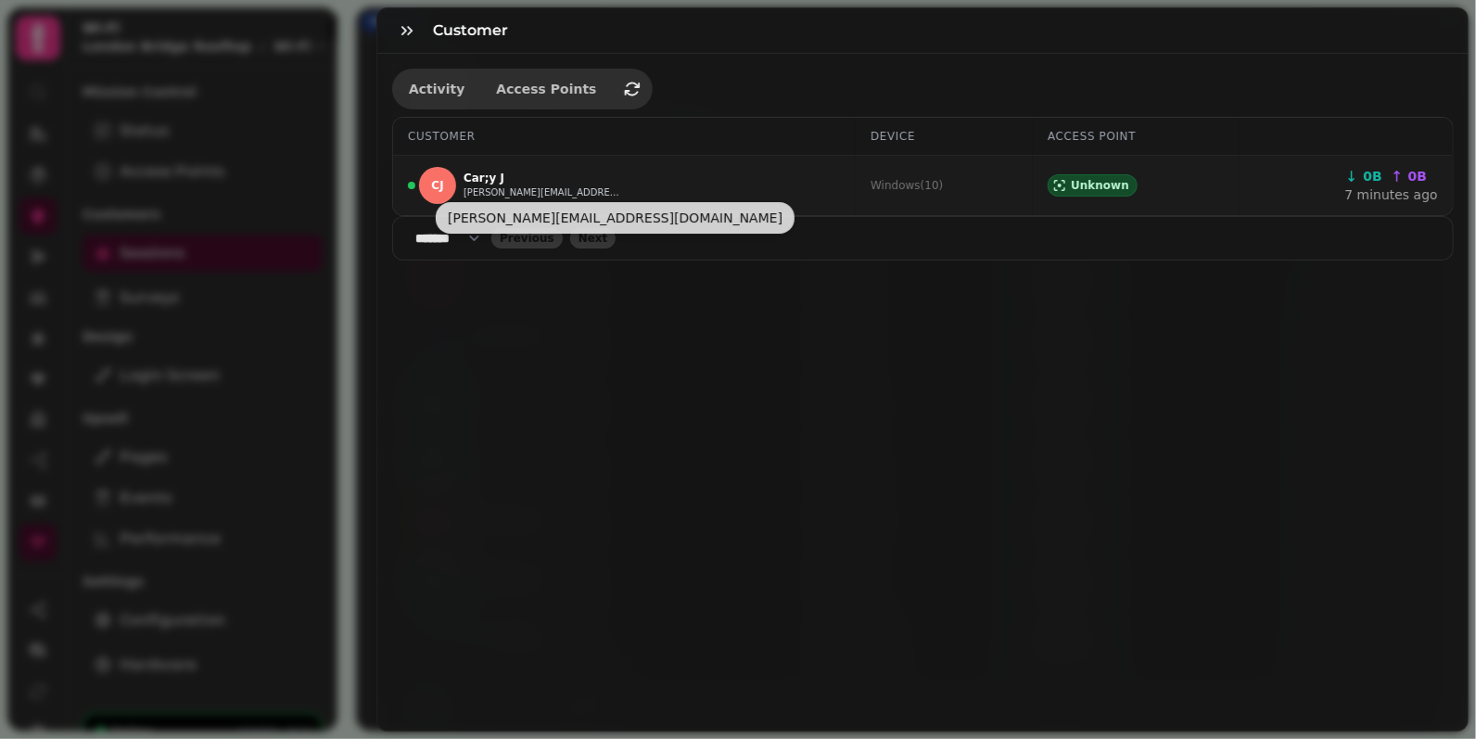
click at [489, 189] on button "[PERSON_NAME][EMAIL_ADDRESS][DOMAIN_NAME]" at bounding box center [542, 192] width 158 height 15
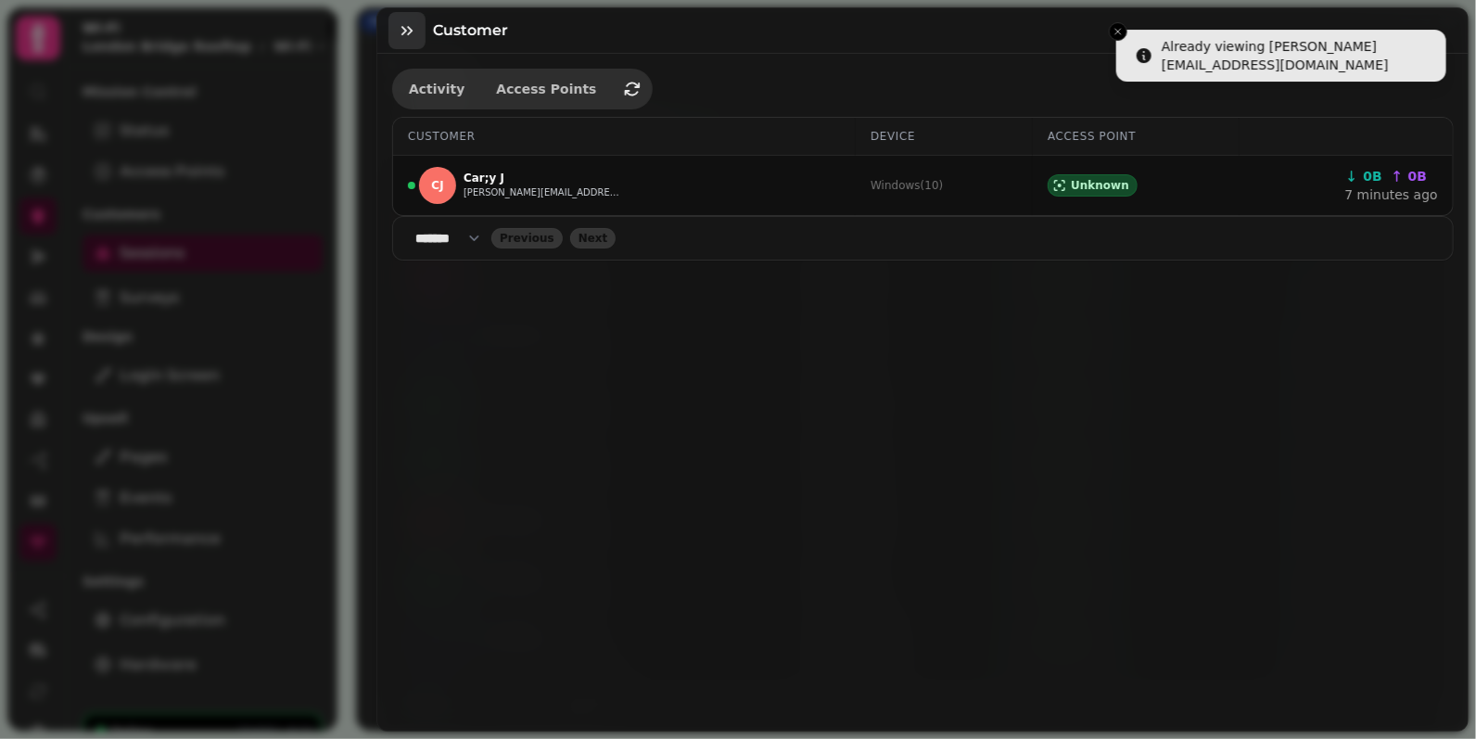
click at [400, 30] on icon "button" at bounding box center [407, 30] width 19 height 19
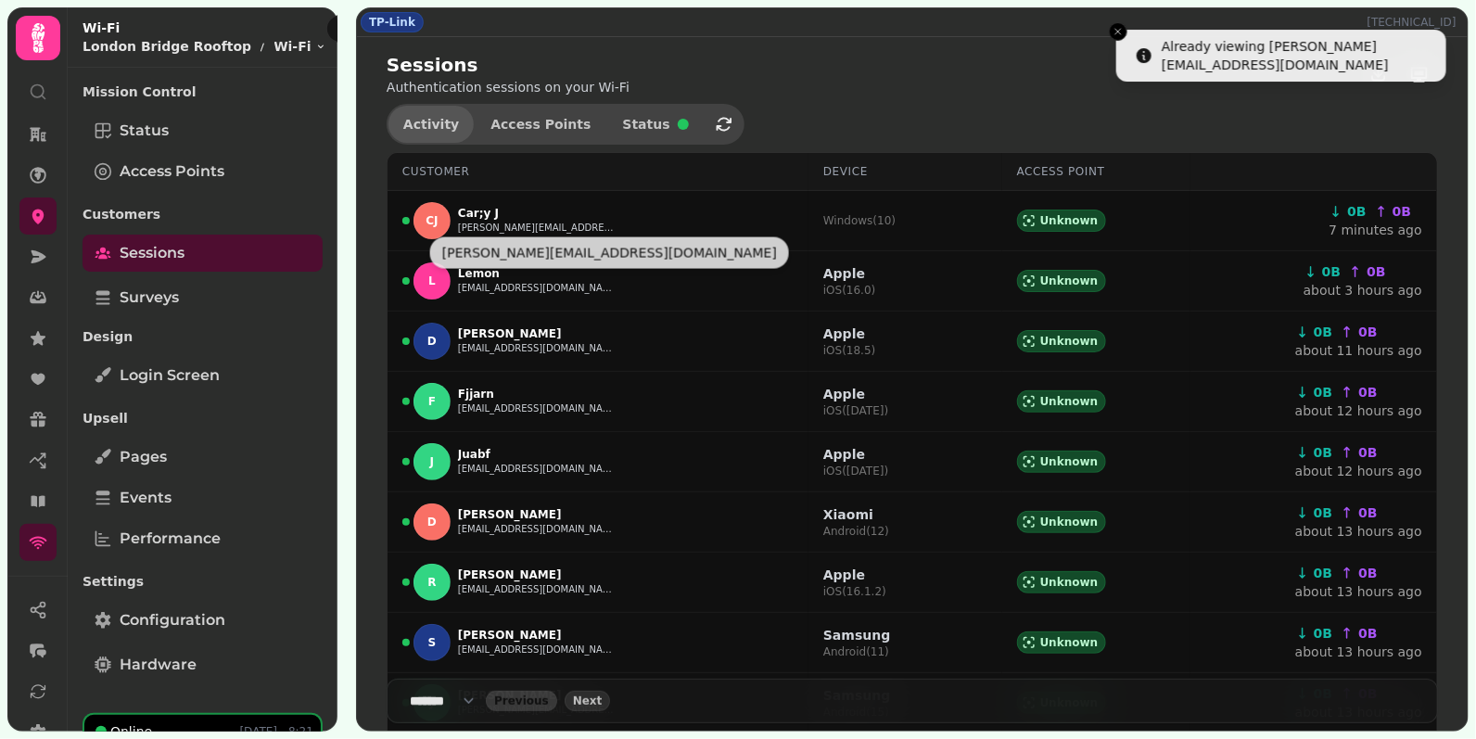
click at [425, 111] on button "Activity" at bounding box center [430, 124] width 85 height 37
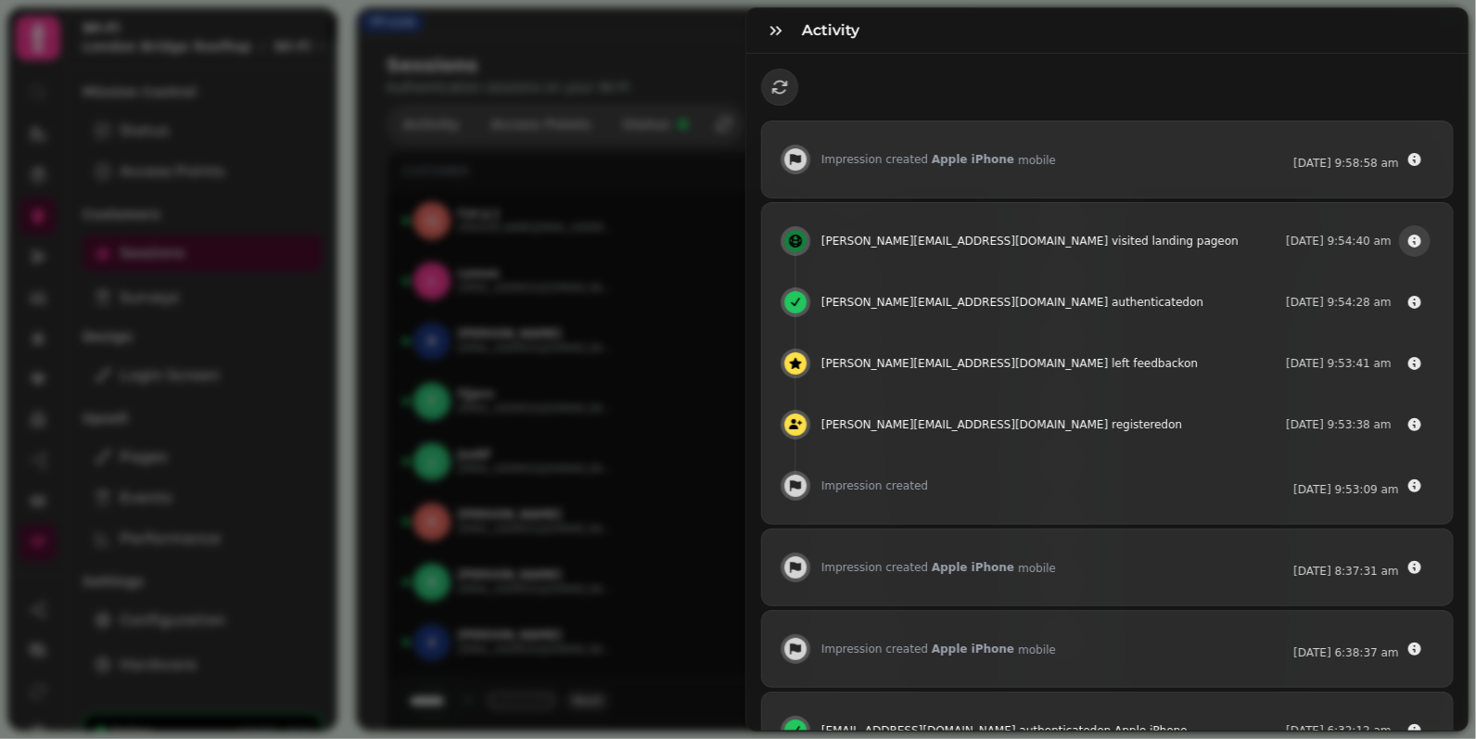
click at [1409, 242] on icon "button" at bounding box center [1414, 241] width 15 height 15
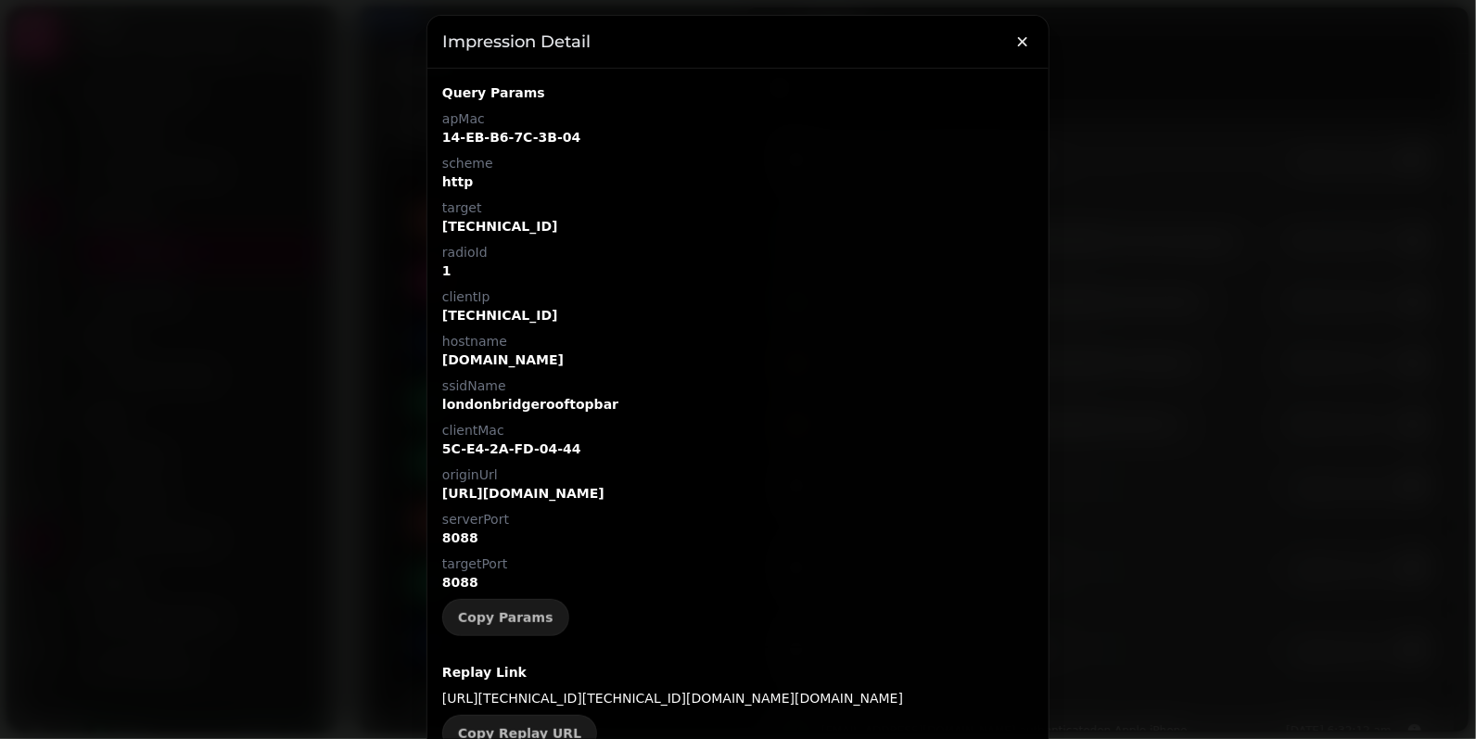
click at [540, 136] on p "14-EB-B6-7C-3B-04" at bounding box center [737, 137] width 591 height 19
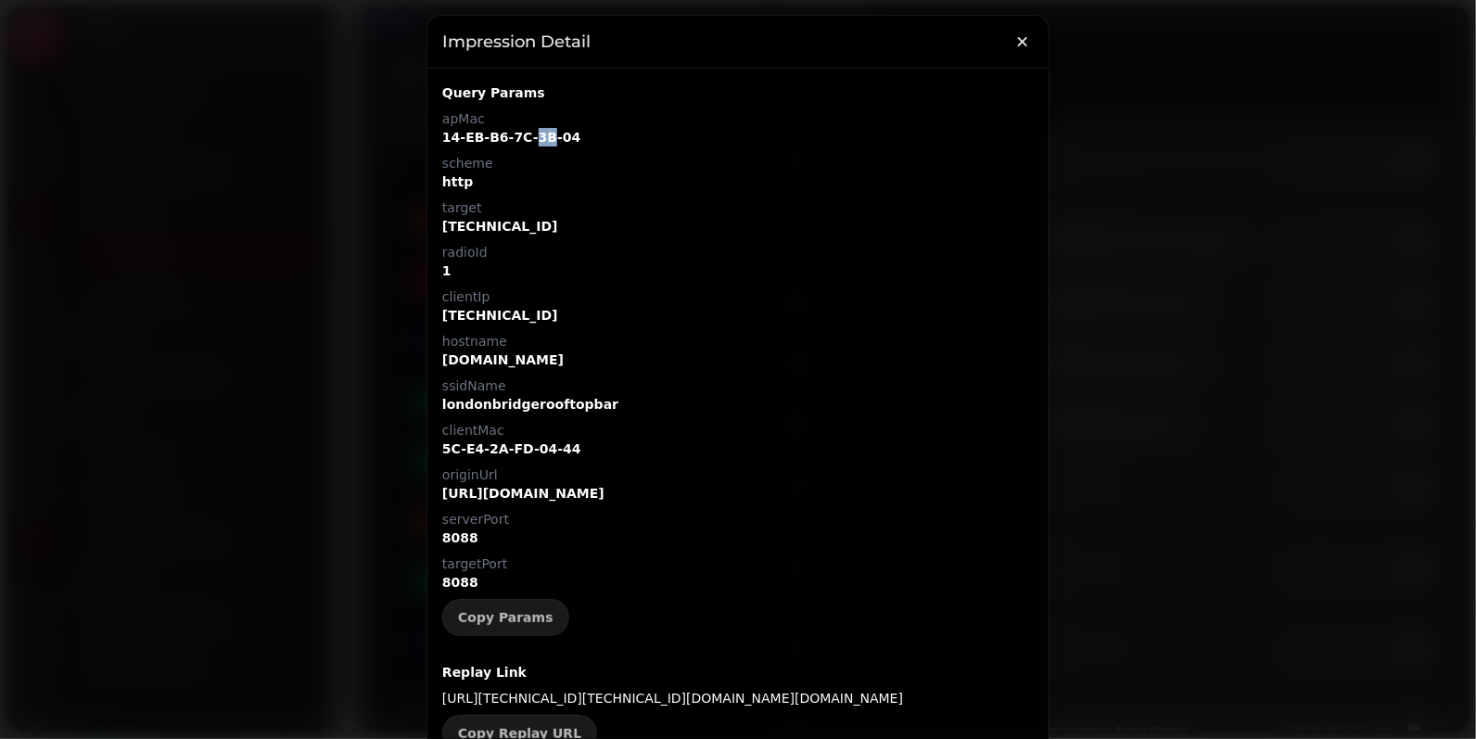
click at [540, 136] on p "14-EB-B6-7C-3B-04" at bounding box center [737, 137] width 591 height 19
